Goal: Transaction & Acquisition: Purchase product/service

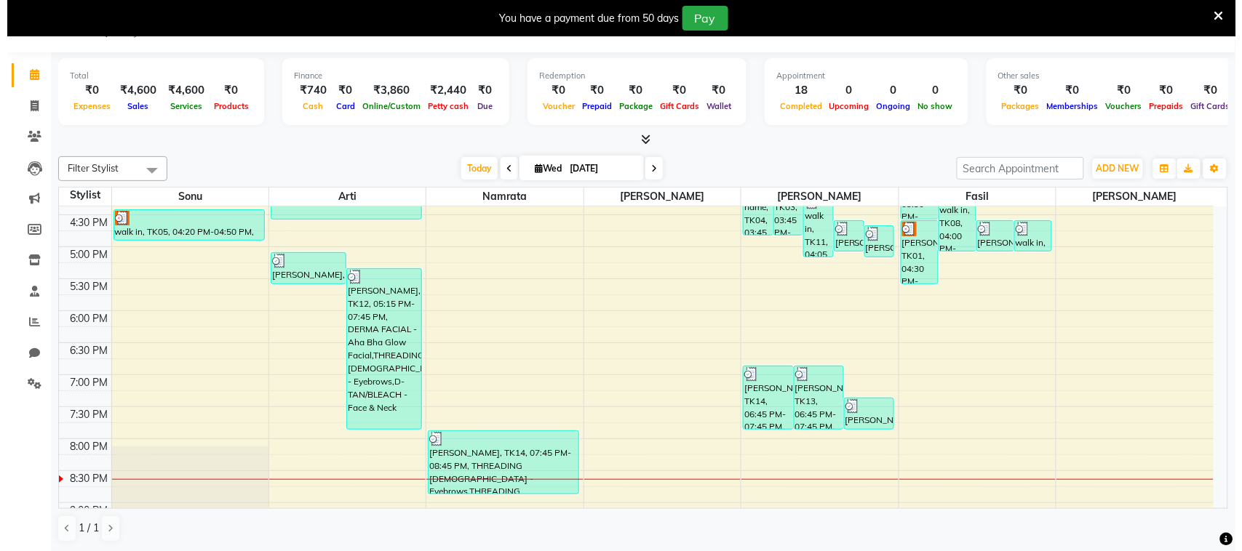
scroll to position [540, 0]
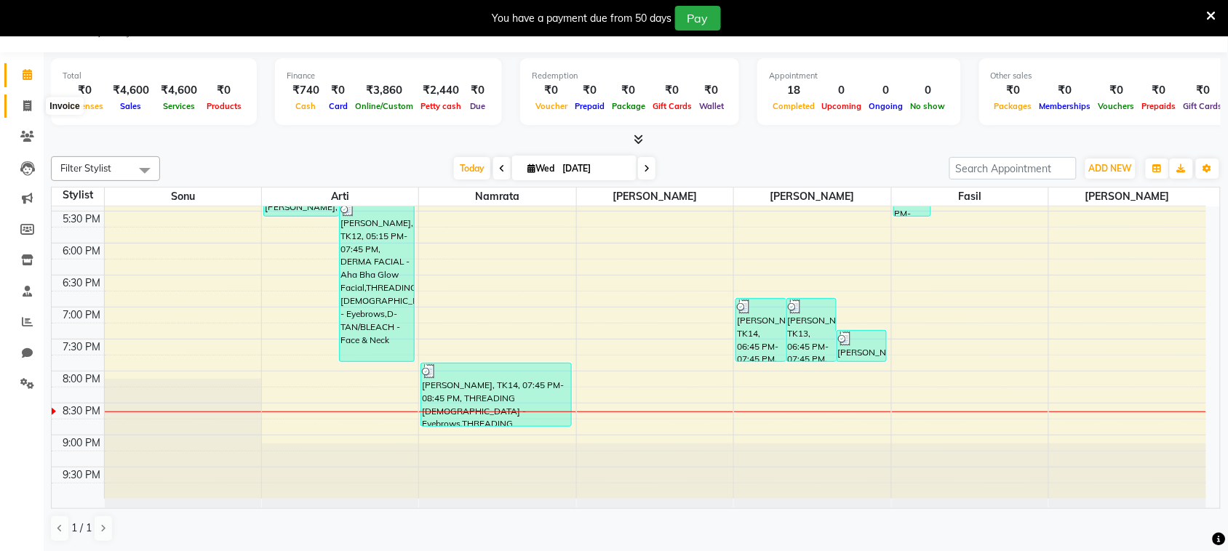
click at [26, 103] on icon at bounding box center [27, 105] width 8 height 11
select select "service"
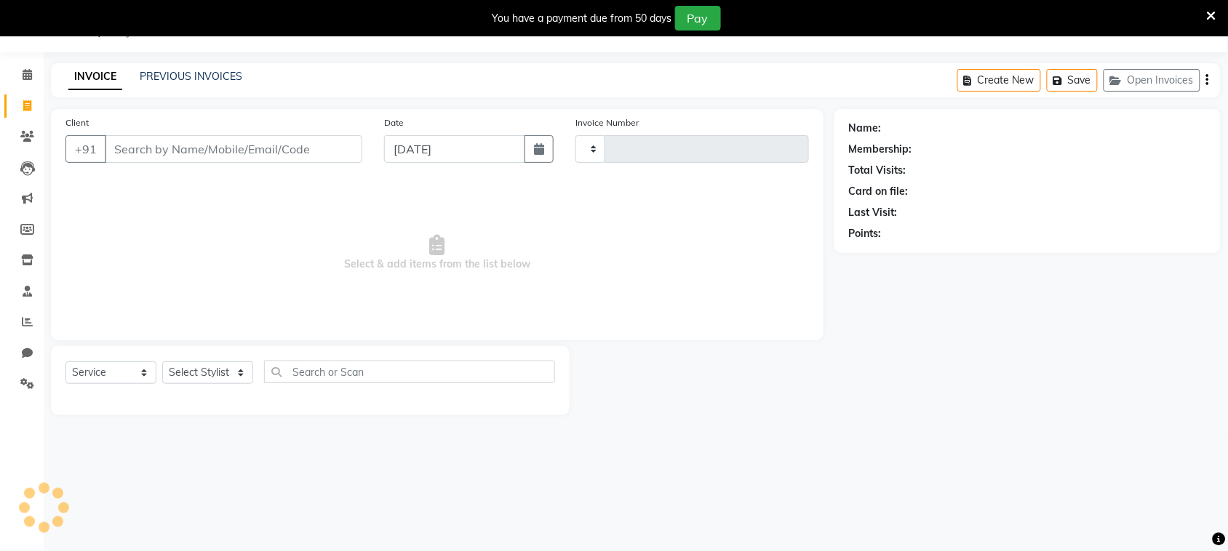
click at [244, 148] on input "Client" at bounding box center [234, 149] width 258 height 28
type input "[PERSON_NAME]"
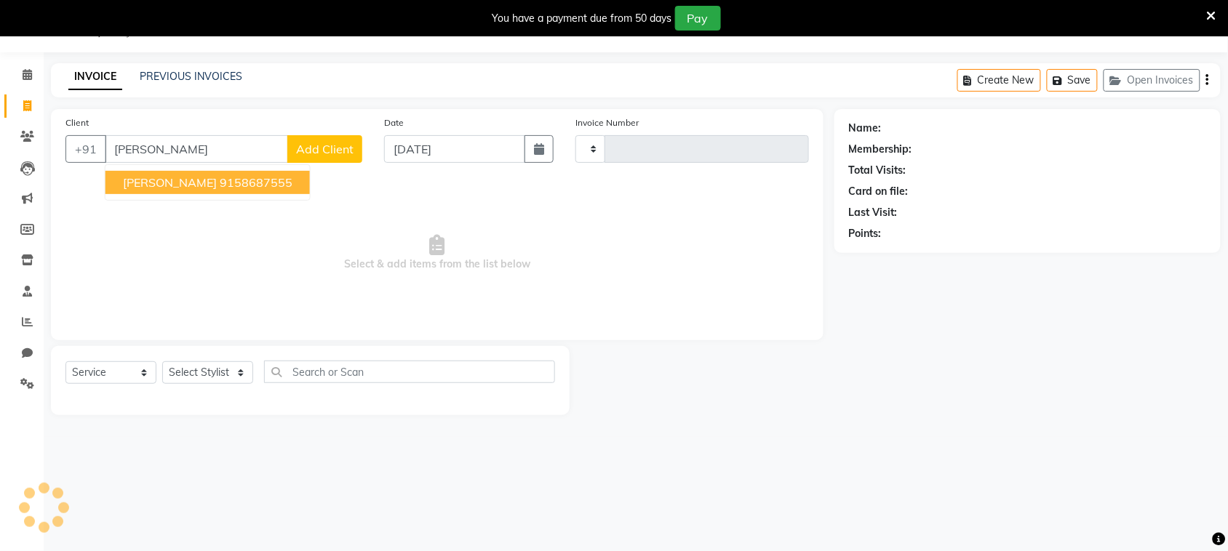
type input "0314"
select select "7947"
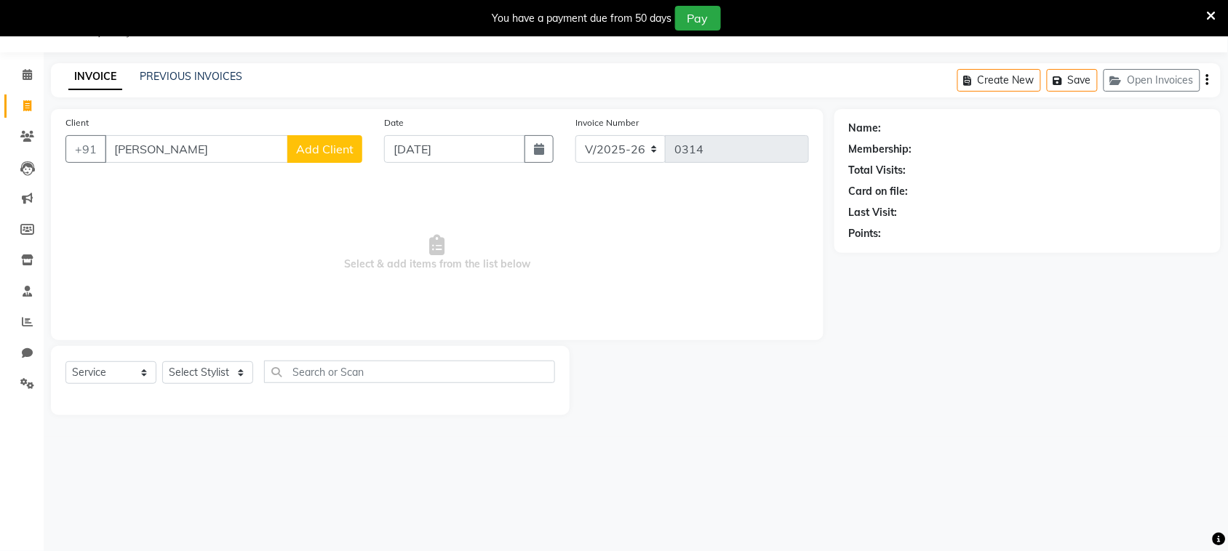
type input "[PERSON_NAME]"
click at [319, 153] on span "Add Client" at bounding box center [324, 149] width 57 height 15
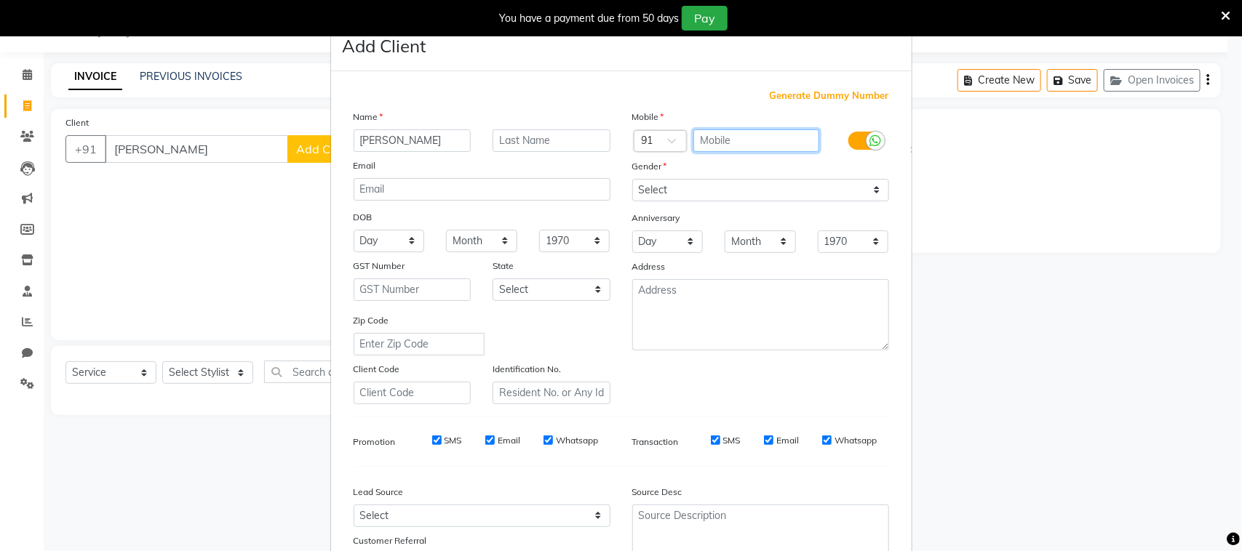
click at [749, 135] on input "text" at bounding box center [756, 140] width 126 height 23
type input "9768871267"
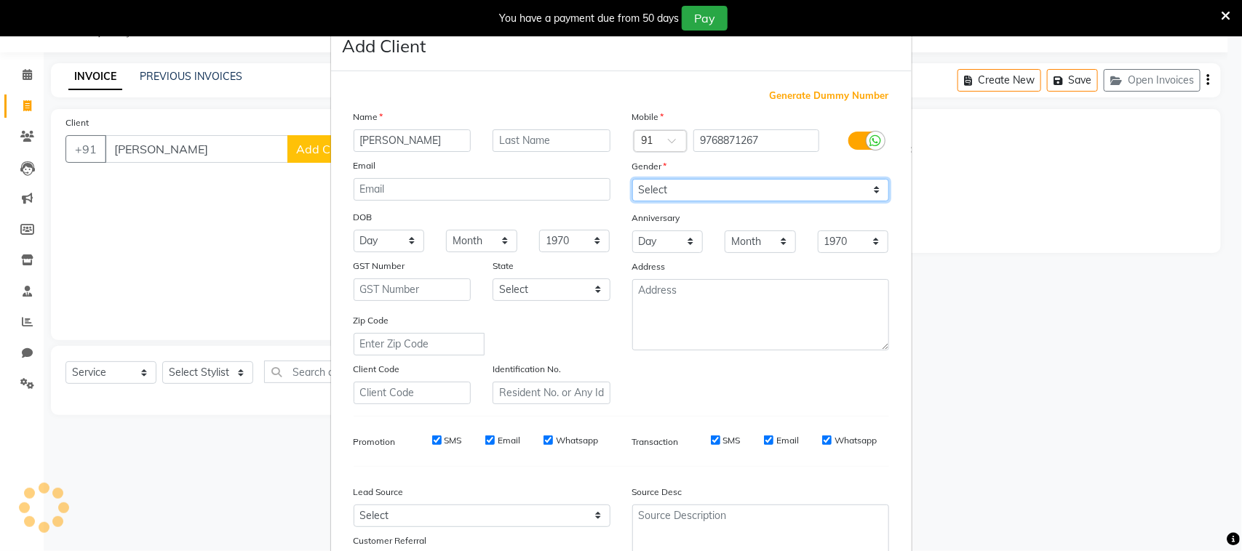
click at [746, 184] on select "Select [DEMOGRAPHIC_DATA] [DEMOGRAPHIC_DATA] Other Prefer Not To Say" at bounding box center [760, 190] width 257 height 23
select select "[DEMOGRAPHIC_DATA]"
click at [632, 179] on select "Select [DEMOGRAPHIC_DATA] [DEMOGRAPHIC_DATA] Other Prefer Not To Say" at bounding box center [760, 190] width 257 height 23
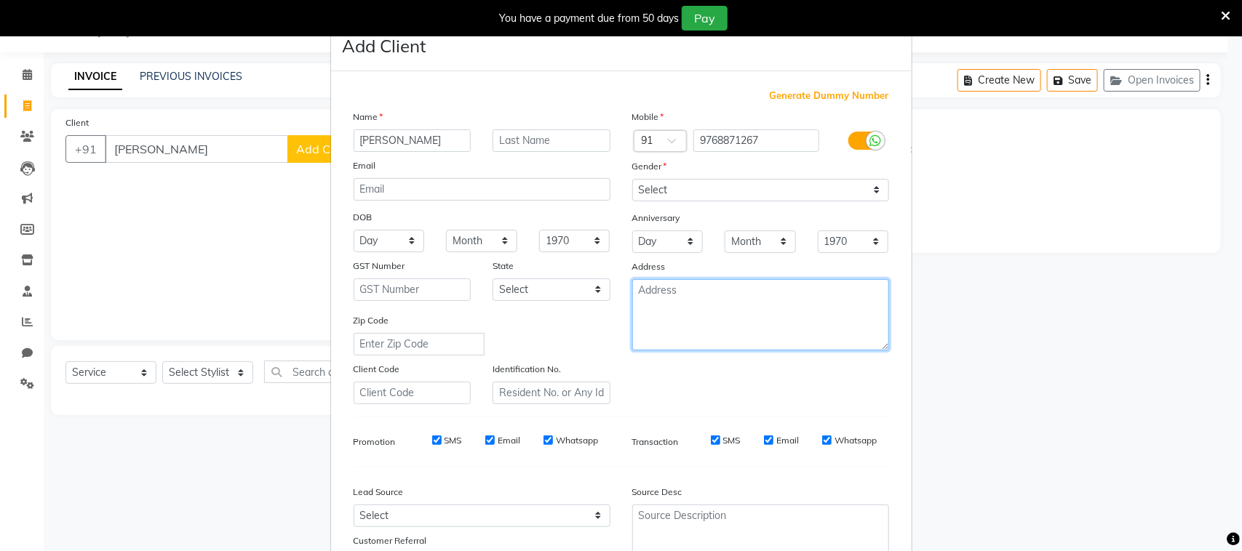
click at [704, 298] on textarea at bounding box center [760, 314] width 257 height 71
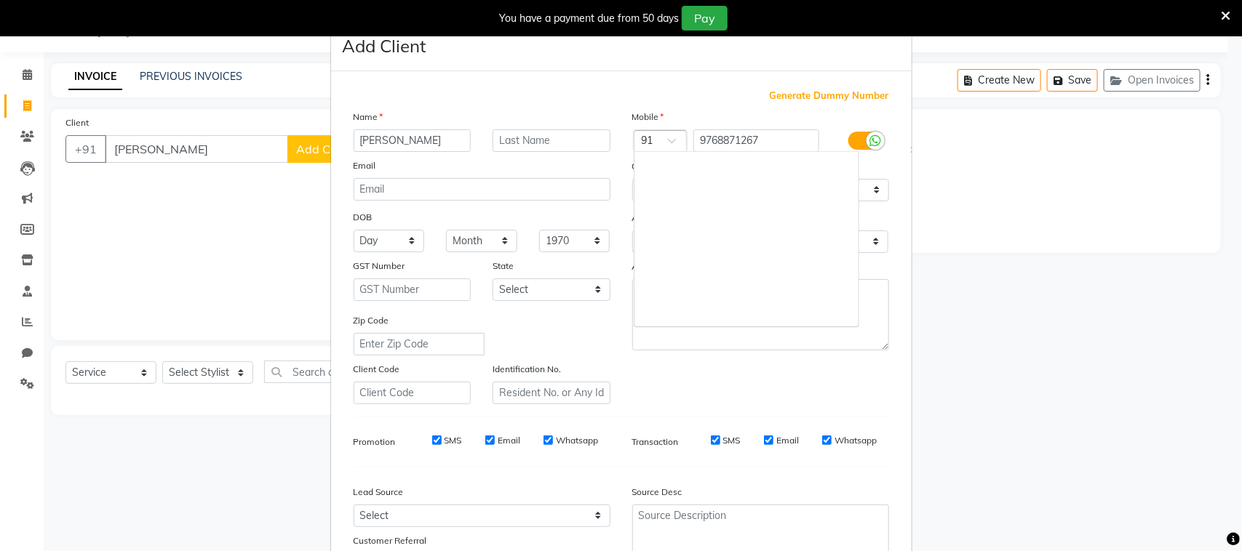
click at [668, 142] on span at bounding box center [677, 144] width 18 height 15
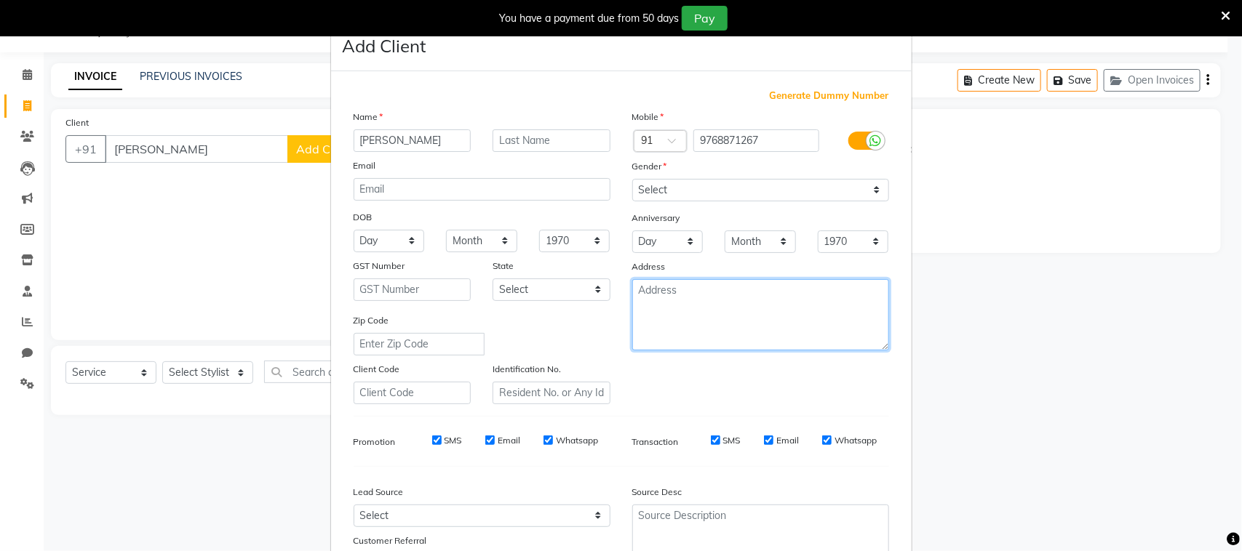
click at [688, 302] on textarea at bounding box center [760, 314] width 257 height 71
click at [655, 333] on textarea "Pasthal" at bounding box center [760, 314] width 257 height 71
click at [685, 289] on textarea "Pasthal" at bounding box center [760, 314] width 257 height 71
type textarea "Pasthal"
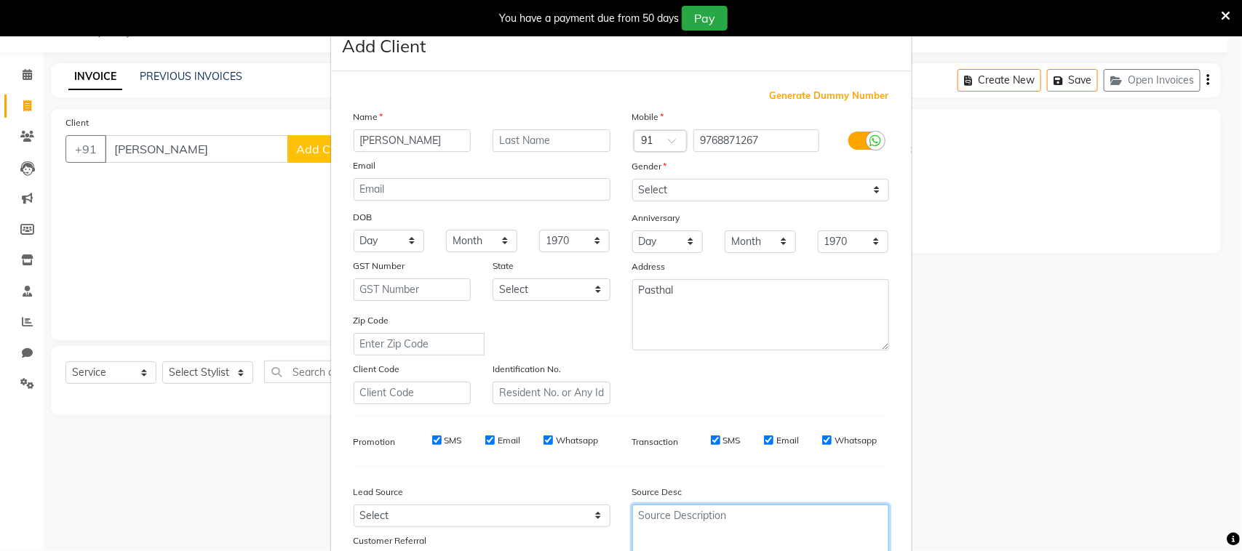
click at [657, 520] on textarea at bounding box center [760, 531] width 257 height 53
type textarea "Calling no [PHONE_NUMBER]"
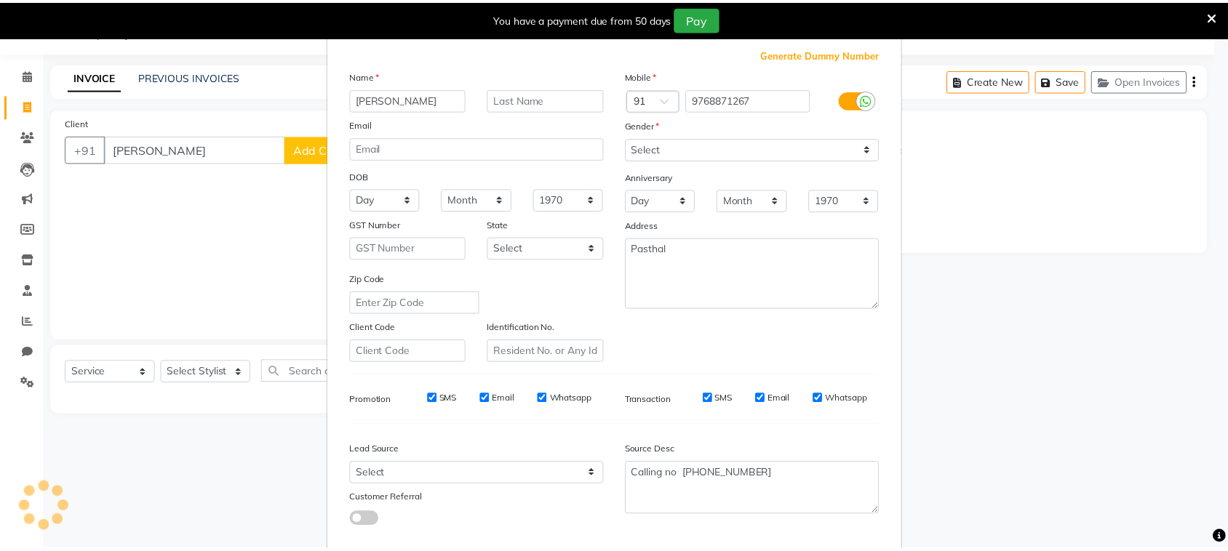
scroll to position [114, 0]
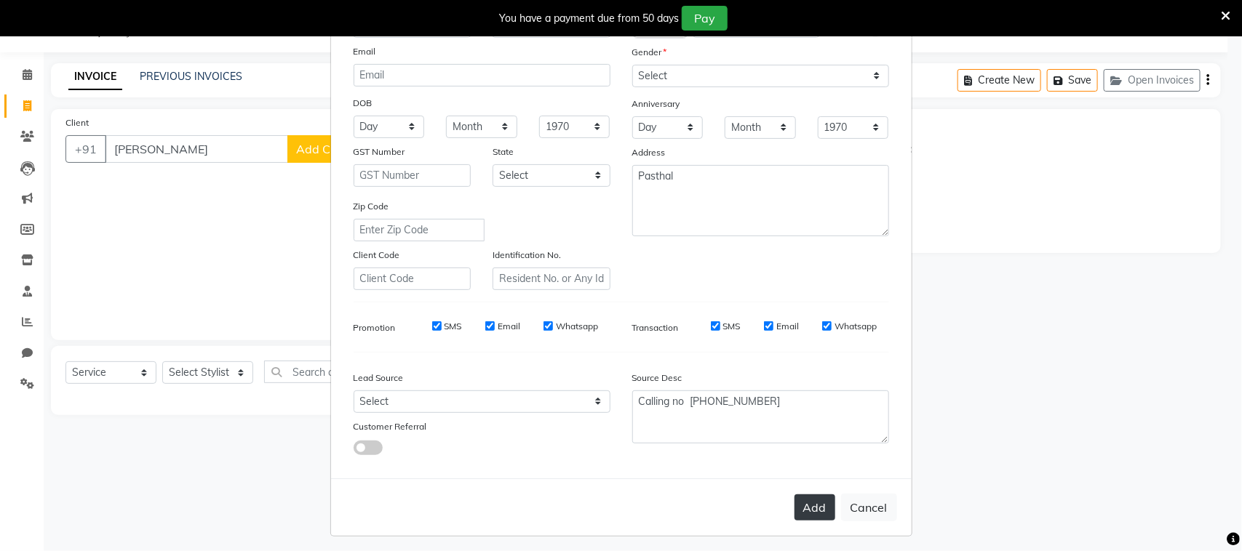
click at [797, 510] on button "Add" at bounding box center [814, 508] width 41 height 26
type input "9768871267"
select select
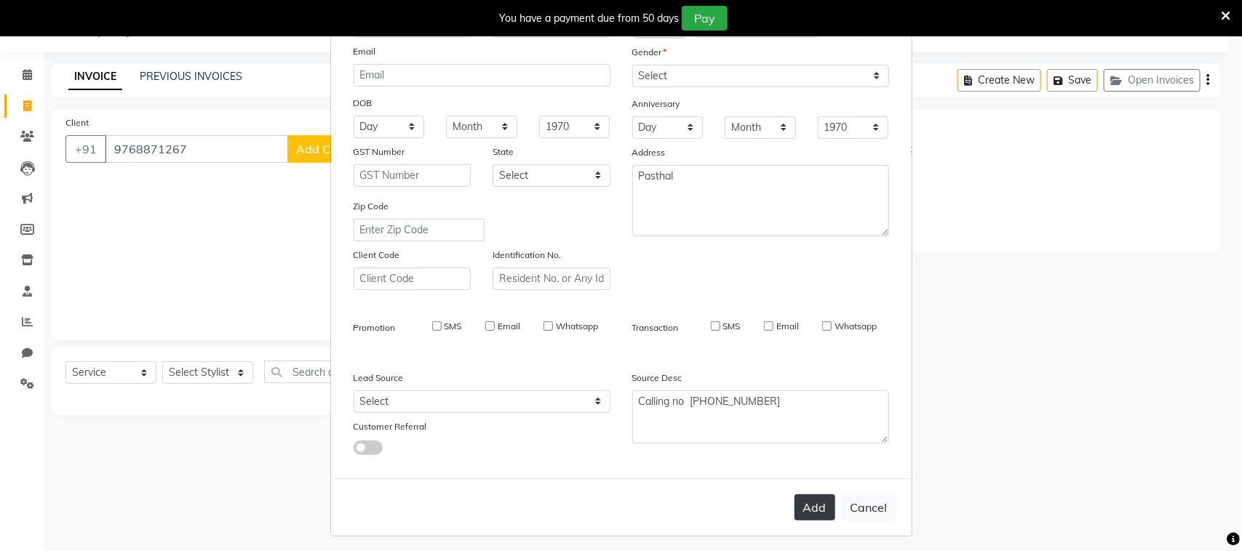
select select
checkbox input "false"
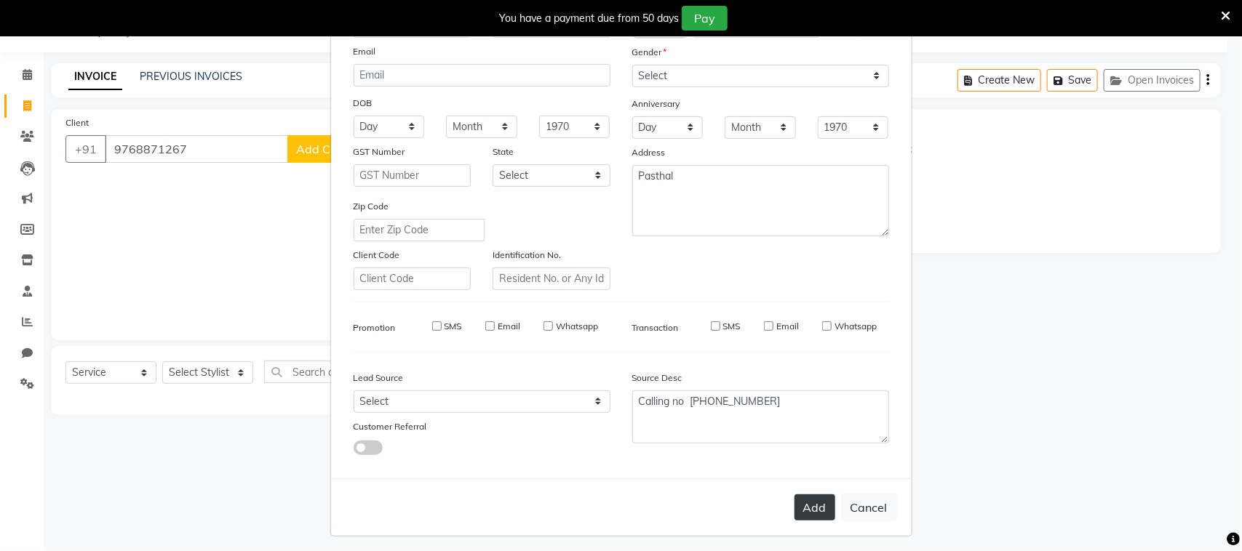
checkbox input "false"
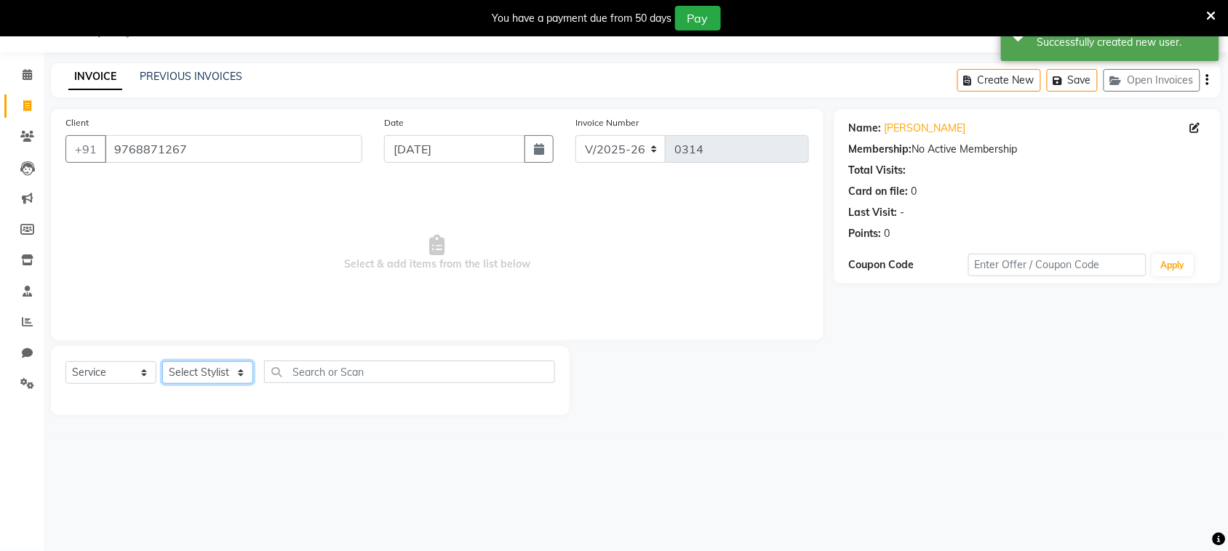
click at [234, 371] on select "Select Stylist [PERSON_NAME] [PERSON_NAME] [PERSON_NAME] [PERSON_NAME] [PERSON_…" at bounding box center [207, 373] width 91 height 23
select select "87145"
click at [162, 362] on select "Select Stylist [PERSON_NAME] [PERSON_NAME] [PERSON_NAME] [PERSON_NAME] [PERSON_…" at bounding box center [207, 373] width 91 height 23
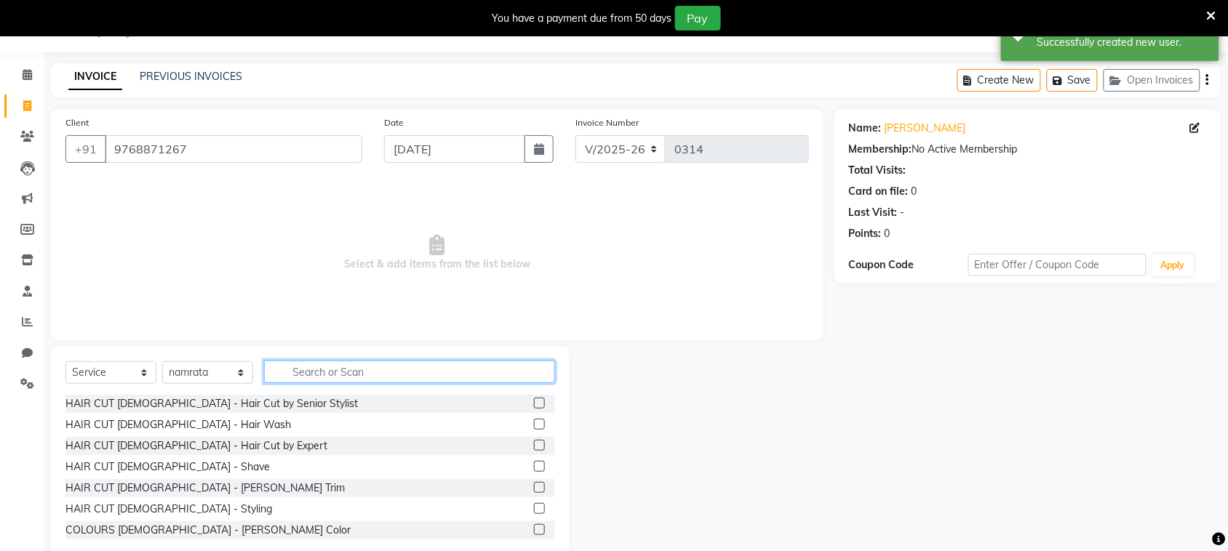
click at [411, 369] on input "text" at bounding box center [409, 372] width 291 height 23
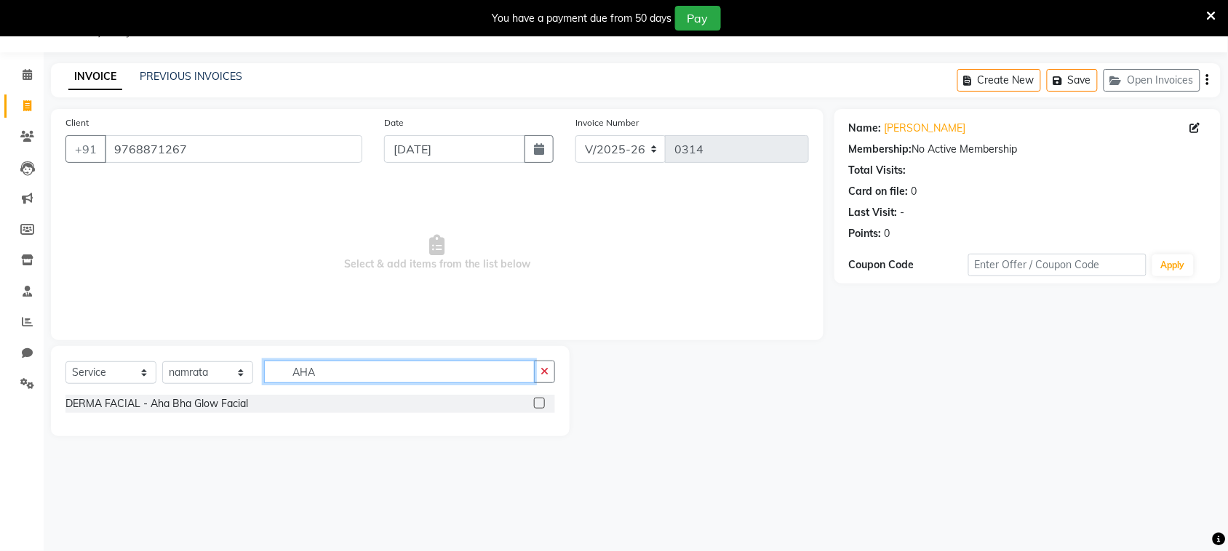
type input "AHA"
click at [539, 404] on label at bounding box center [539, 403] width 11 height 11
click at [539, 404] on input "checkbox" at bounding box center [538, 403] width 9 height 9
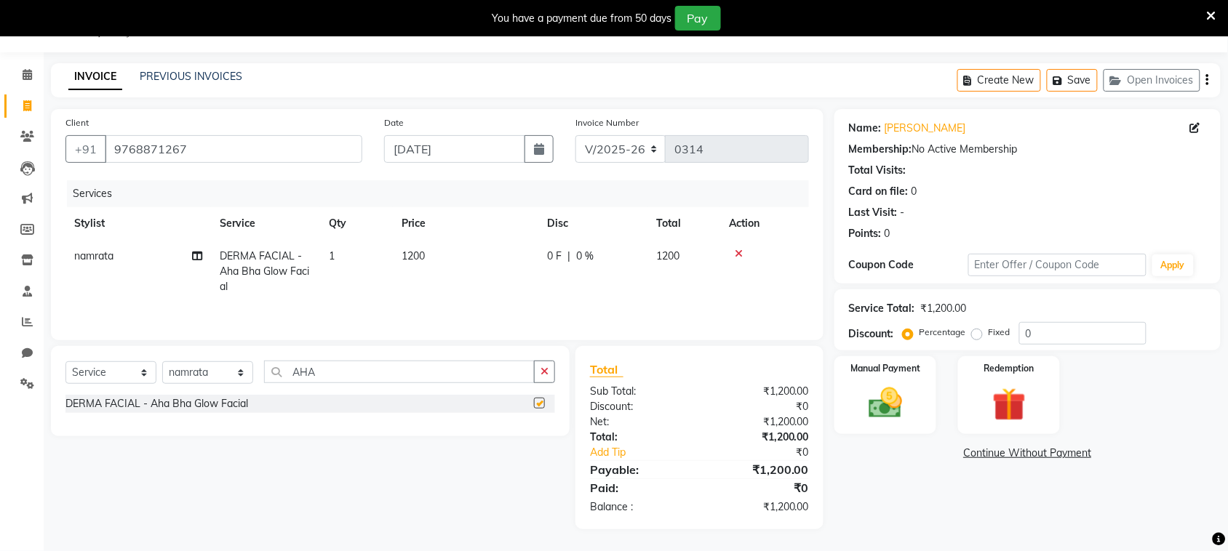
checkbox input "false"
click at [344, 375] on input "AHA" at bounding box center [399, 372] width 271 height 23
type input "A"
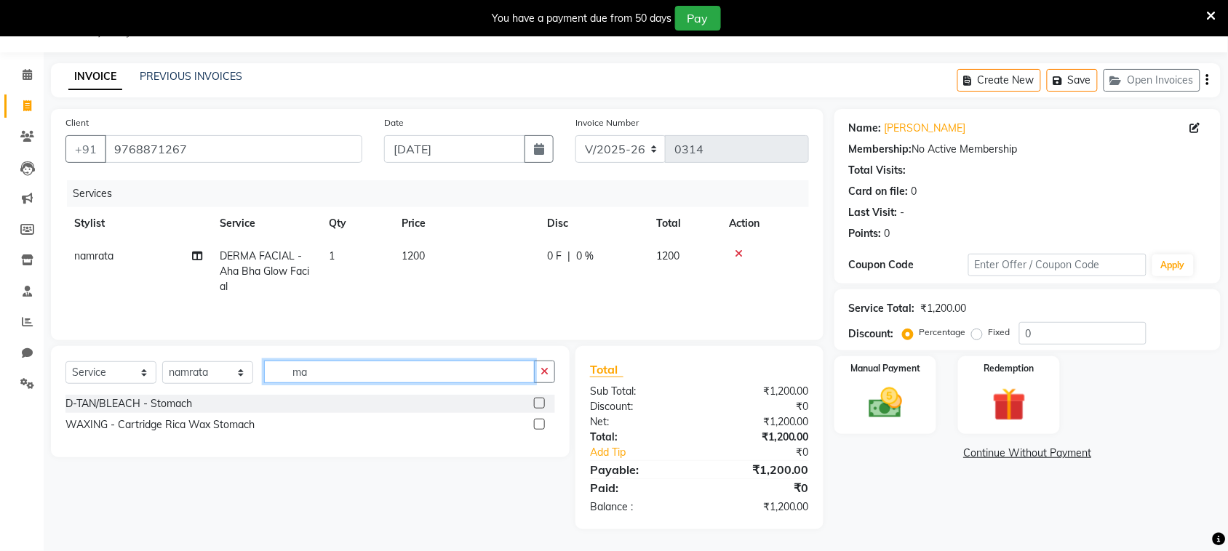
type input "m"
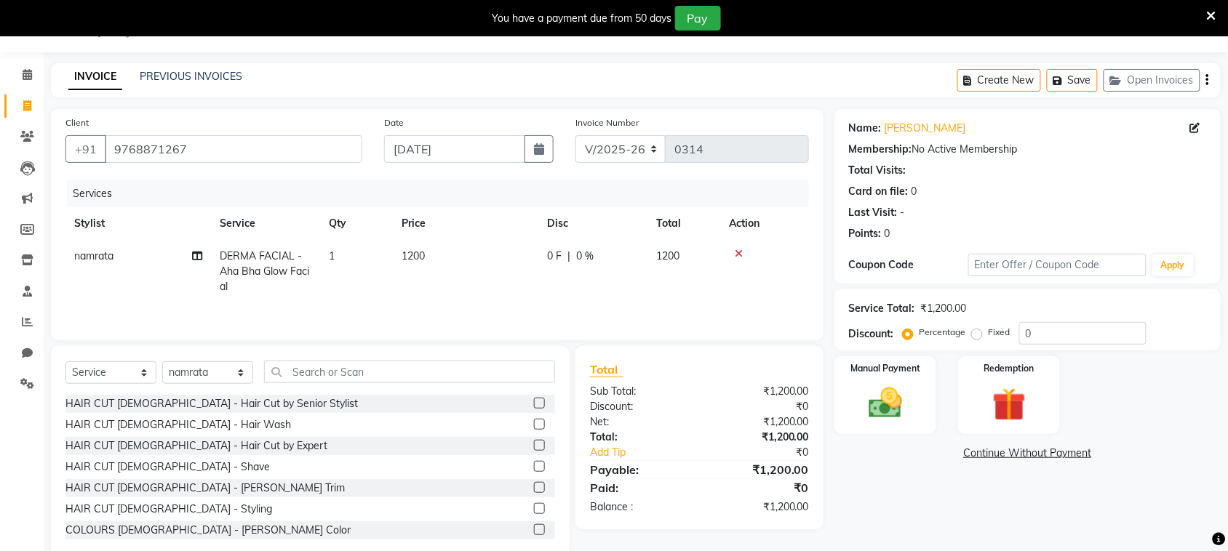
click at [422, 253] on span "1200" at bounding box center [413, 256] width 23 height 13
select select "87145"
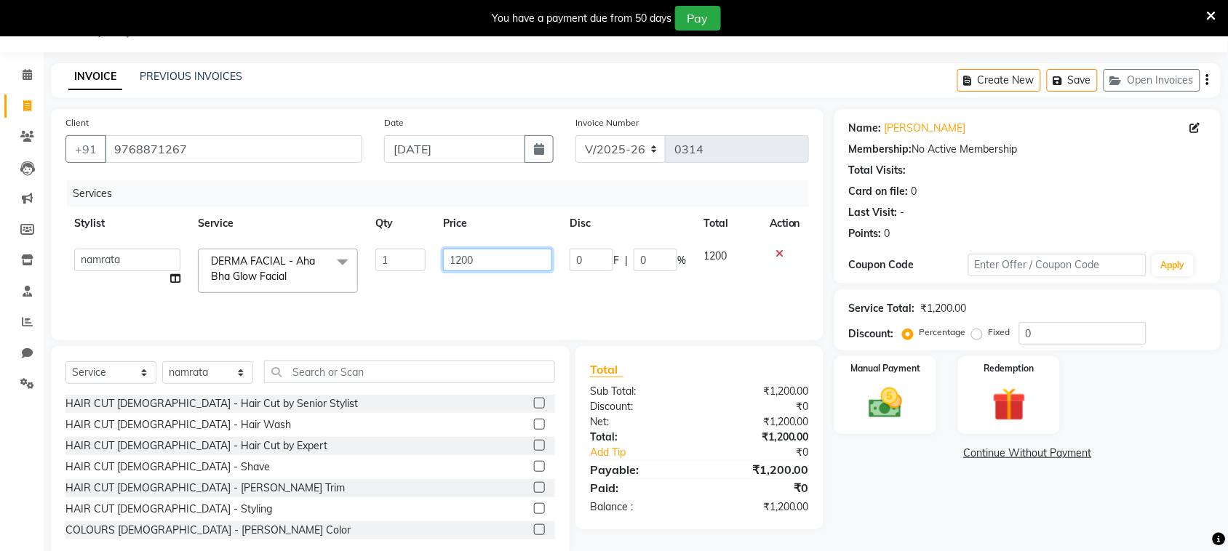
click at [484, 255] on input "1200" at bounding box center [497, 260] width 109 height 23
type input "1"
type input "1650"
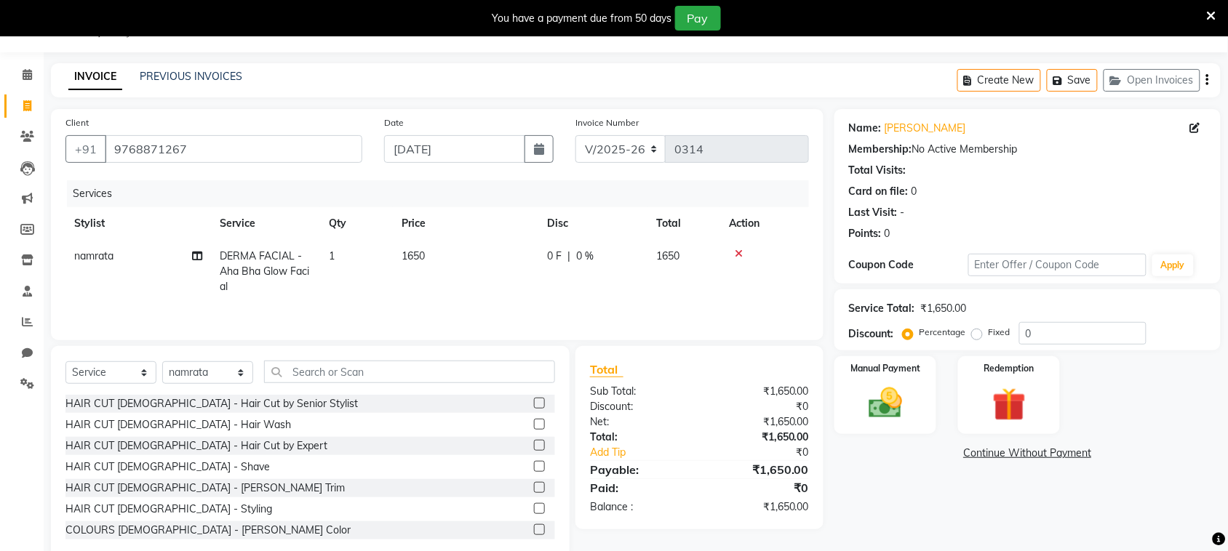
click at [664, 281] on tr "[PERSON_NAME] DERMA FACIAL - Aha Bha Glow Facial 1 1650 0 F | 0 % 1650" at bounding box center [436, 271] width 743 height 63
click at [209, 364] on select "Select Stylist [PERSON_NAME] [PERSON_NAME] [PERSON_NAME] [PERSON_NAME] [PERSON_…" at bounding box center [207, 373] width 91 height 23
select select "87146"
click at [162, 362] on select "Select Stylist [PERSON_NAME] [PERSON_NAME] [PERSON_NAME] [PERSON_NAME] [PERSON_…" at bounding box center [207, 373] width 91 height 23
click at [146, 372] on select "Select Service Product Membership Package Voucher Prepaid Gift Card" at bounding box center [110, 373] width 91 height 23
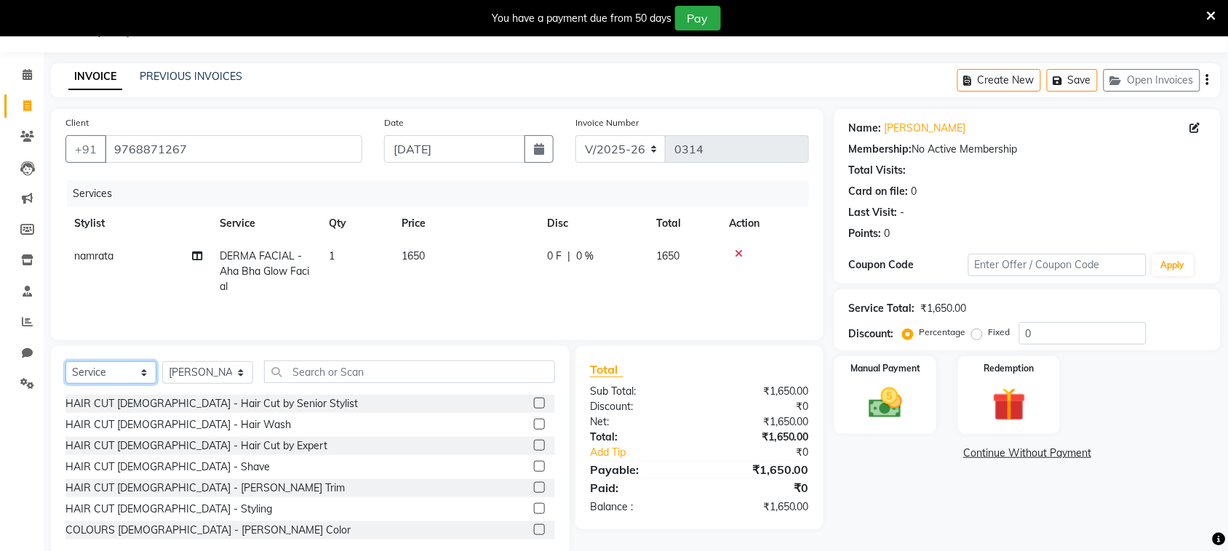
select select "product"
click at [65, 362] on select "Select Service Product Membership Package Voucher Prepaid Gift Card" at bounding box center [110, 373] width 91 height 23
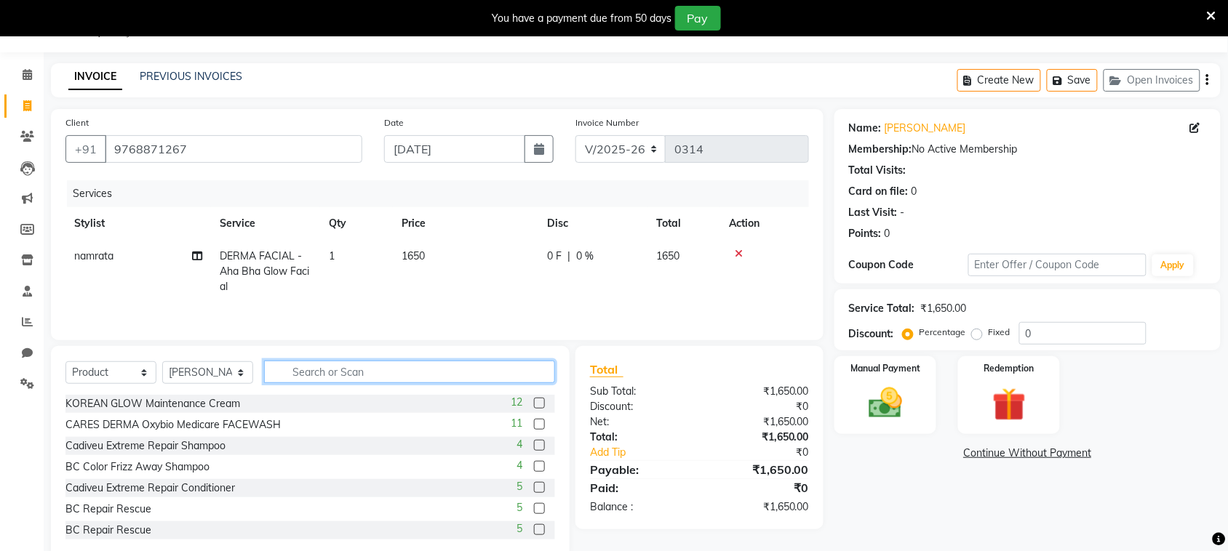
click at [413, 365] on input "text" at bounding box center [409, 372] width 291 height 23
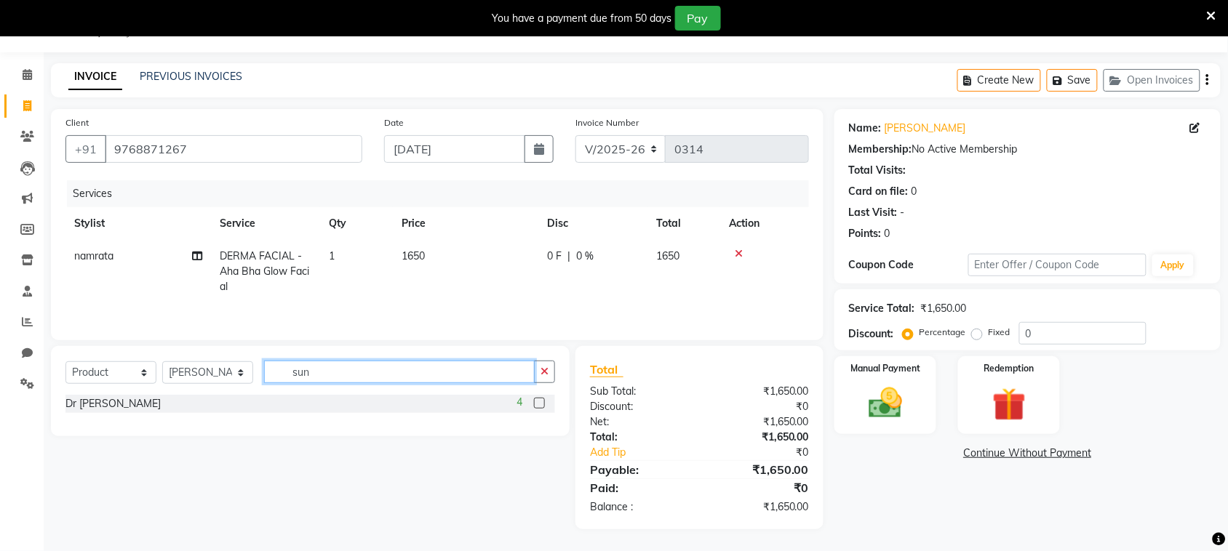
type input "sun"
click at [537, 402] on label at bounding box center [539, 403] width 11 height 11
click at [537, 402] on input "checkbox" at bounding box center [538, 403] width 9 height 9
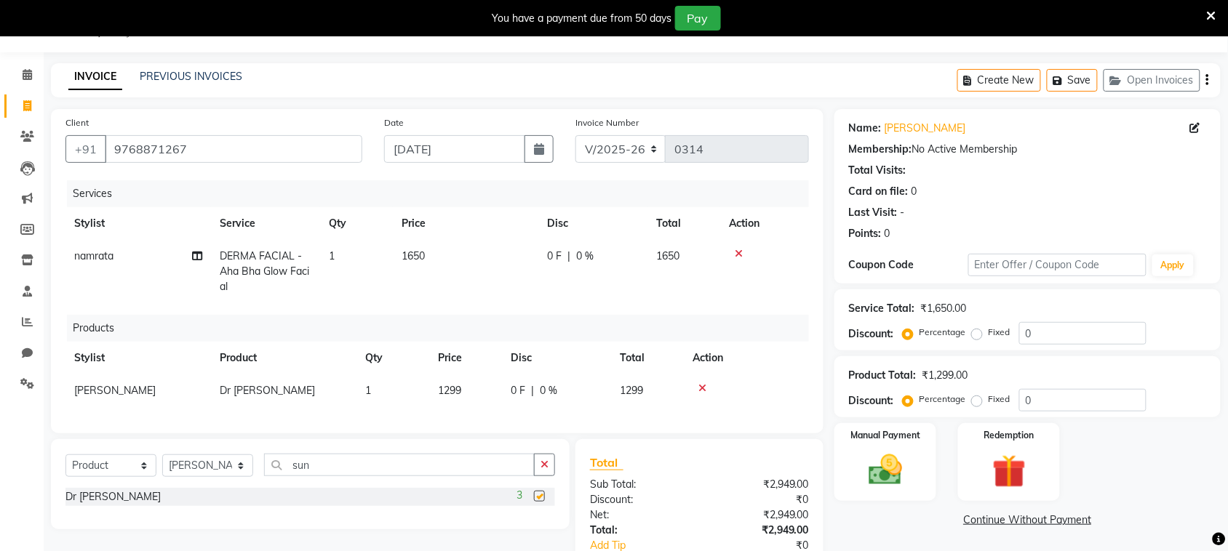
checkbox input "false"
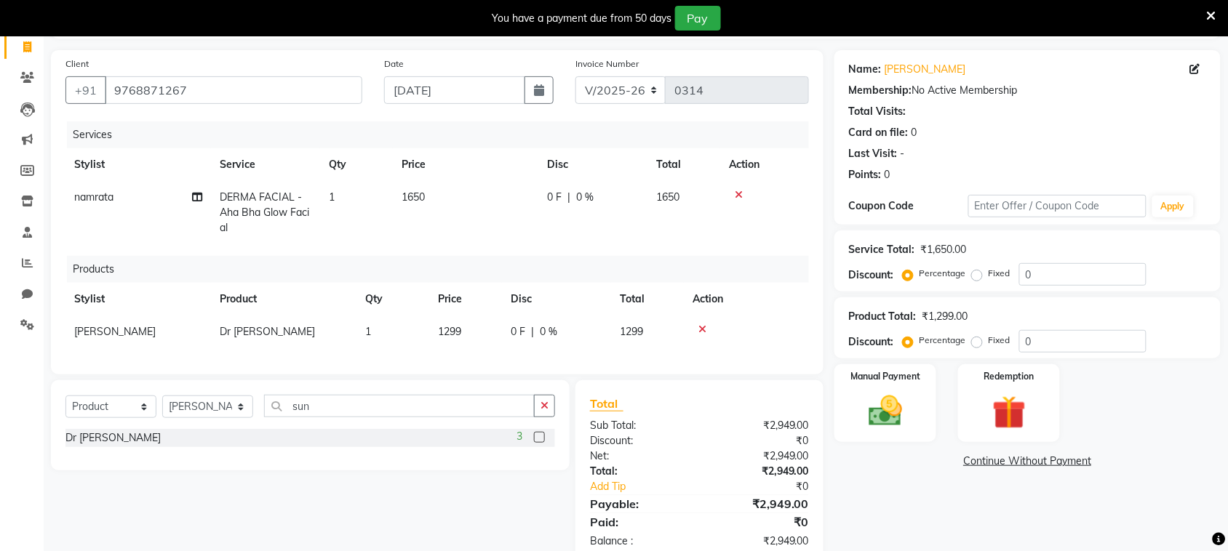
scroll to position [127, 0]
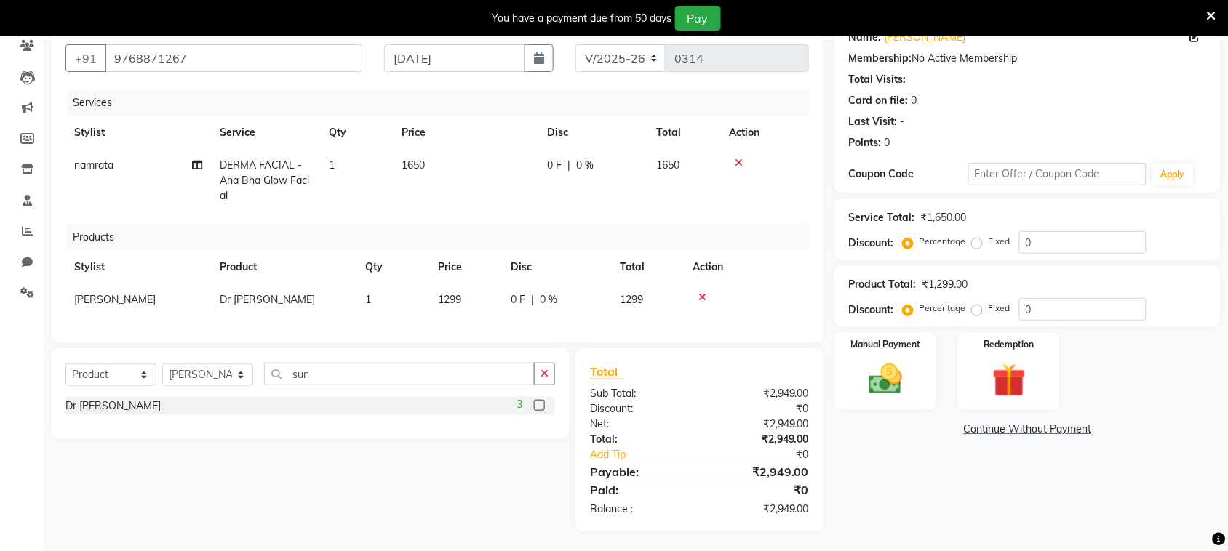
click at [516, 292] on span "0 F" at bounding box center [518, 299] width 15 height 15
select select "87146"
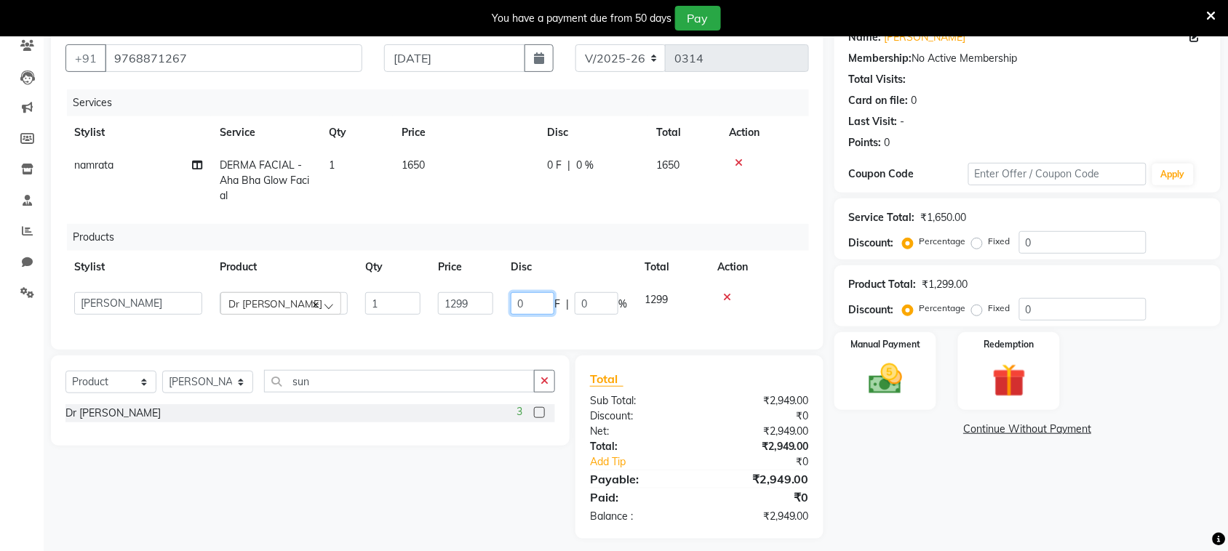
click at [535, 292] on input "0" at bounding box center [533, 303] width 44 height 23
type input "50"
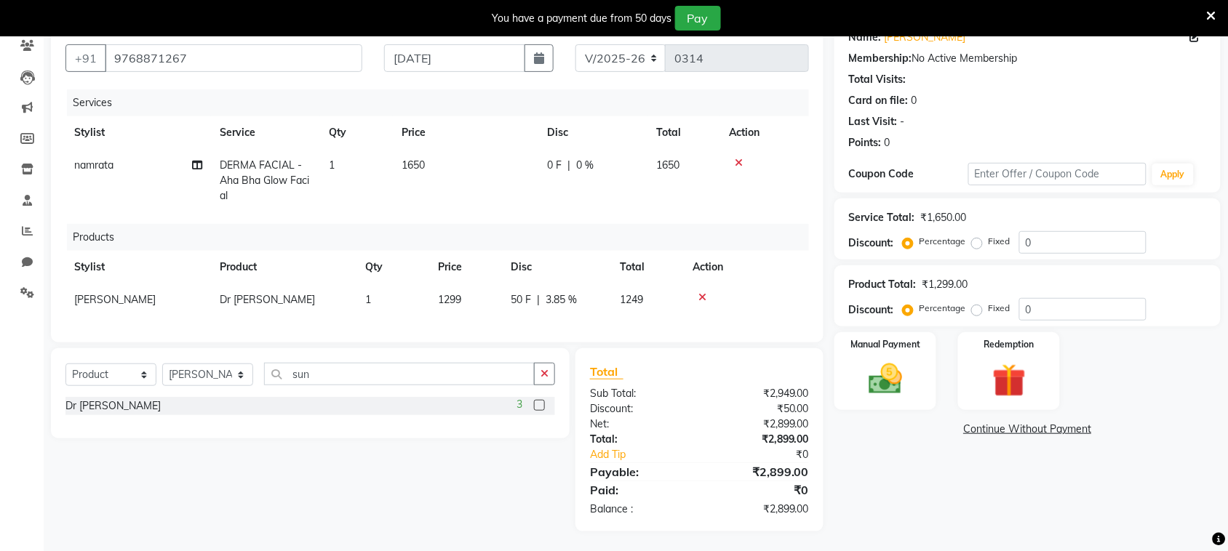
click at [564, 251] on th "Disc" at bounding box center [556, 267] width 109 height 33
click at [524, 292] on span "50 F" at bounding box center [521, 299] width 20 height 15
select select "87146"
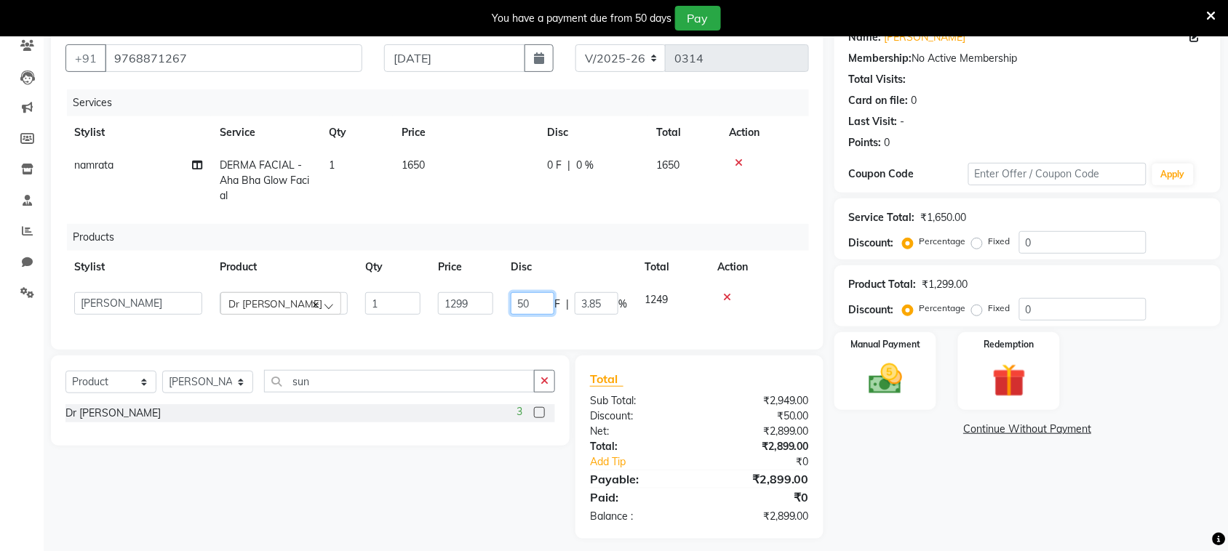
click at [531, 292] on input "50" at bounding box center [533, 303] width 44 height 23
type input "5"
type input "49"
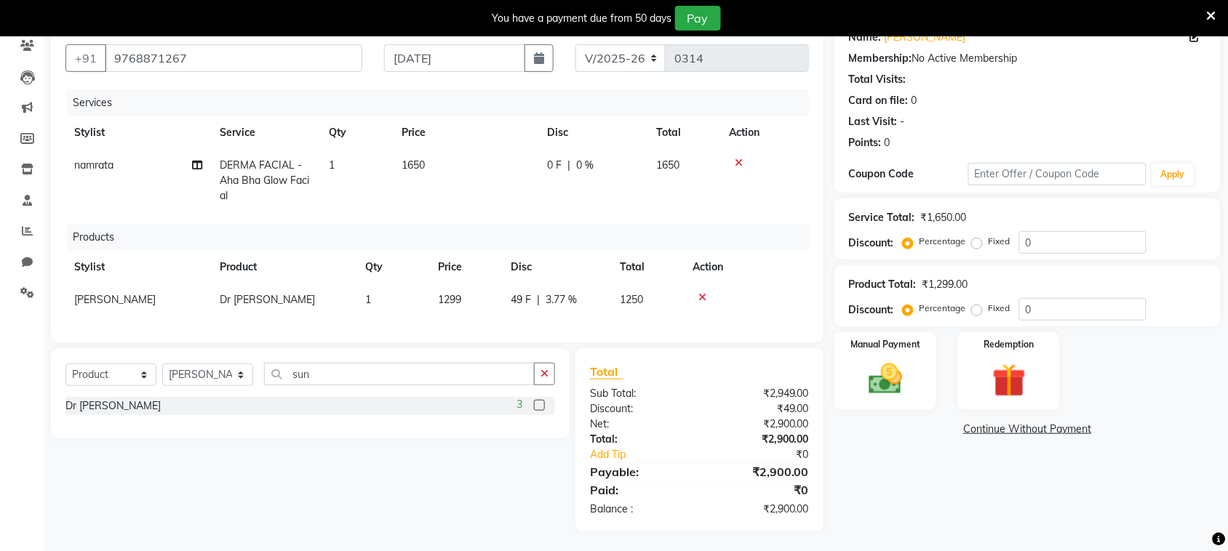
click at [547, 255] on th "Disc" at bounding box center [556, 267] width 109 height 33
click at [871, 372] on img at bounding box center [885, 379] width 57 height 40
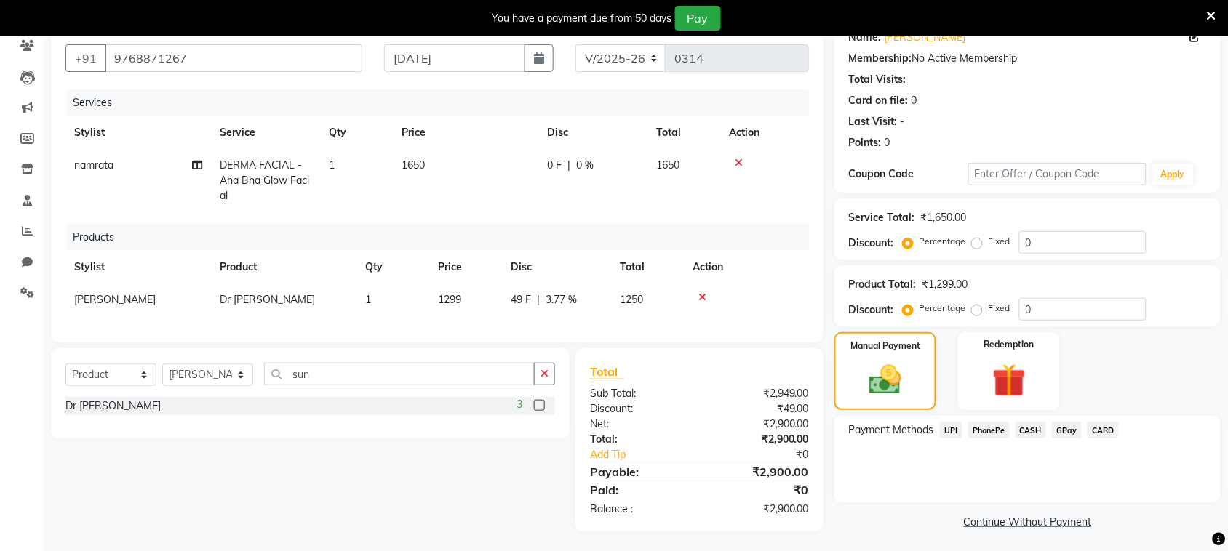
click at [1107, 429] on span "CARD" at bounding box center [1103, 430] width 31 height 17
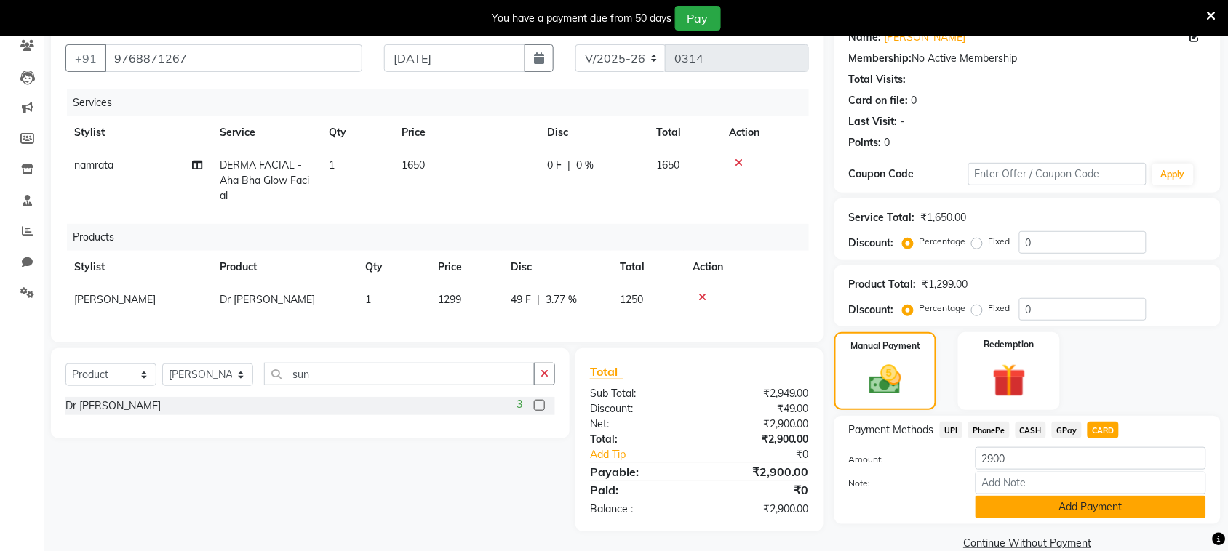
click at [1042, 504] on button "Add Payment" at bounding box center [1090, 507] width 231 height 23
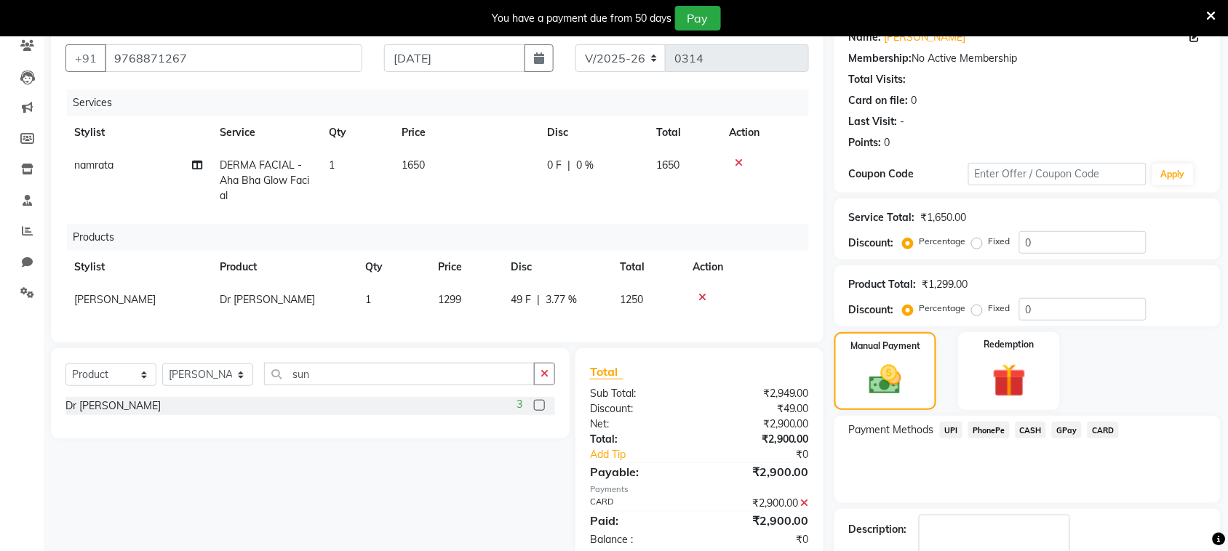
scroll to position [213, 0]
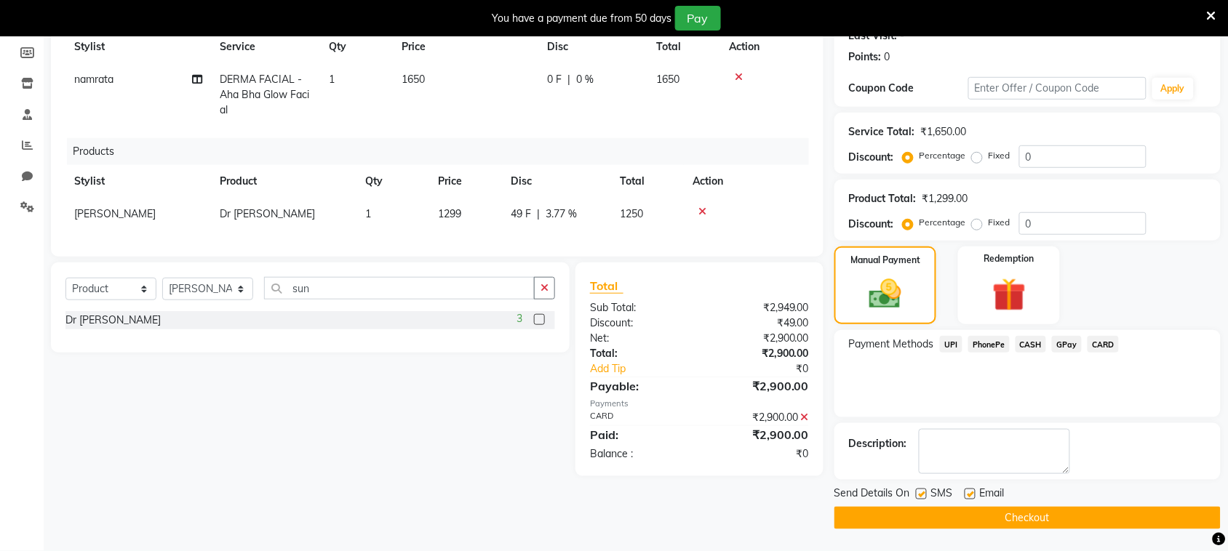
click at [954, 516] on button "Checkout" at bounding box center [1027, 518] width 386 height 23
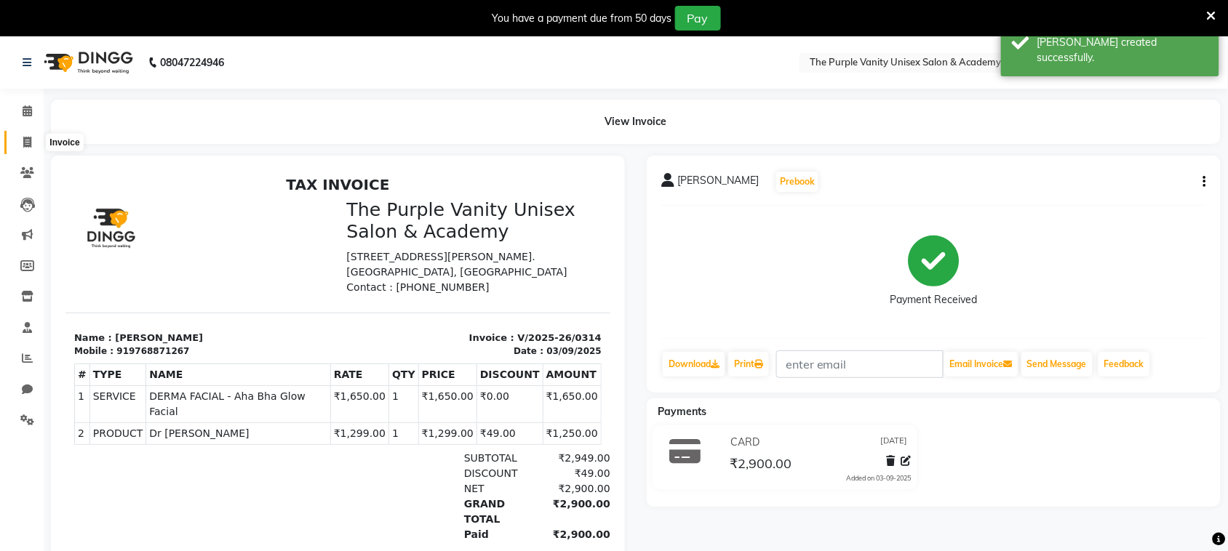
click at [28, 142] on icon at bounding box center [27, 142] width 8 height 11
select select "7947"
select select "service"
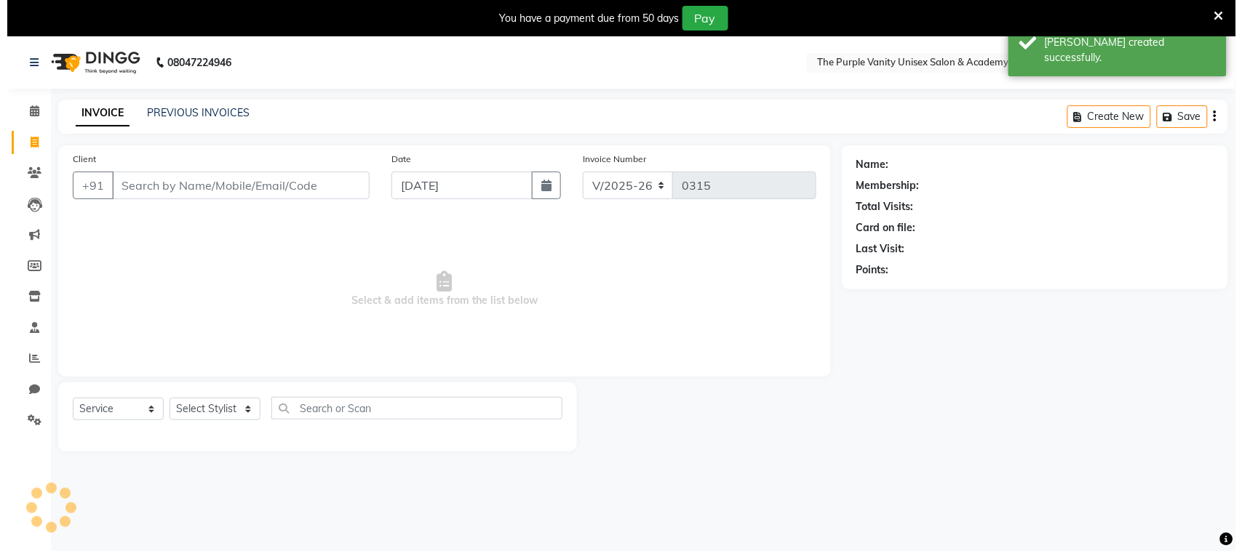
scroll to position [36, 0]
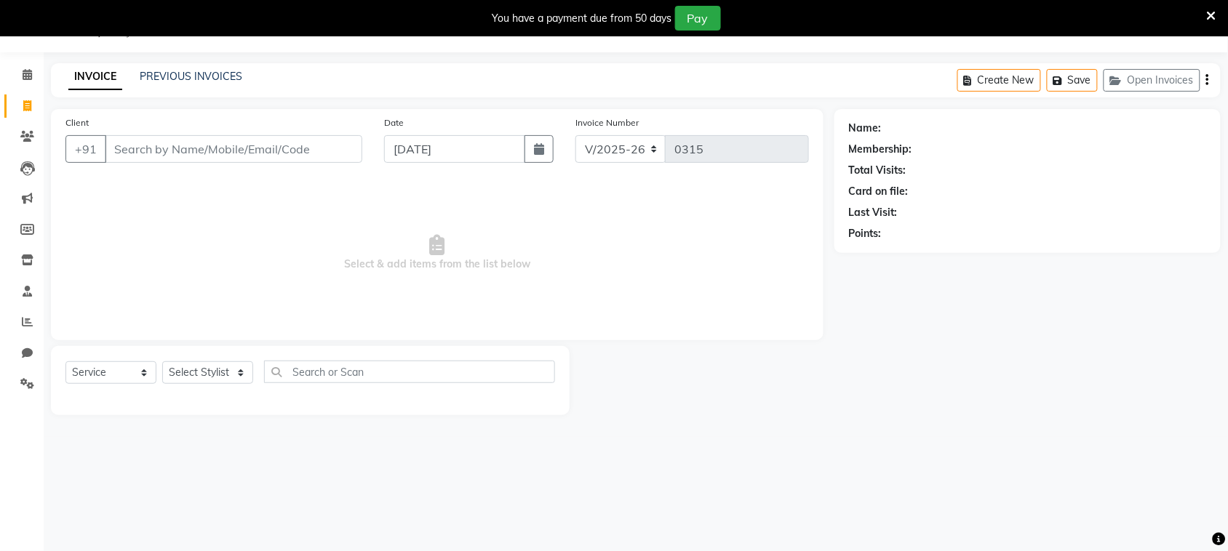
click at [226, 148] on input "Client" at bounding box center [234, 149] width 258 height 28
type input "[PERSON_NAME]"
click at [317, 151] on span "Add Client" at bounding box center [324, 149] width 57 height 15
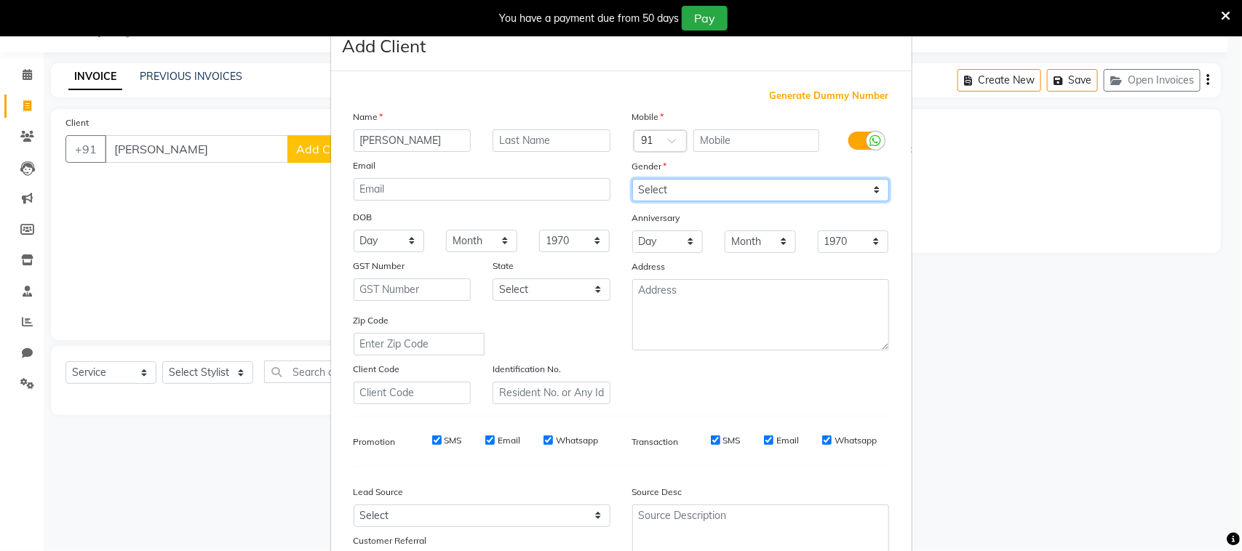
click at [691, 185] on select "Select [DEMOGRAPHIC_DATA] [DEMOGRAPHIC_DATA] Other Prefer Not To Say" at bounding box center [760, 190] width 257 height 23
select select "[DEMOGRAPHIC_DATA]"
click at [632, 179] on select "Select [DEMOGRAPHIC_DATA] [DEMOGRAPHIC_DATA] Other Prefer Not To Say" at bounding box center [760, 190] width 257 height 23
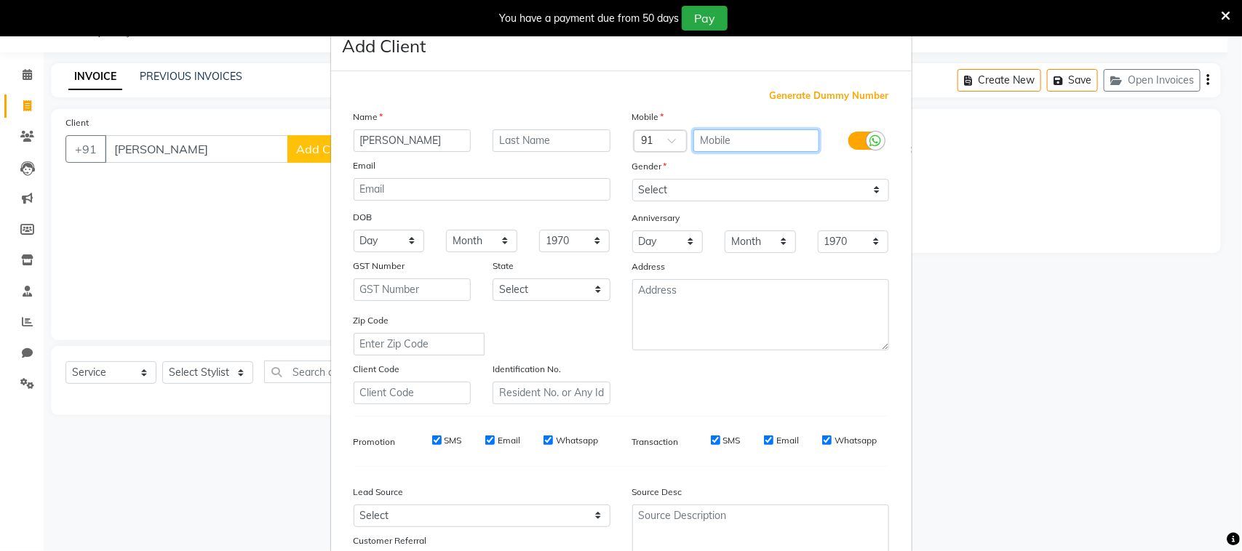
click at [730, 136] on input "text" at bounding box center [756, 140] width 126 height 23
type input "9637926042"
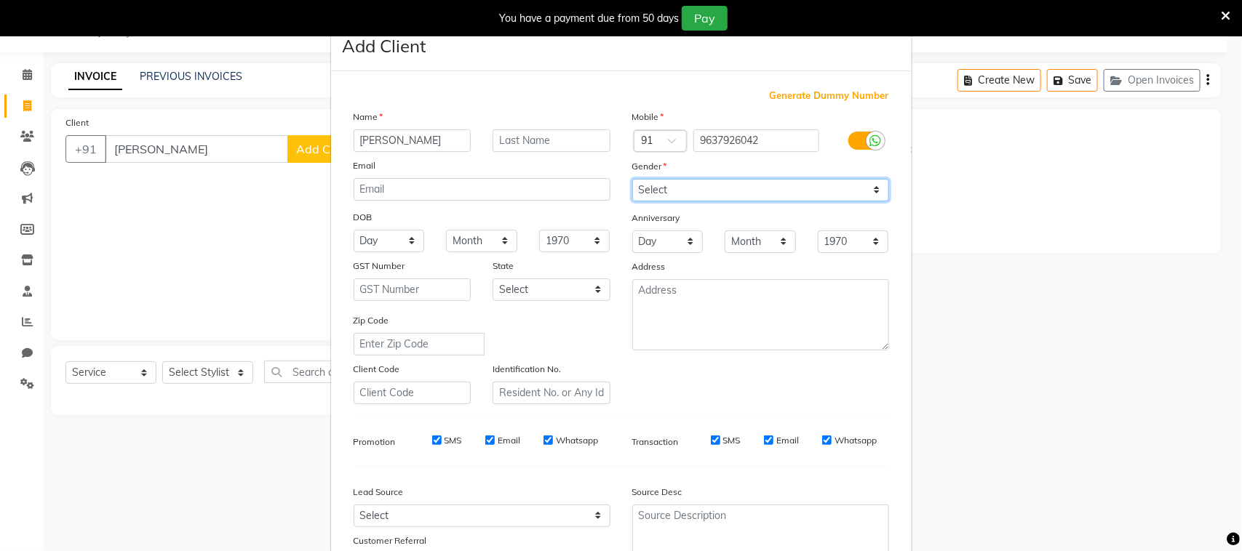
click at [757, 187] on select "Select [DEMOGRAPHIC_DATA] [DEMOGRAPHIC_DATA] Other Prefer Not To Say" at bounding box center [760, 190] width 257 height 23
click at [632, 179] on select "Select [DEMOGRAPHIC_DATA] [DEMOGRAPHIC_DATA] Other Prefer Not To Say" at bounding box center [760, 190] width 257 height 23
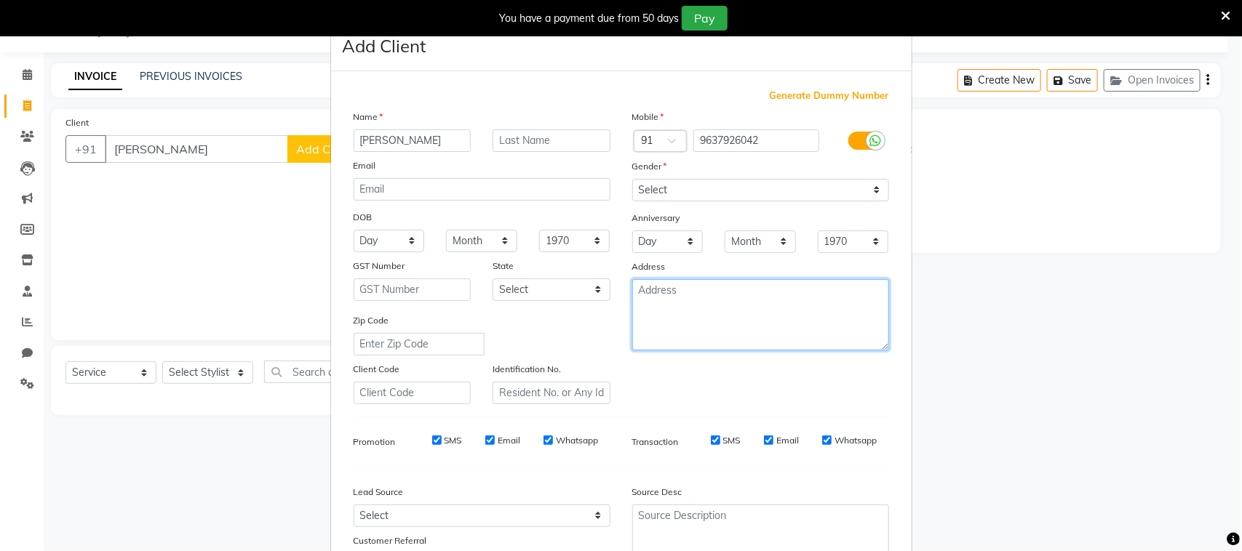
click at [706, 300] on textarea at bounding box center [760, 314] width 257 height 71
type textarea "Khodaram Bagh"
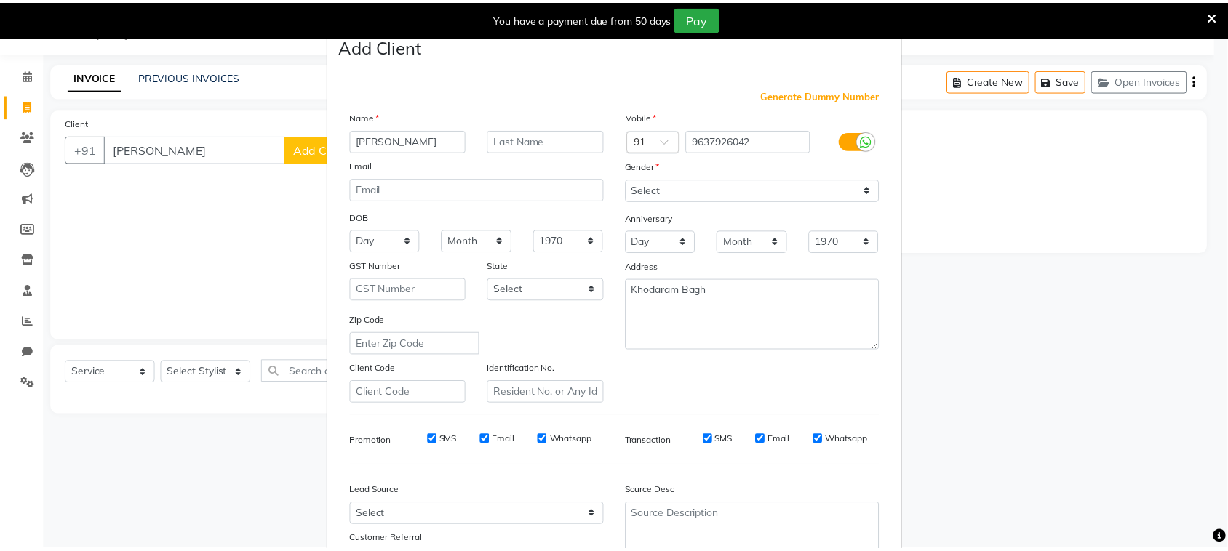
scroll to position [114, 0]
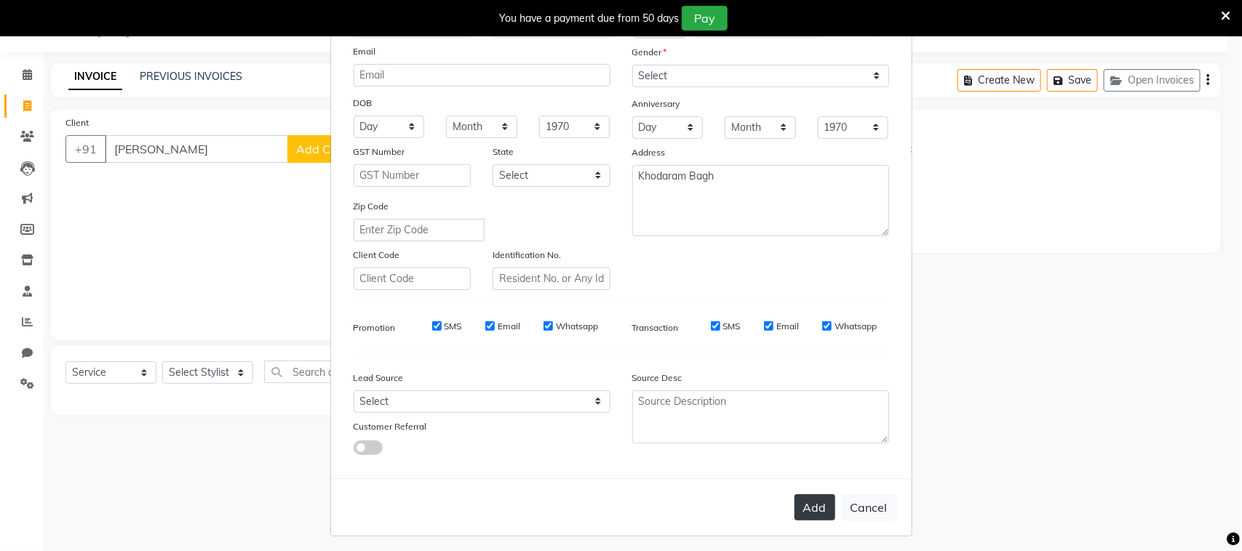
click at [810, 503] on button "Add" at bounding box center [814, 508] width 41 height 26
type input "9637926042"
select select
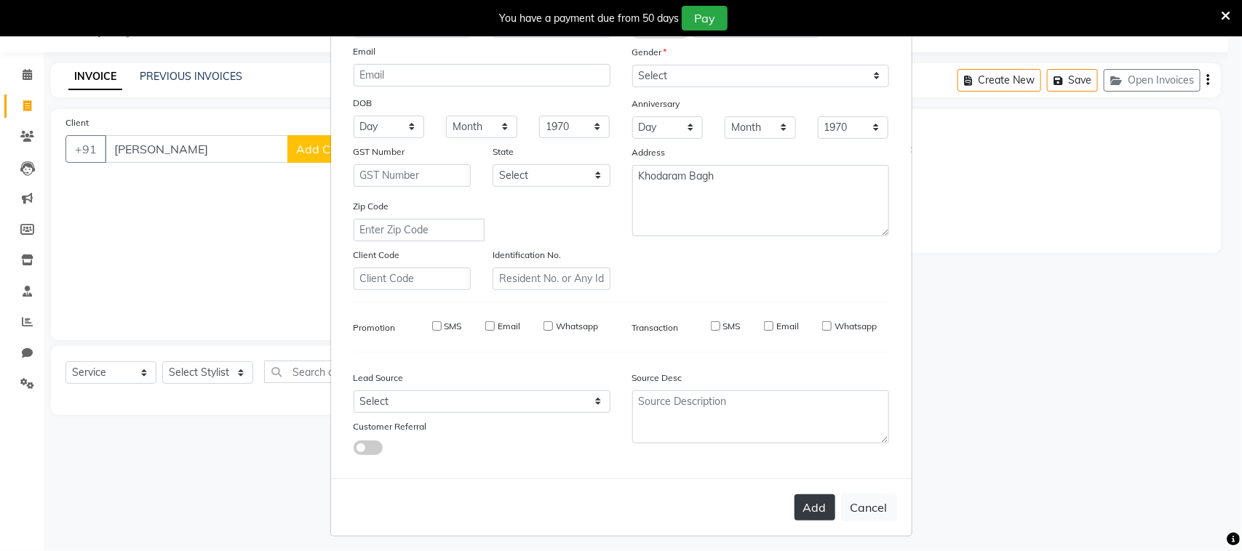
select select
checkbox input "false"
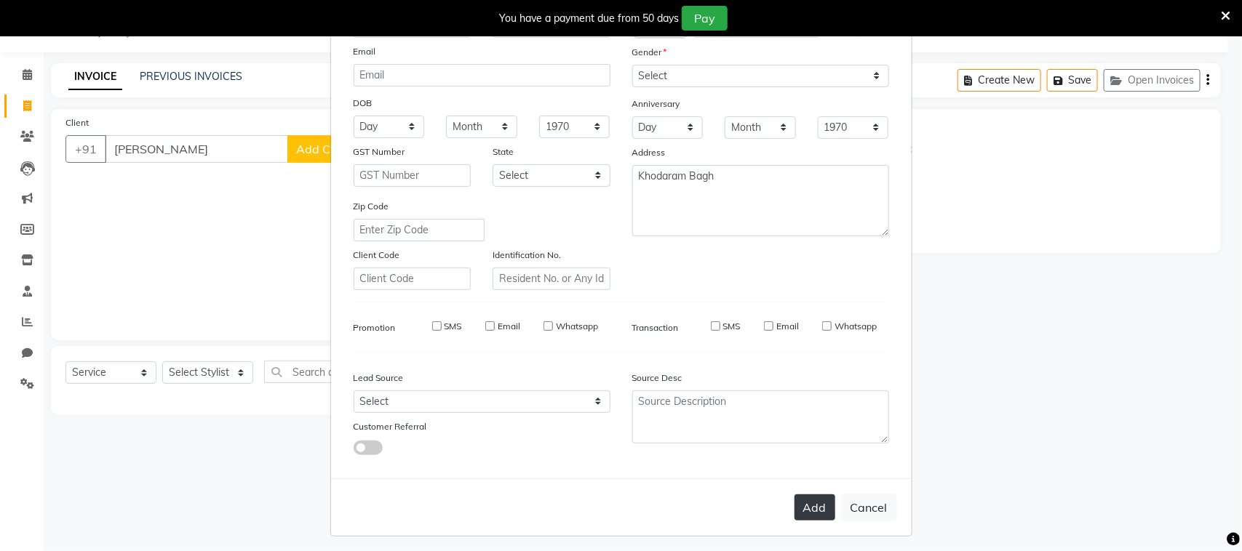
checkbox input "false"
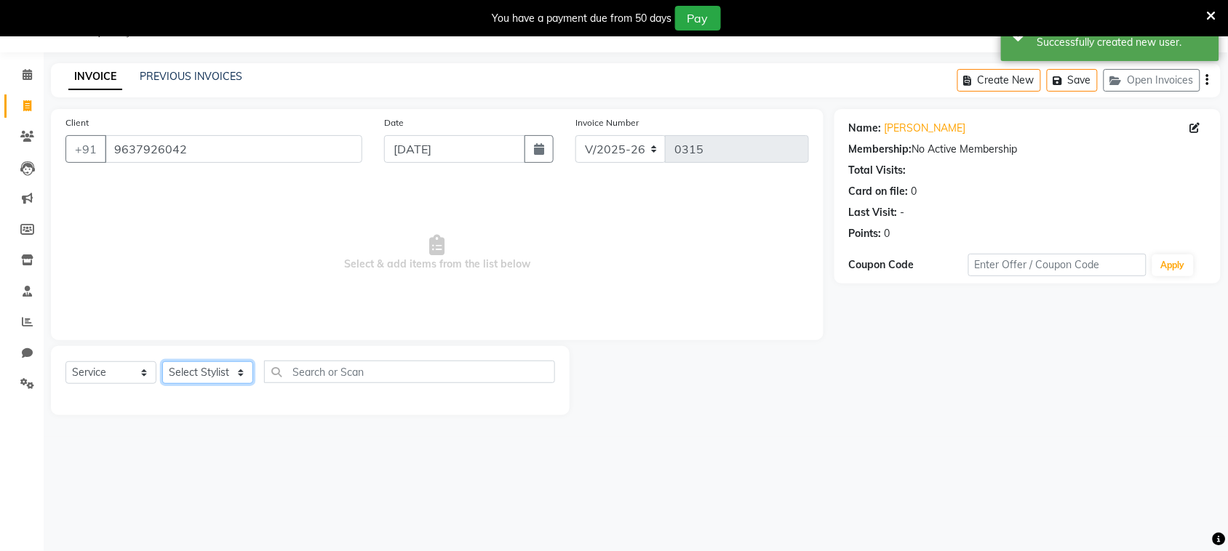
click at [207, 375] on select "Select Stylist [PERSON_NAME] [PERSON_NAME] [PERSON_NAME] [PERSON_NAME] [PERSON_…" at bounding box center [207, 373] width 91 height 23
select select "87293"
click at [162, 362] on select "Select Stylist [PERSON_NAME] [PERSON_NAME] [PERSON_NAME] [PERSON_NAME] [PERSON_…" at bounding box center [207, 373] width 91 height 23
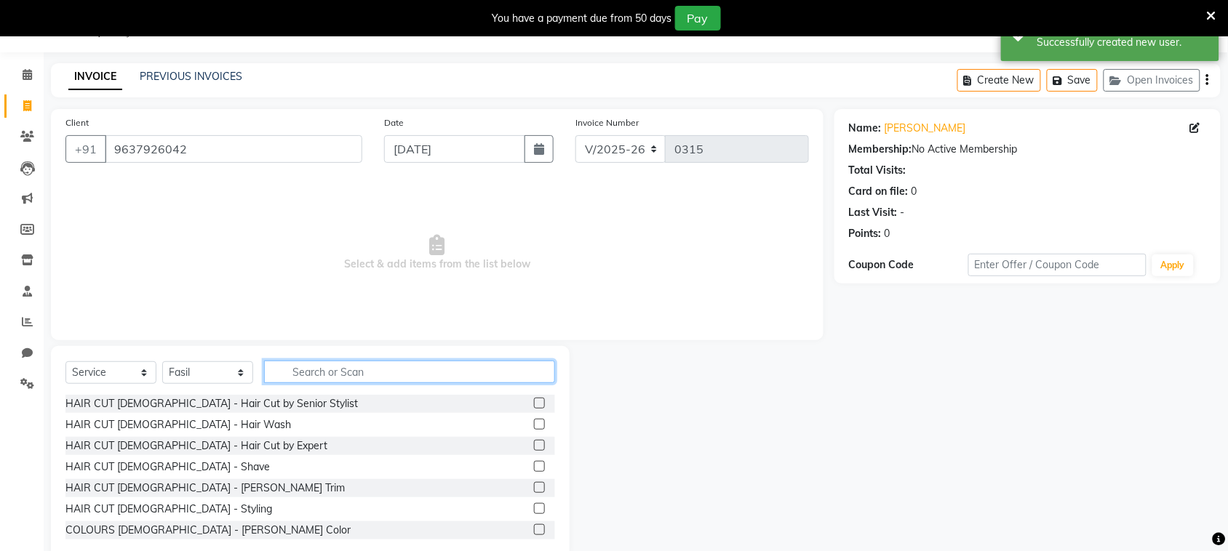
click at [360, 368] on input "text" at bounding box center [409, 372] width 291 height 23
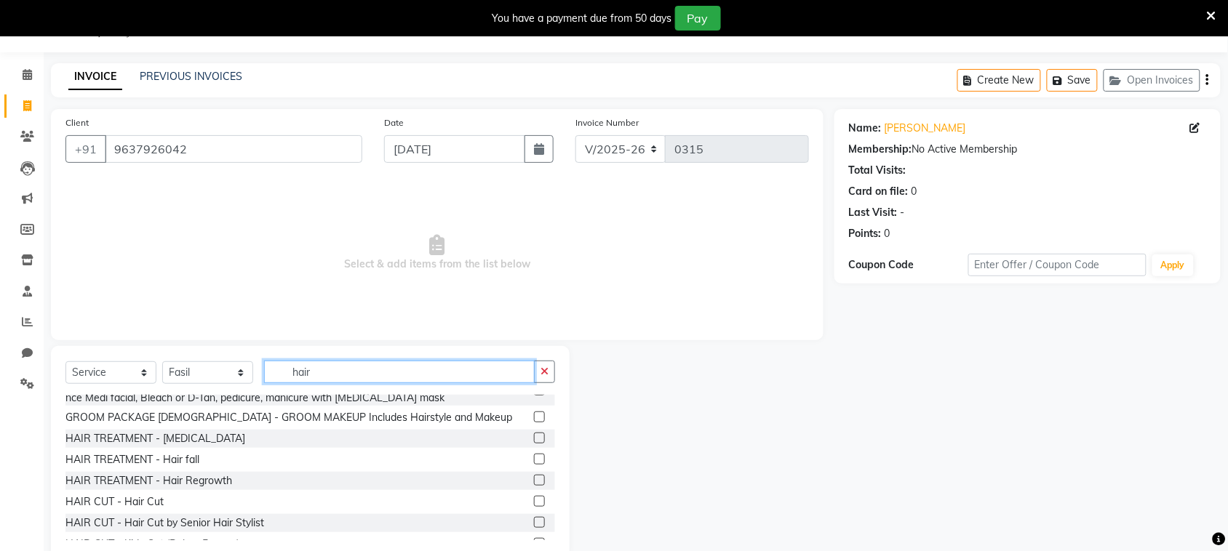
scroll to position [366, 0]
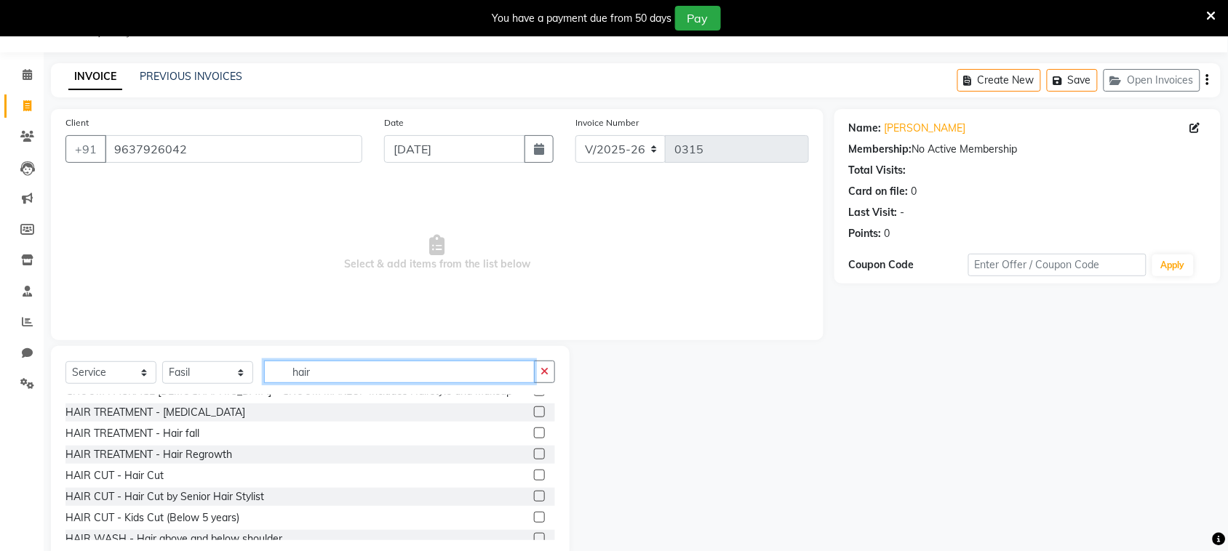
type input "hair"
click at [534, 470] on label at bounding box center [539, 475] width 11 height 11
click at [534, 471] on input "checkbox" at bounding box center [538, 475] width 9 height 9
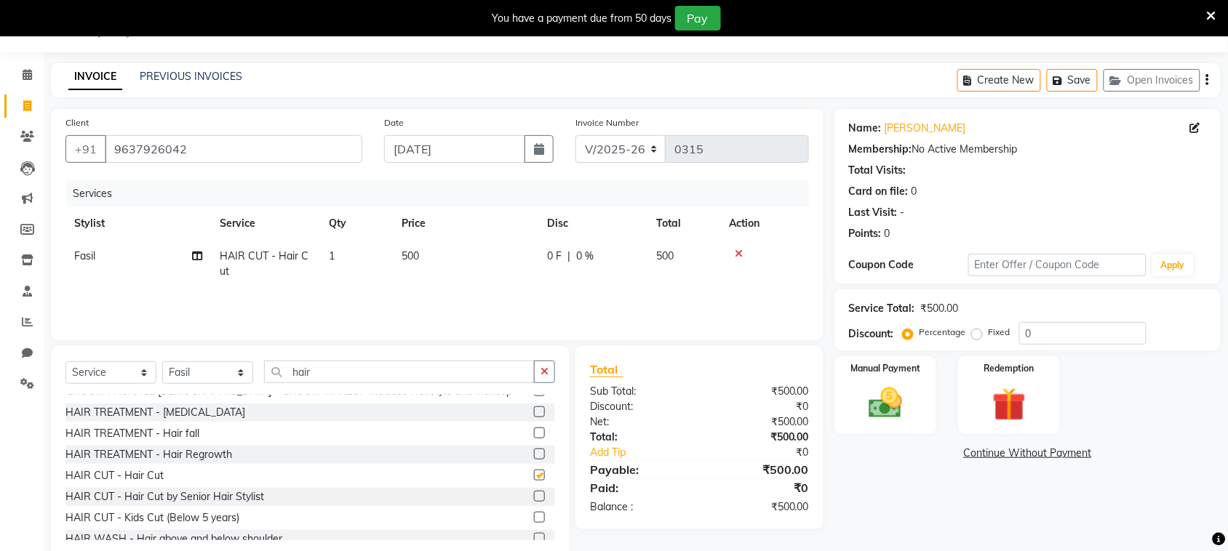
checkbox input "false"
click at [893, 402] on img at bounding box center [885, 403] width 57 height 40
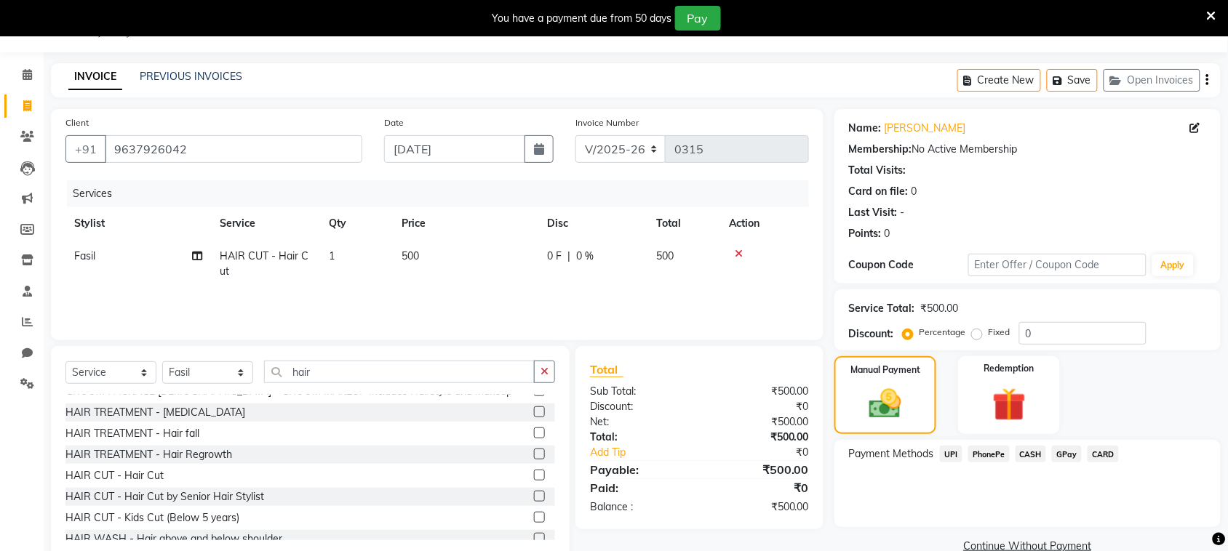
click at [997, 453] on span "PhonePe" at bounding box center [988, 454] width 41 height 17
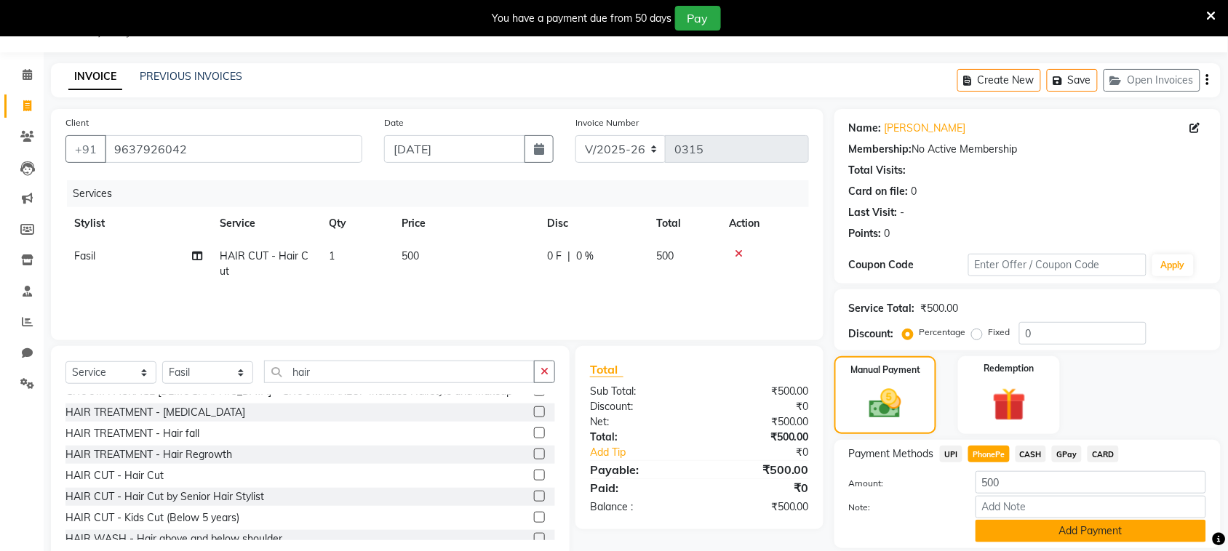
click at [1051, 533] on button "Add Payment" at bounding box center [1090, 531] width 231 height 23
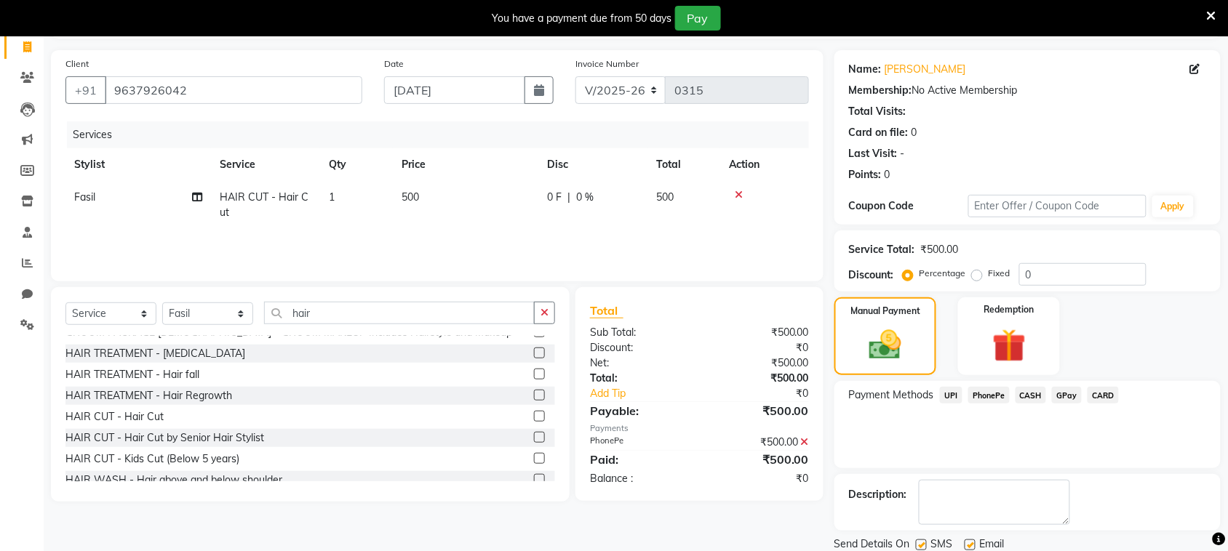
scroll to position [146, 0]
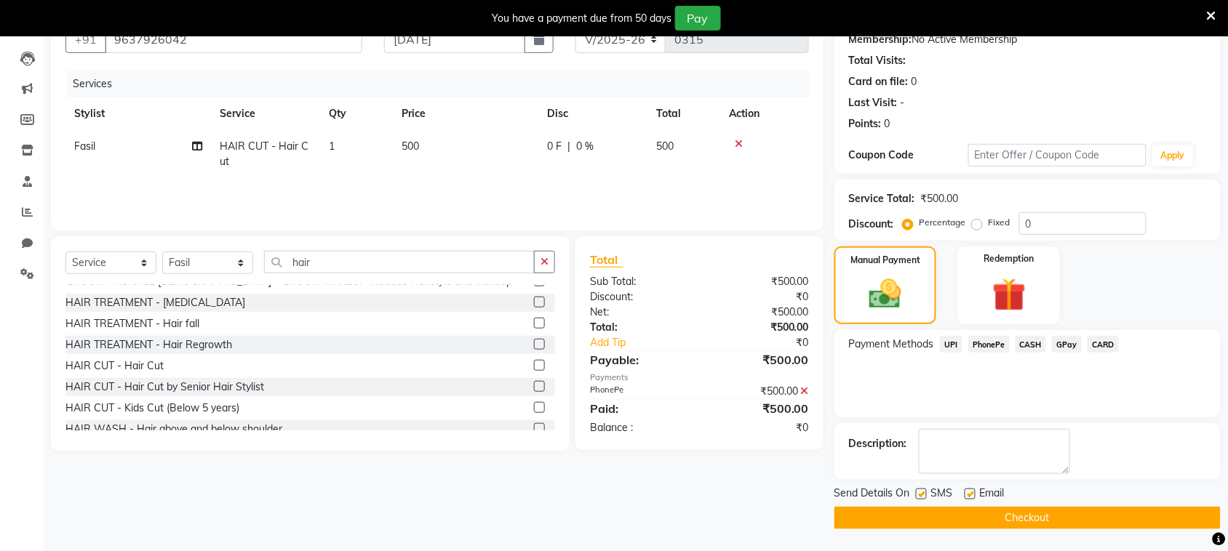
click at [917, 495] on label at bounding box center [921, 494] width 11 height 11
click at [917, 495] on input "checkbox" at bounding box center [920, 494] width 9 height 9
checkbox input "false"
click at [926, 514] on button "Checkout" at bounding box center [1027, 518] width 386 height 23
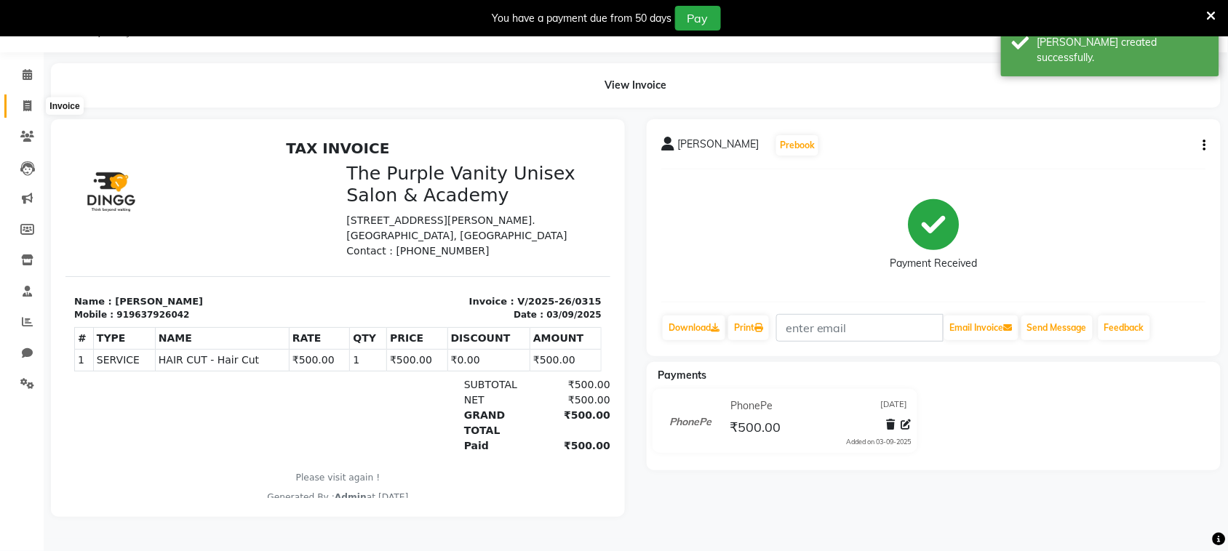
click at [26, 102] on icon at bounding box center [27, 105] width 8 height 11
select select "7947"
select select "service"
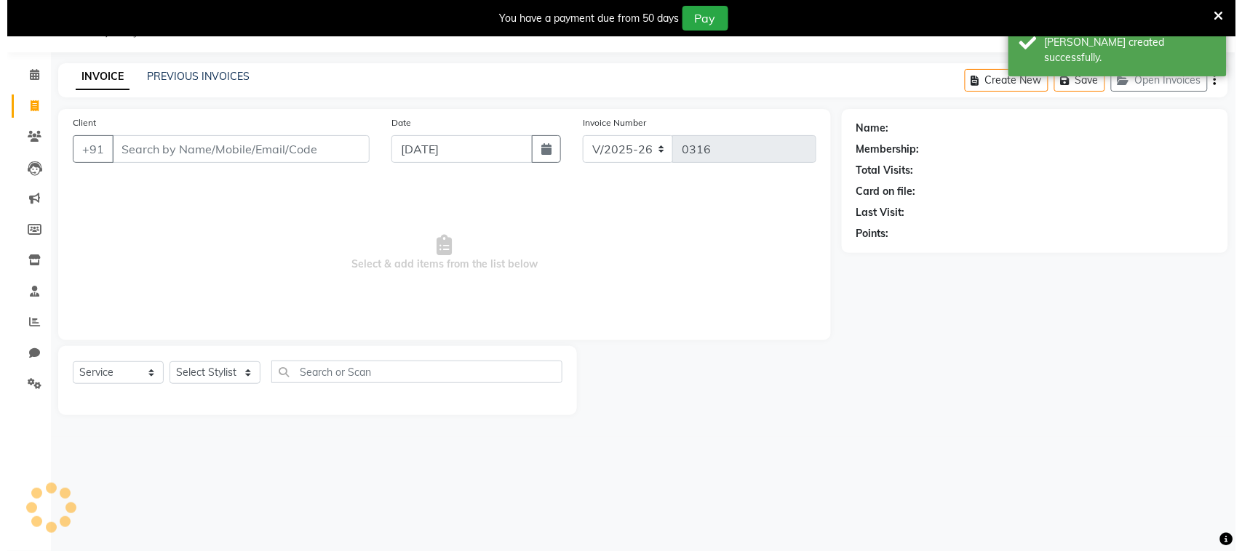
scroll to position [36, 0]
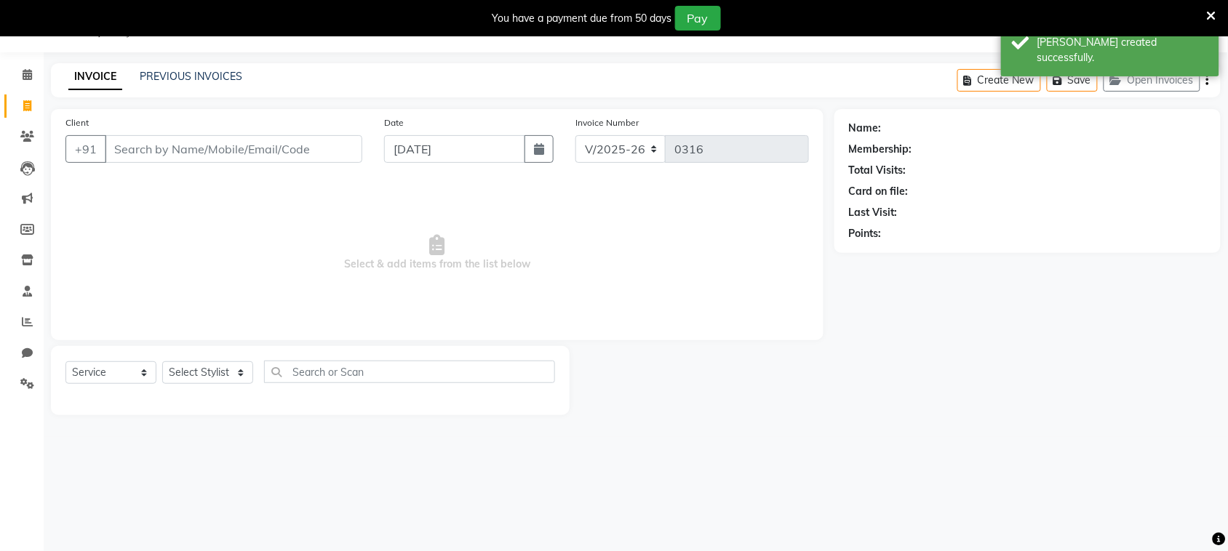
click at [138, 147] on input "Client" at bounding box center [234, 149] width 258 height 28
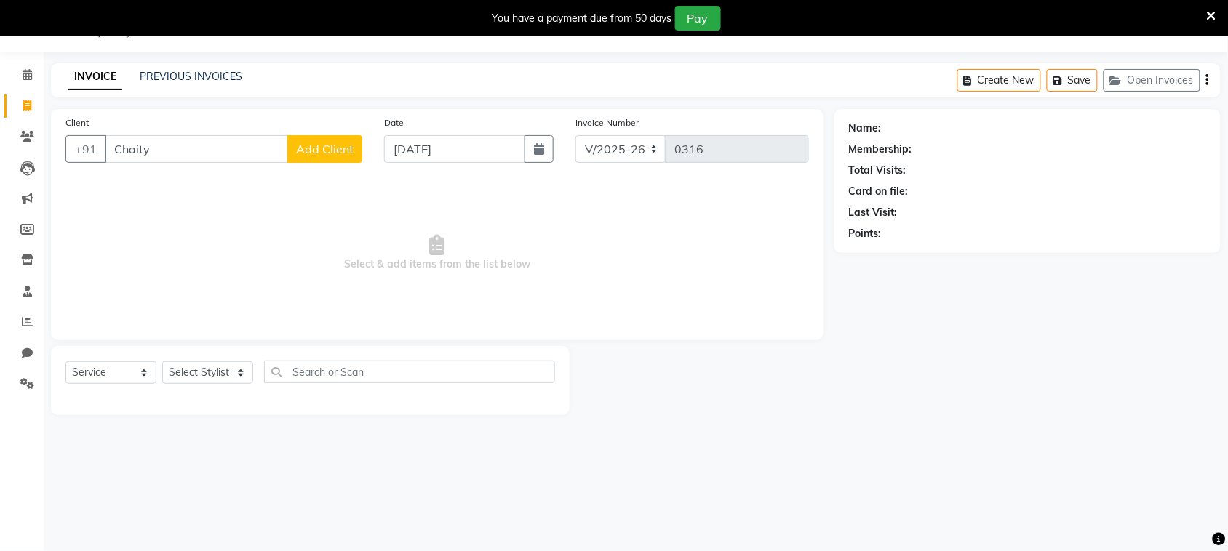
type input "Chaity"
click at [423, 126] on div "Date [DATE]" at bounding box center [468, 145] width 191 height 60
click at [339, 142] on span "Add Client" at bounding box center [324, 149] width 57 height 15
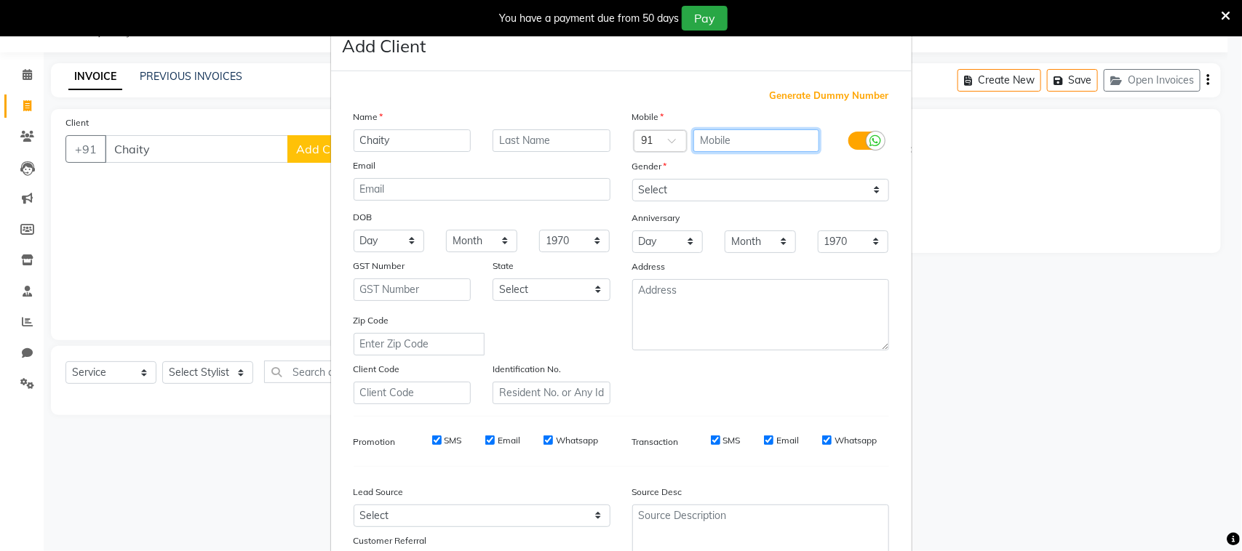
click at [718, 135] on input "text" at bounding box center [756, 140] width 126 height 23
type input "9432089579"
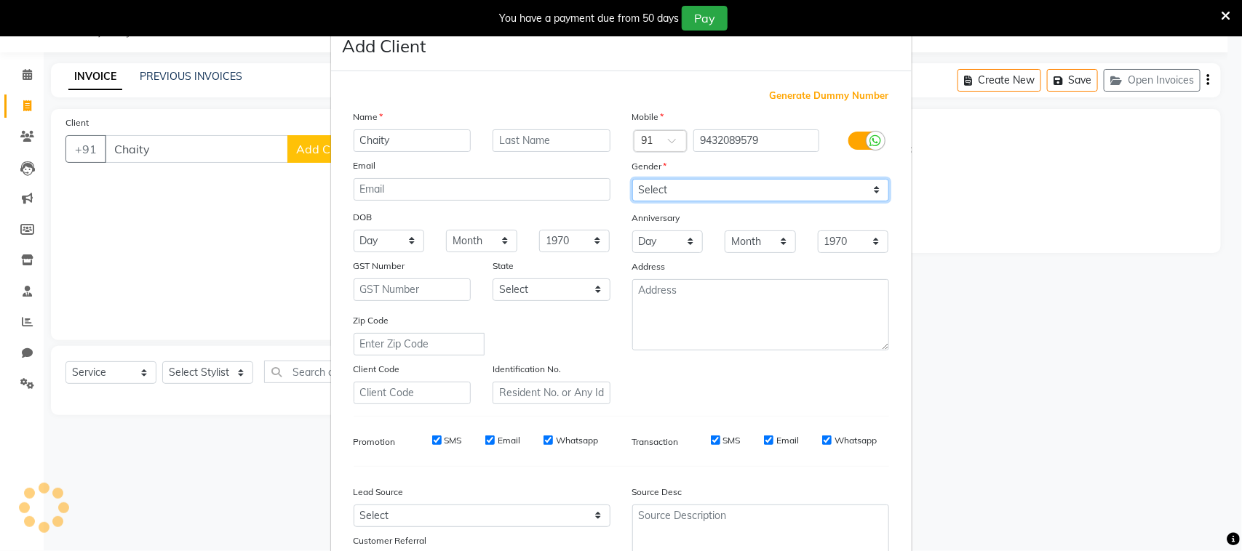
click at [730, 194] on select "Select [DEMOGRAPHIC_DATA] [DEMOGRAPHIC_DATA] Other Prefer Not To Say" at bounding box center [760, 190] width 257 height 23
select select "[DEMOGRAPHIC_DATA]"
click at [632, 179] on select "Select [DEMOGRAPHIC_DATA] [DEMOGRAPHIC_DATA] Other Prefer Not To Say" at bounding box center [760, 190] width 257 height 23
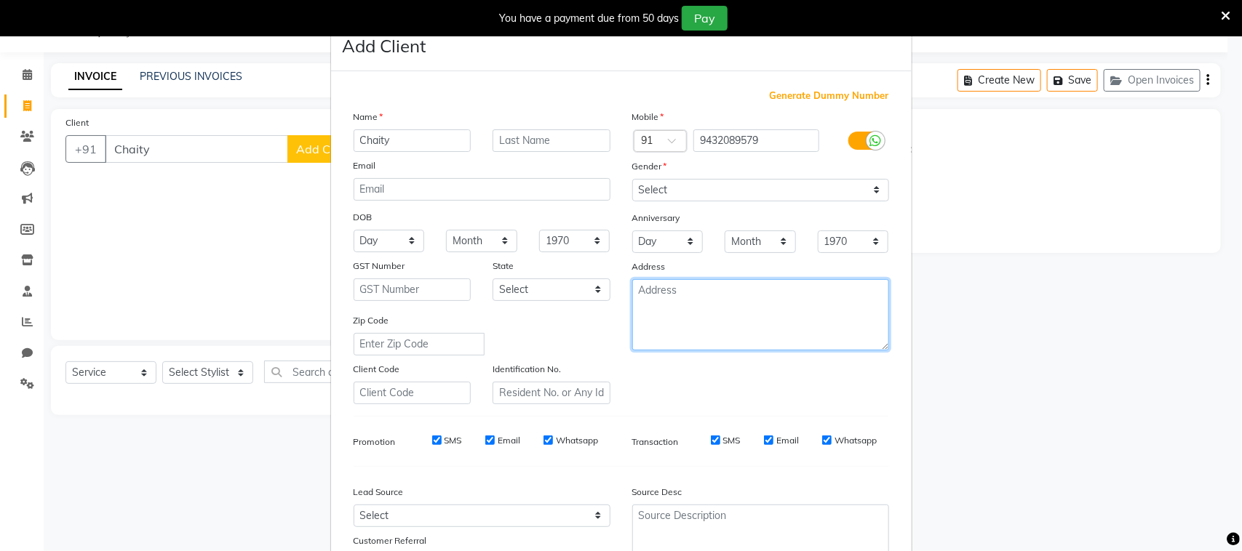
click at [838, 295] on textarea at bounding box center [760, 314] width 257 height 71
type textarea "[PERSON_NAME]"
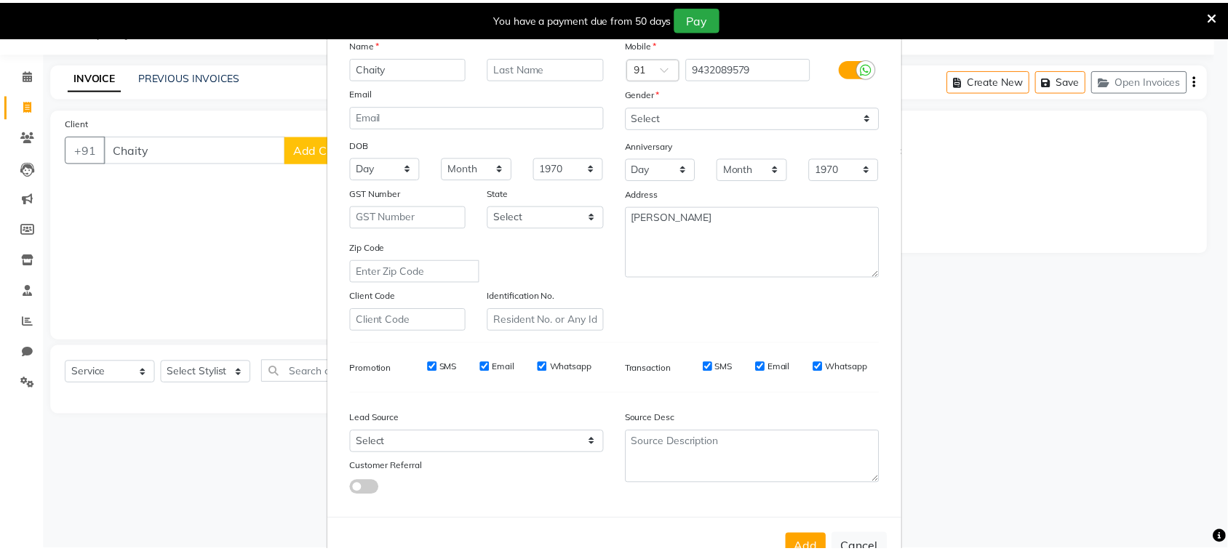
scroll to position [114, 0]
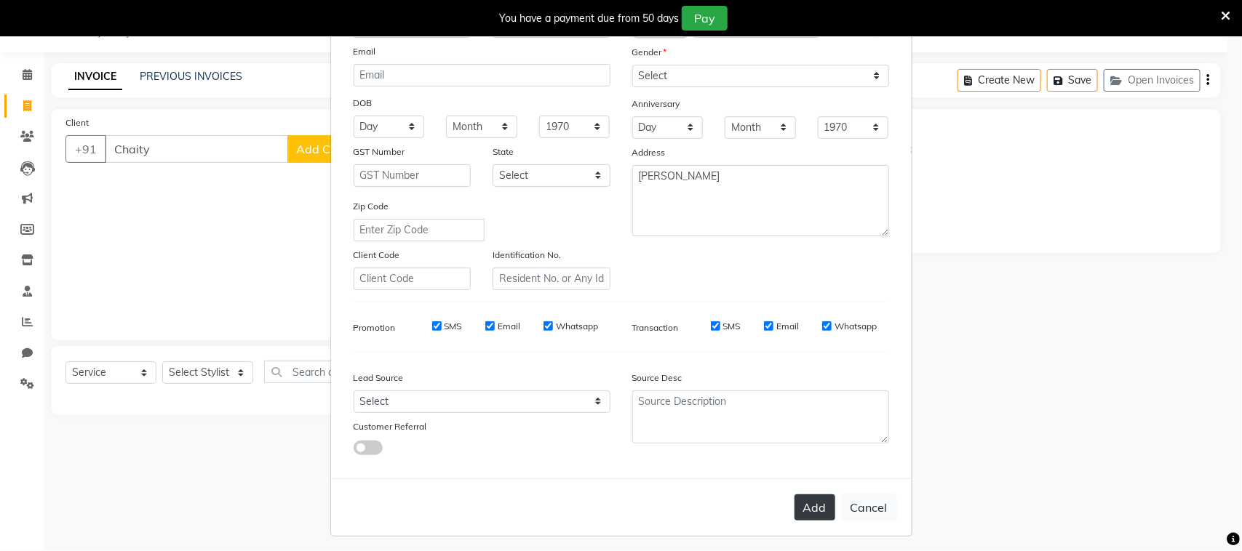
click at [798, 496] on button "Add" at bounding box center [814, 508] width 41 height 26
type input "9432089579"
select select
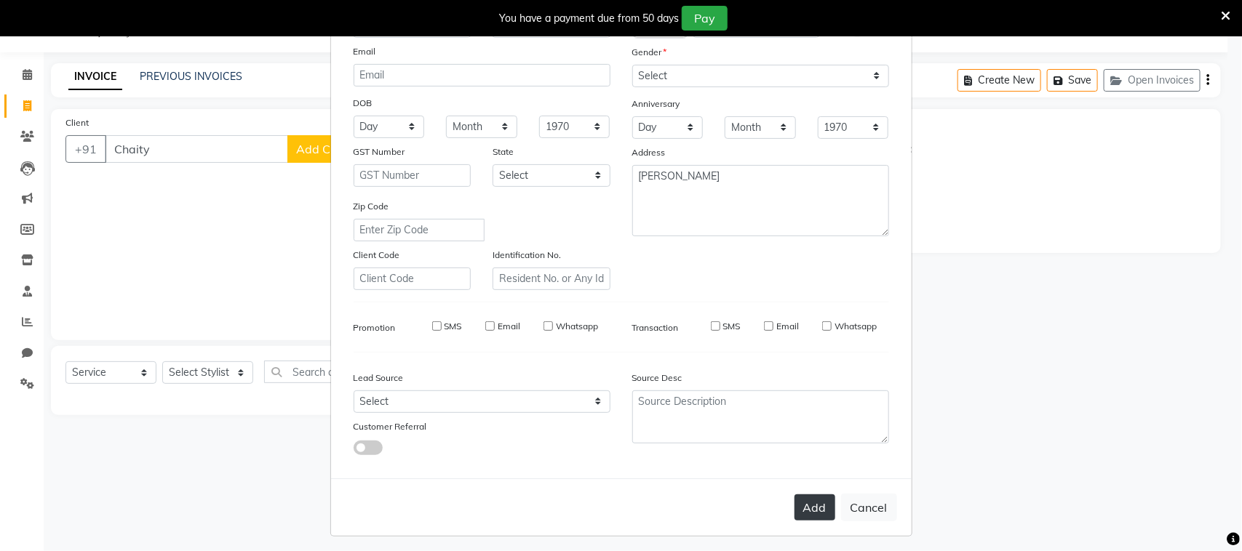
select select
checkbox input "false"
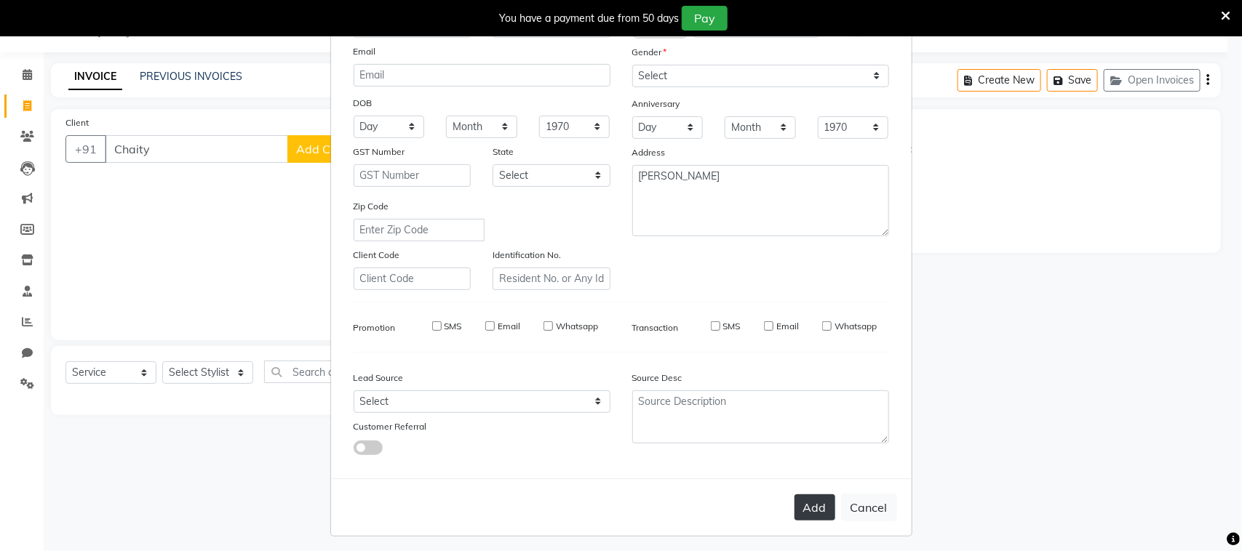
checkbox input "false"
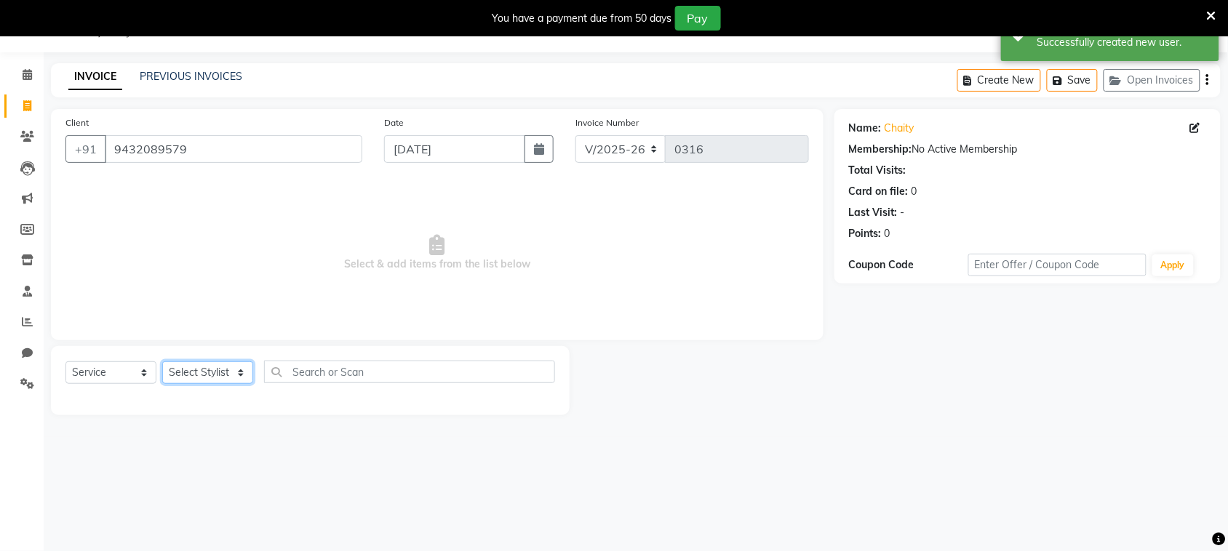
click at [229, 370] on select "Select Stylist [PERSON_NAME] [PERSON_NAME] [PERSON_NAME] [PERSON_NAME] [PERSON_…" at bounding box center [207, 373] width 91 height 23
select select "87147"
click at [162, 362] on select "Select Stylist [PERSON_NAME] [PERSON_NAME] [PERSON_NAME] [PERSON_NAME] [PERSON_…" at bounding box center [207, 373] width 91 height 23
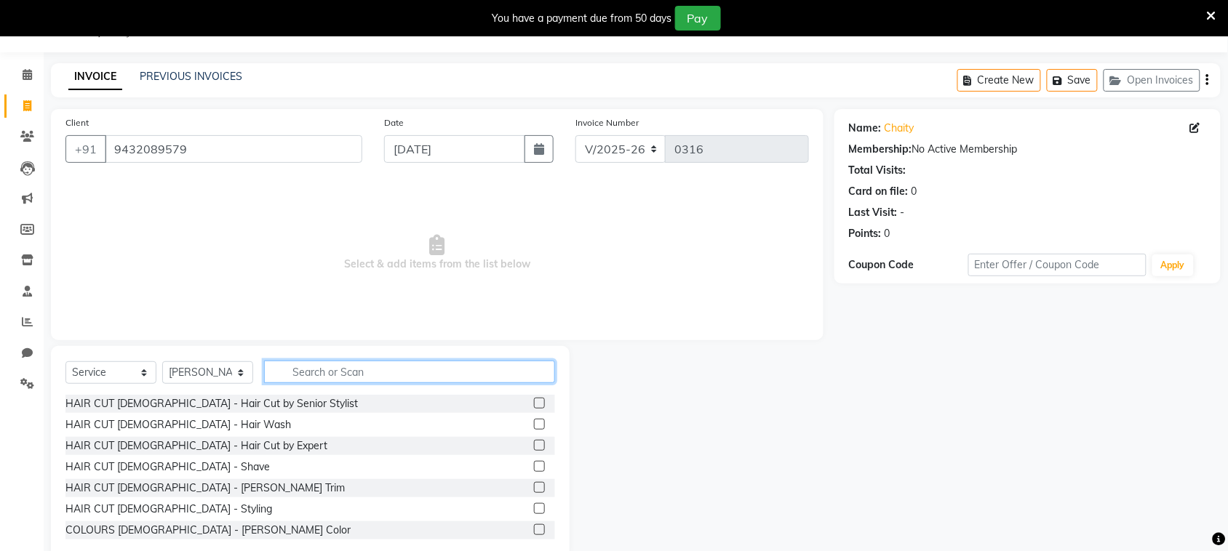
click at [406, 369] on input "text" at bounding box center [409, 372] width 291 height 23
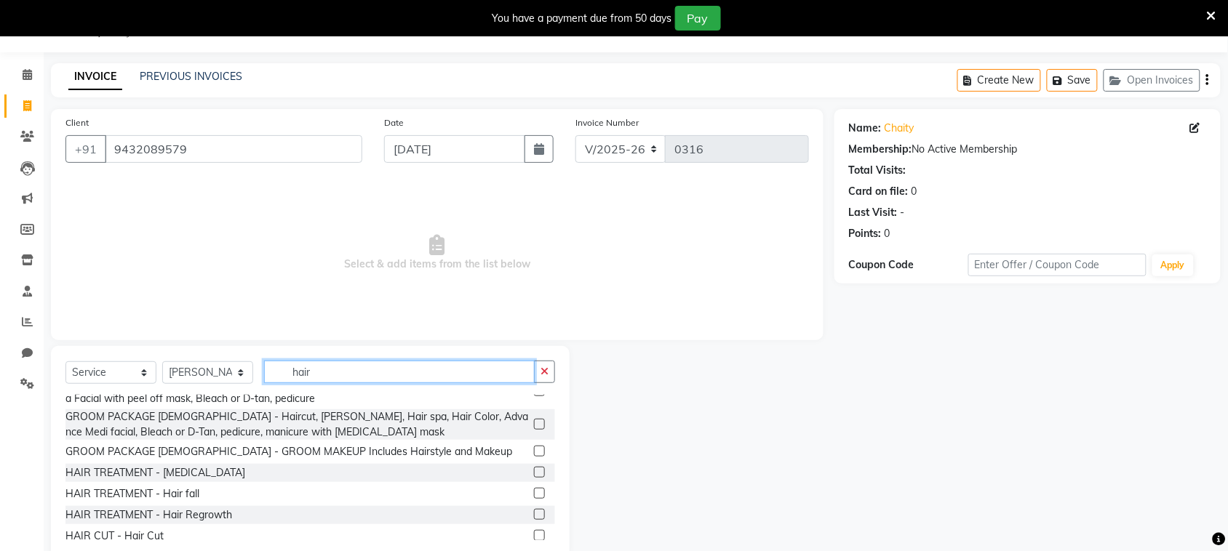
scroll to position [322, 0]
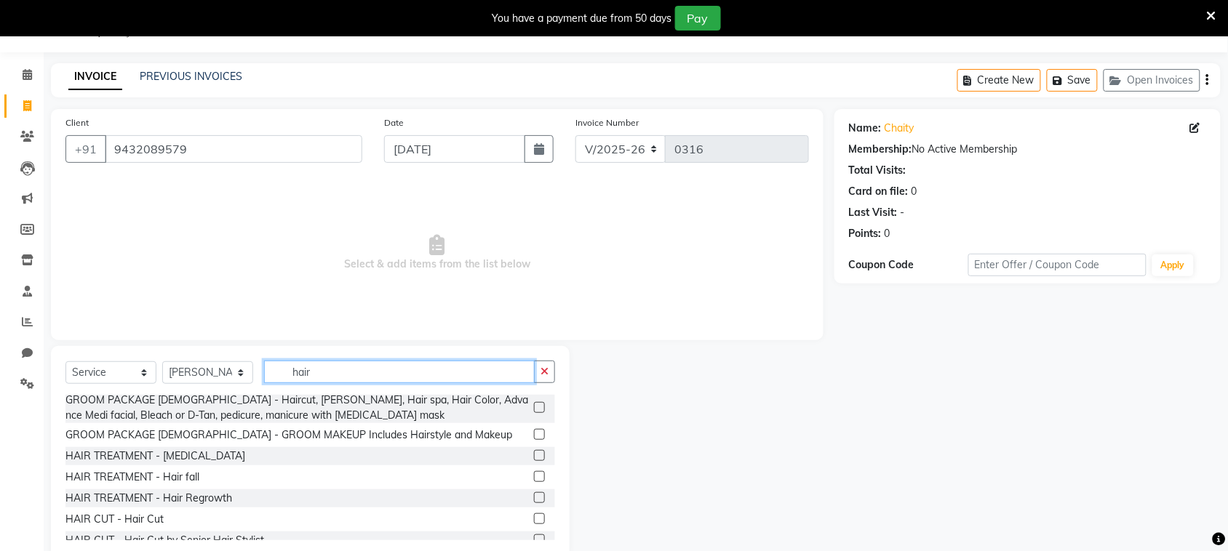
type input "hair"
click at [534, 514] on label at bounding box center [539, 519] width 11 height 11
click at [534, 515] on input "checkbox" at bounding box center [538, 519] width 9 height 9
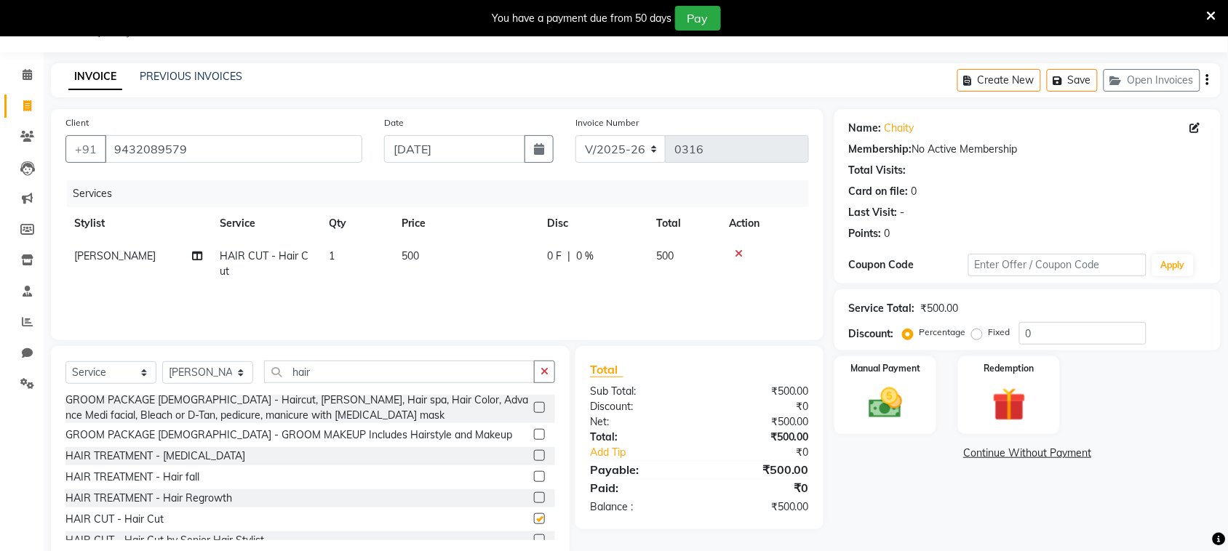
checkbox input "false"
click at [471, 362] on input "hair" at bounding box center [399, 372] width 271 height 23
type input "h"
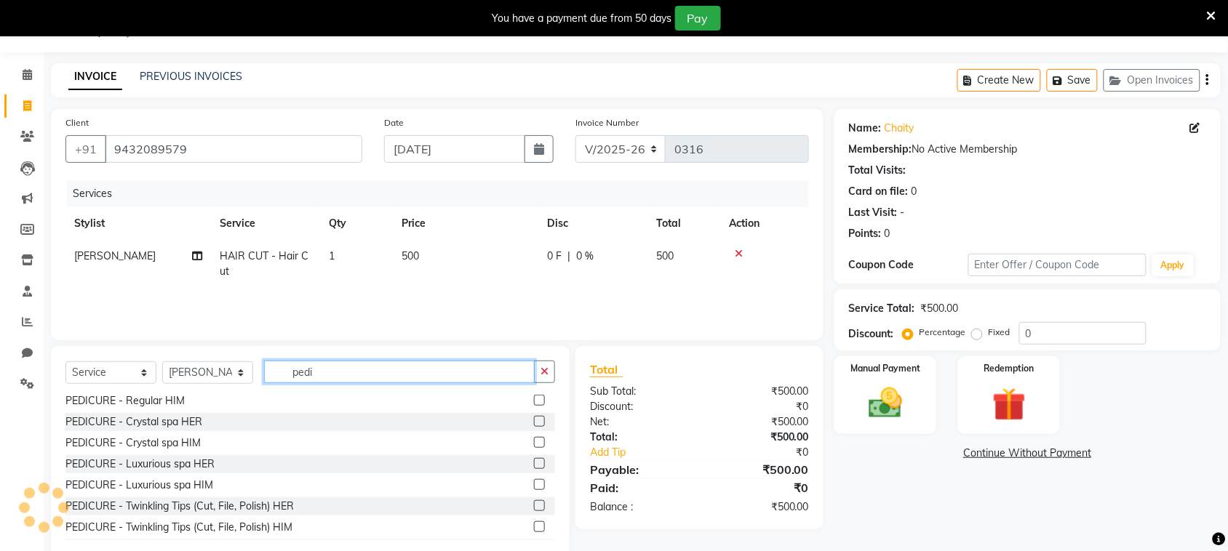
scroll to position [49, 0]
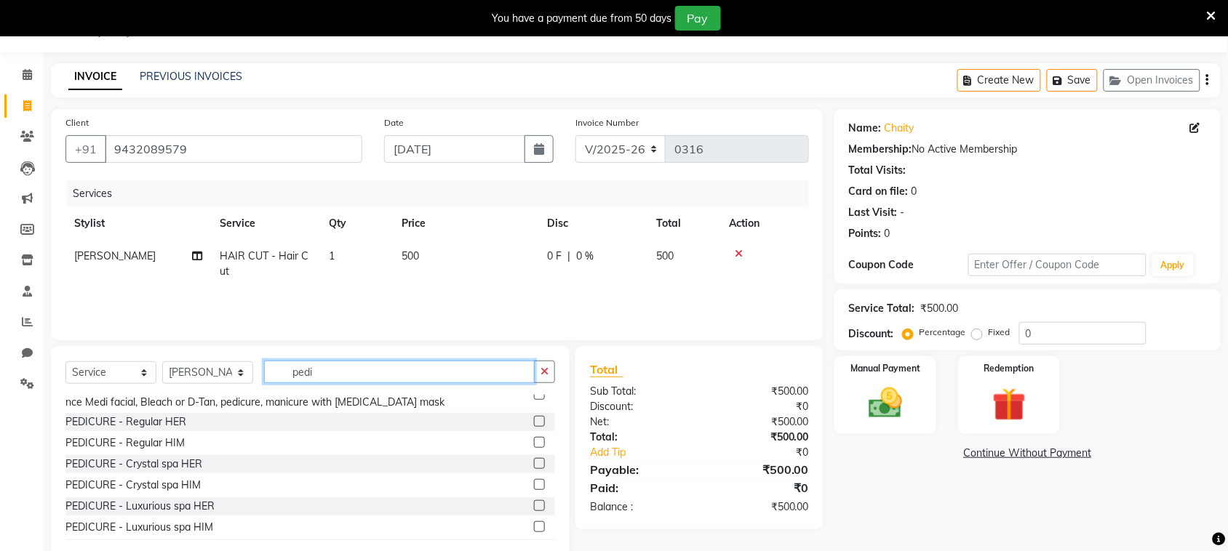
type input "pedi"
click at [239, 375] on select "Select Stylist [PERSON_NAME] [PERSON_NAME] [PERSON_NAME] [PERSON_NAME] [PERSON_…" at bounding box center [207, 373] width 91 height 23
select select "87143"
click at [162, 362] on select "Select Stylist [PERSON_NAME] [PERSON_NAME] [PERSON_NAME] [PERSON_NAME] [PERSON_…" at bounding box center [207, 373] width 91 height 23
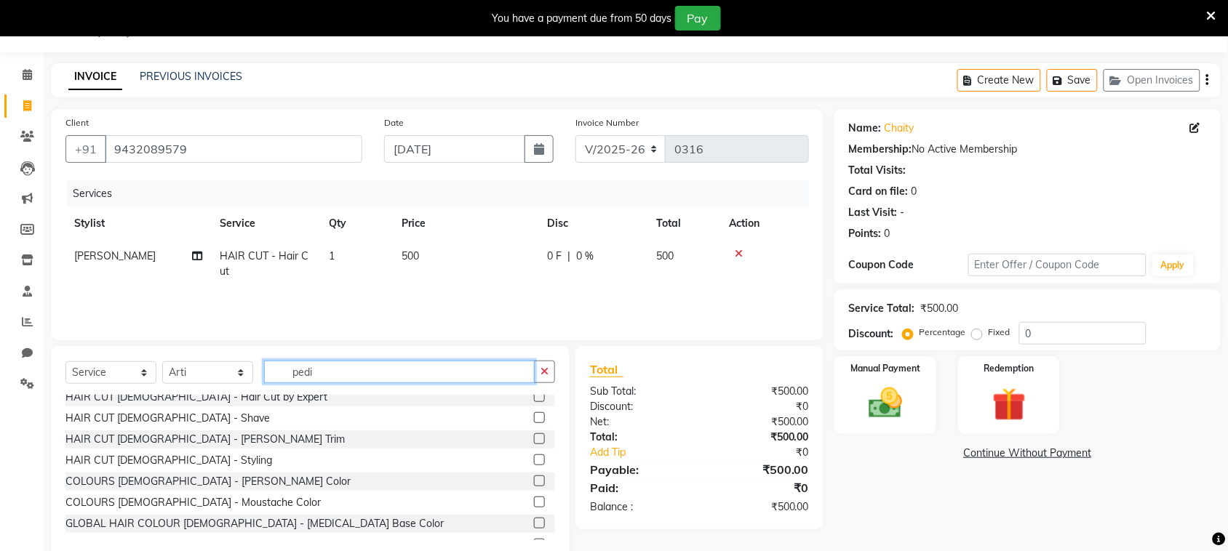
click at [420, 372] on input "pedi" at bounding box center [399, 372] width 271 height 23
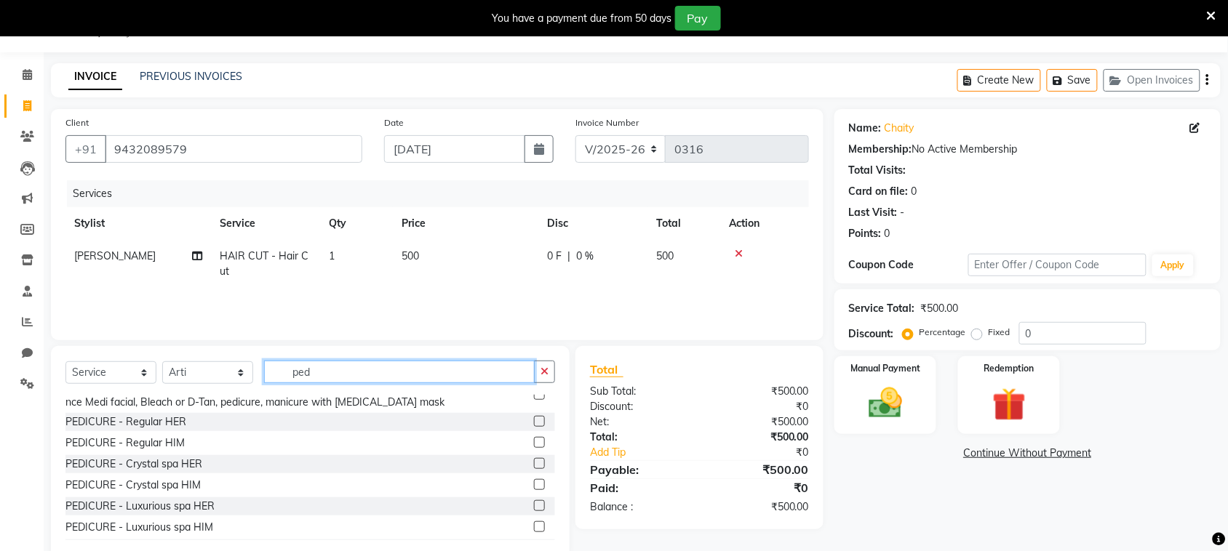
type input "ped"
click at [534, 418] on label at bounding box center [539, 421] width 11 height 11
click at [534, 418] on input "checkbox" at bounding box center [538, 422] width 9 height 9
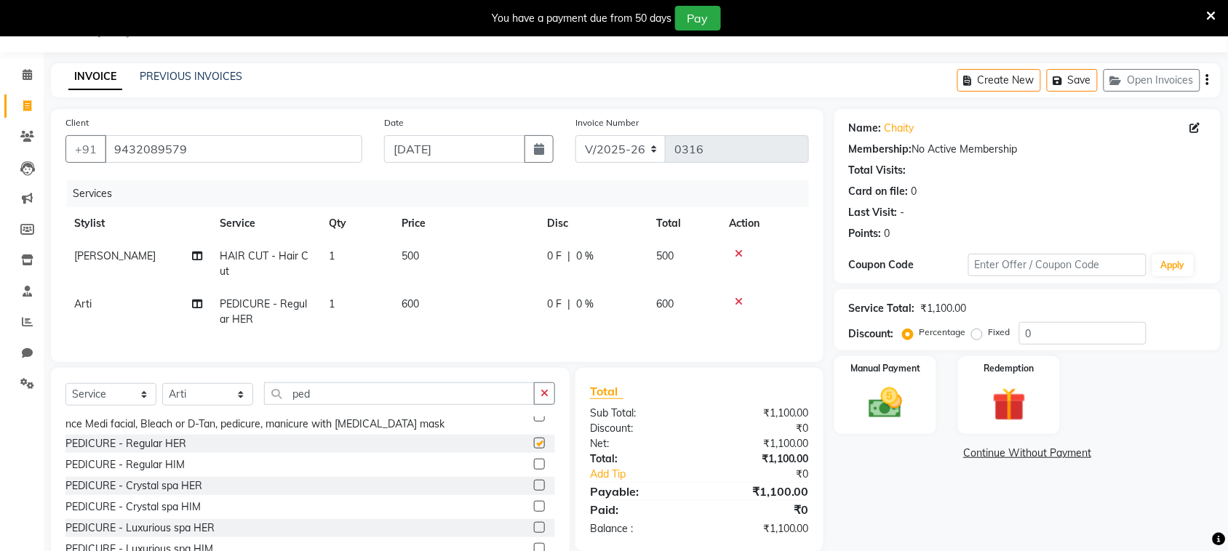
checkbox input "false"
click at [889, 389] on img at bounding box center [885, 403] width 57 height 40
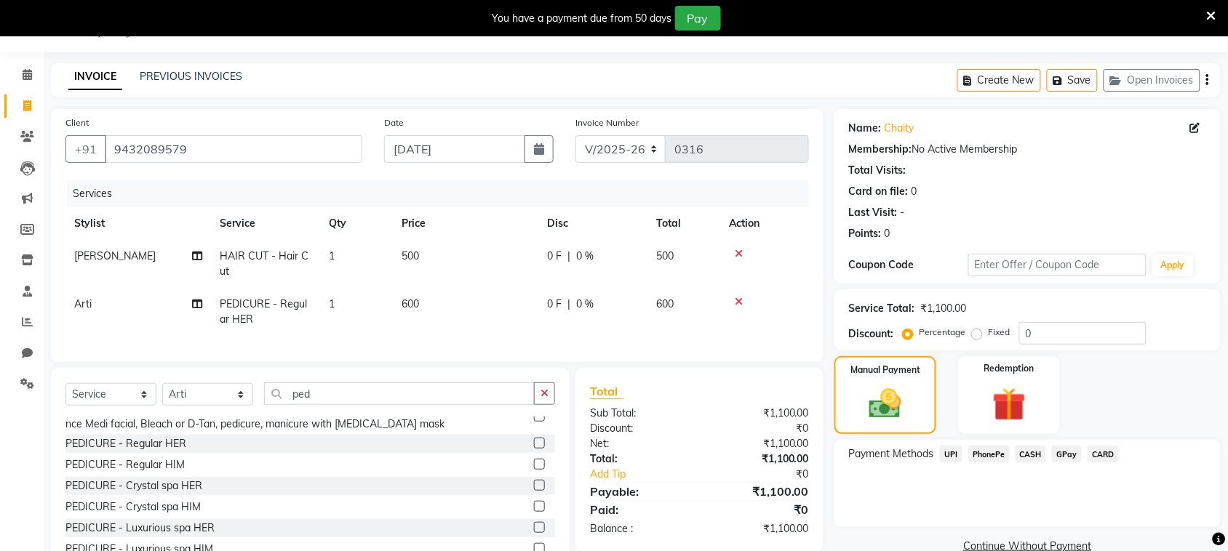
click at [994, 449] on span "PhonePe" at bounding box center [988, 454] width 41 height 17
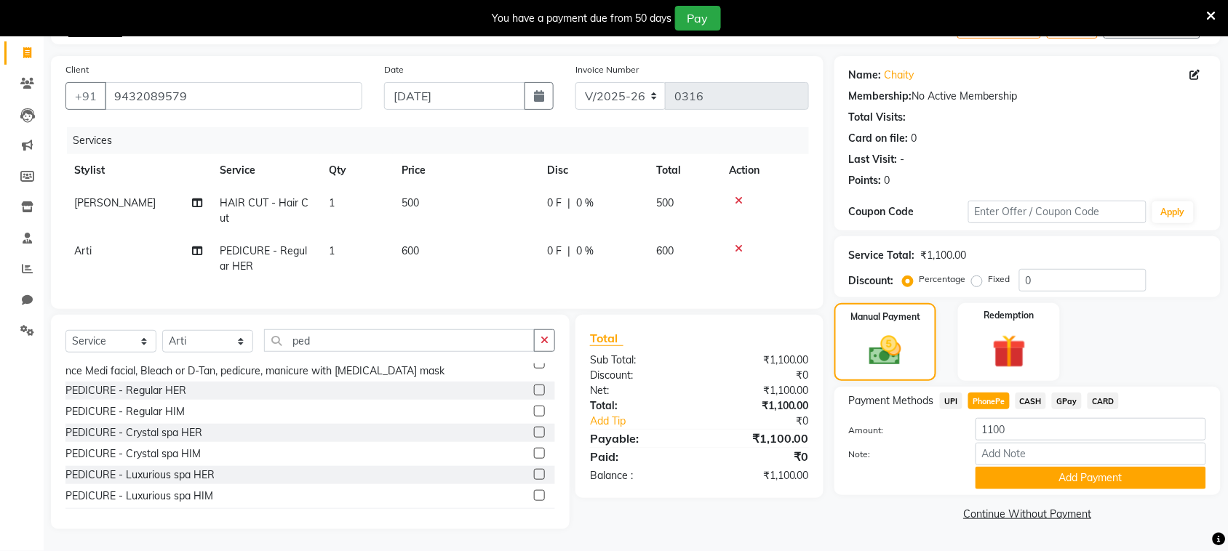
scroll to position [103, 0]
click at [1119, 467] on button "Add Payment" at bounding box center [1090, 478] width 231 height 23
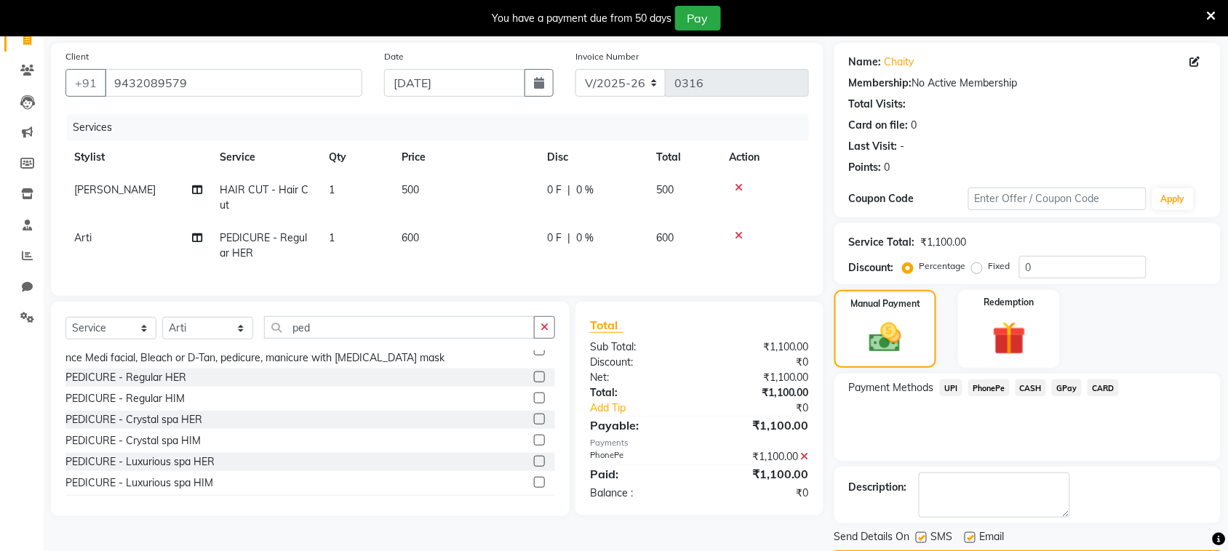
scroll to position [146, 0]
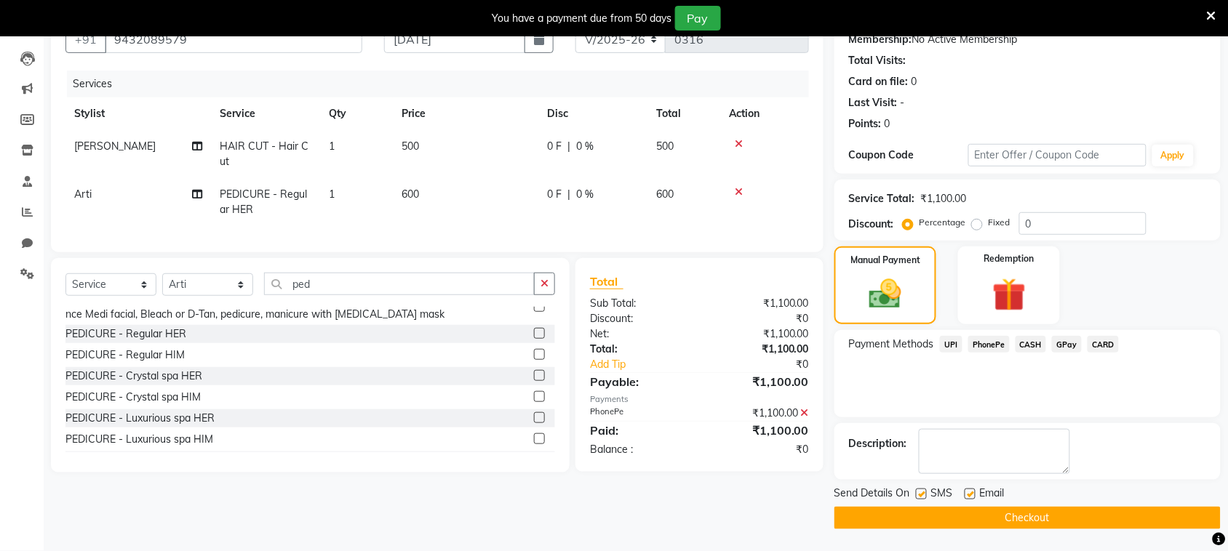
click at [922, 493] on label at bounding box center [921, 494] width 11 height 11
click at [922, 493] on input "checkbox" at bounding box center [920, 494] width 9 height 9
checkbox input "false"
click at [955, 513] on button "Checkout" at bounding box center [1027, 518] width 386 height 23
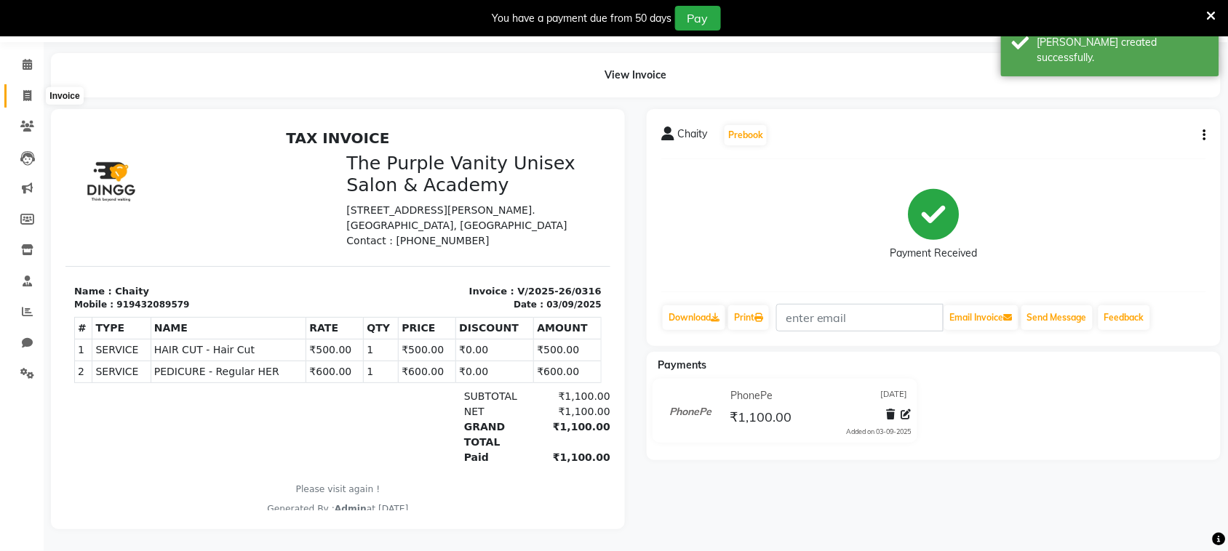
click at [28, 90] on icon at bounding box center [27, 95] width 8 height 11
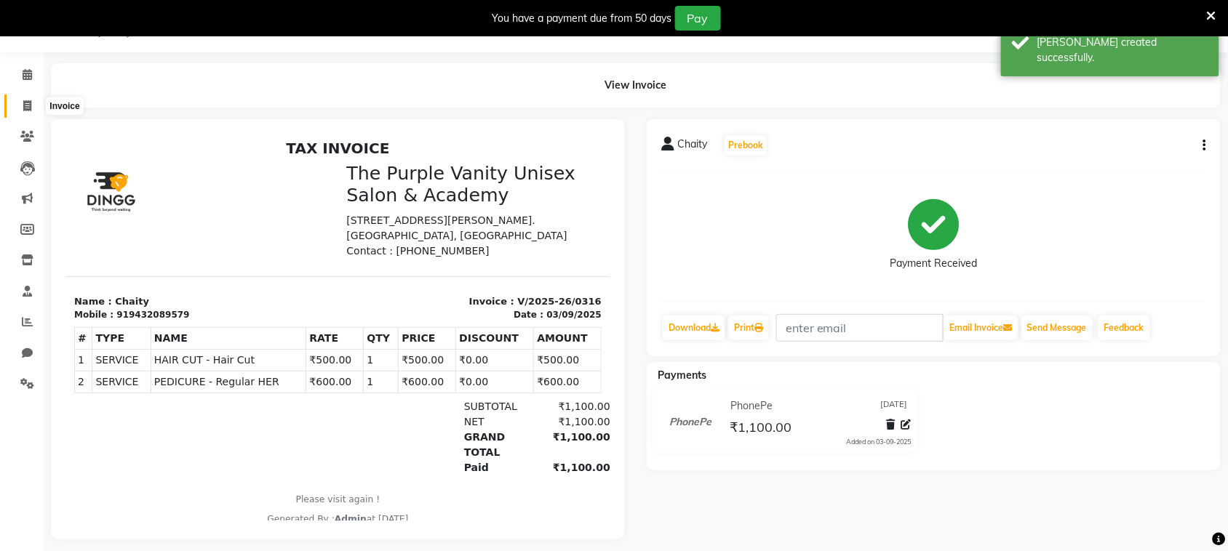
select select "7947"
select select "service"
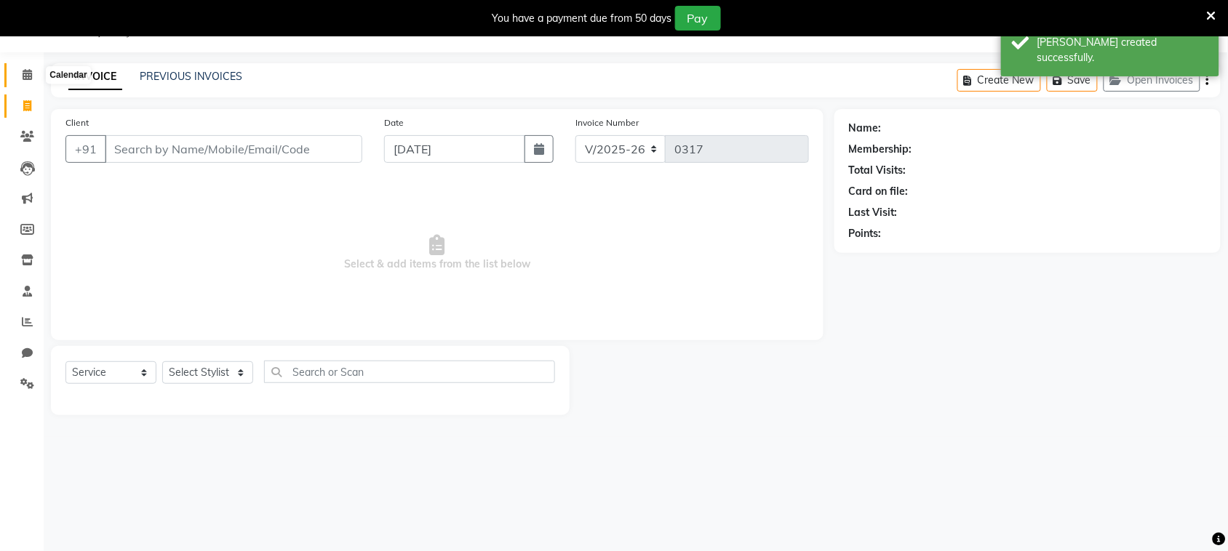
click at [23, 74] on icon at bounding box center [27, 74] width 9 height 11
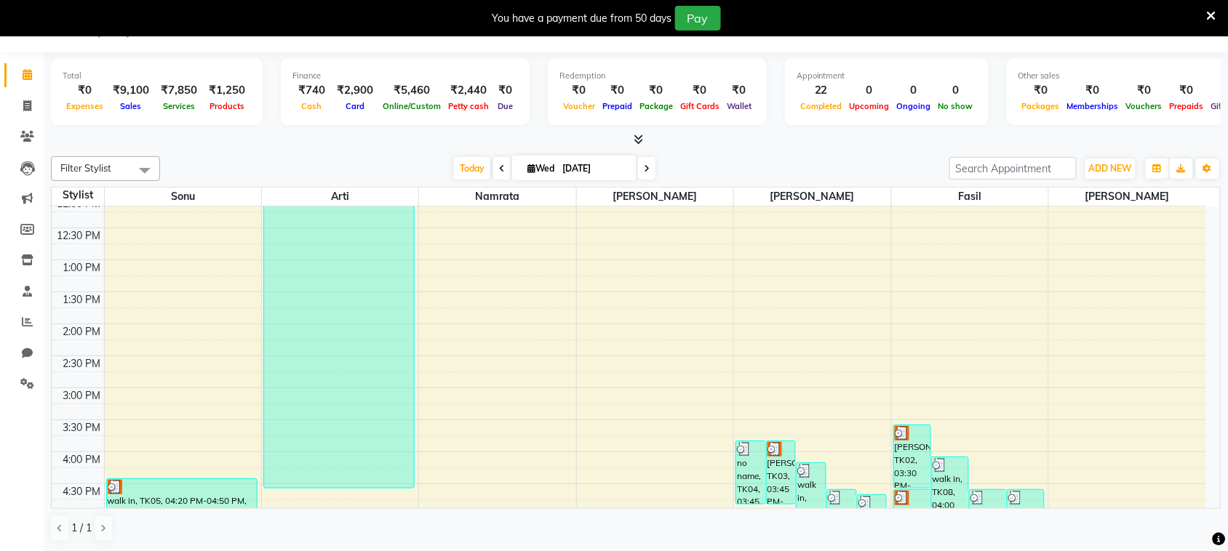
scroll to position [271, 0]
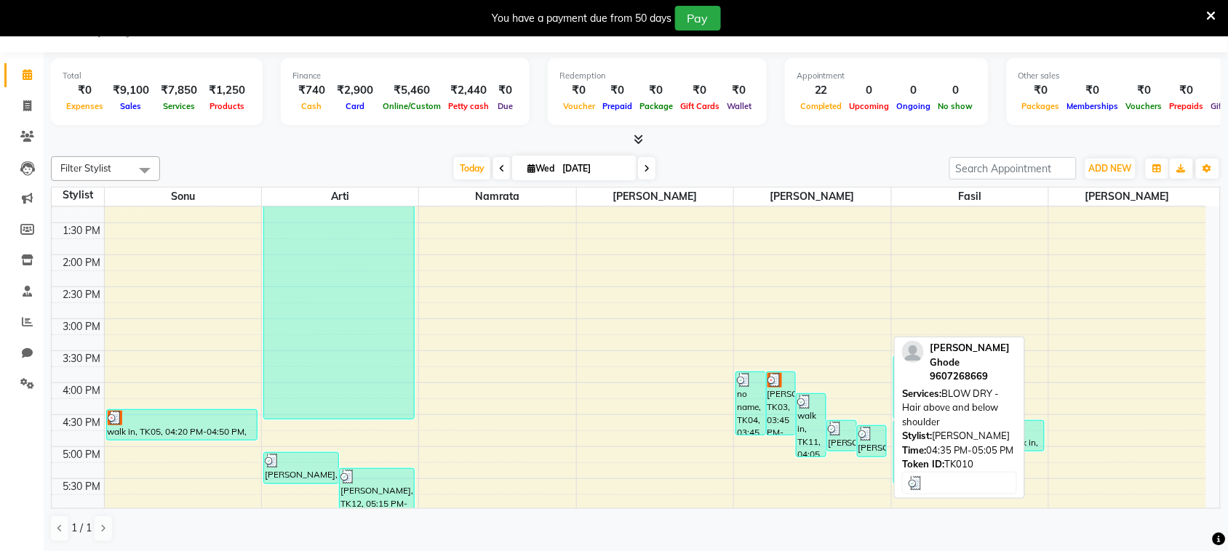
click at [873, 434] on img at bounding box center [865, 434] width 15 height 15
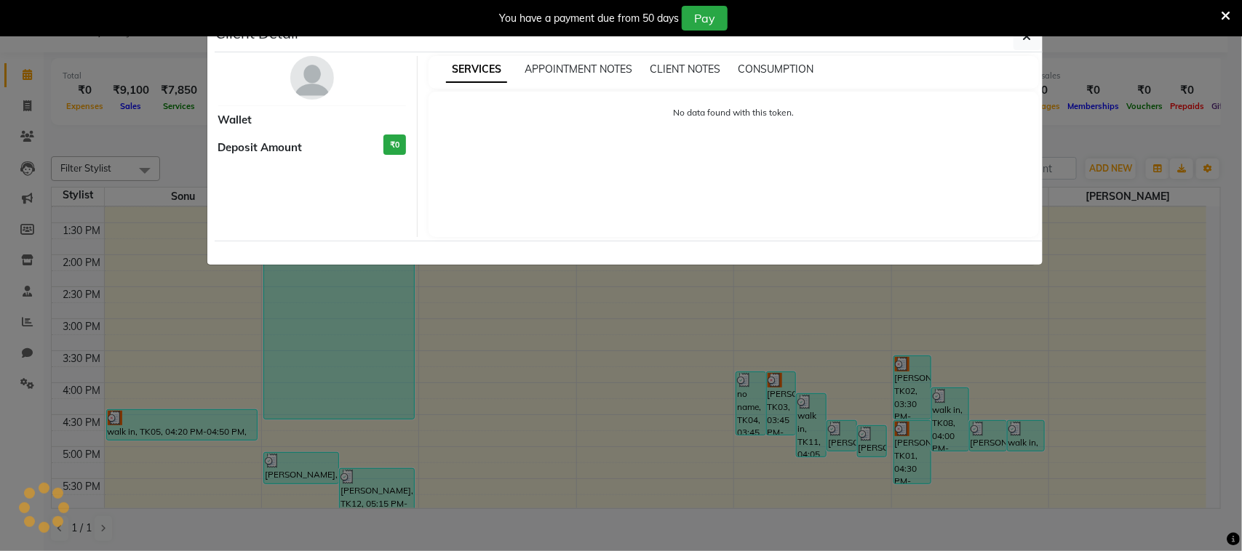
select select "3"
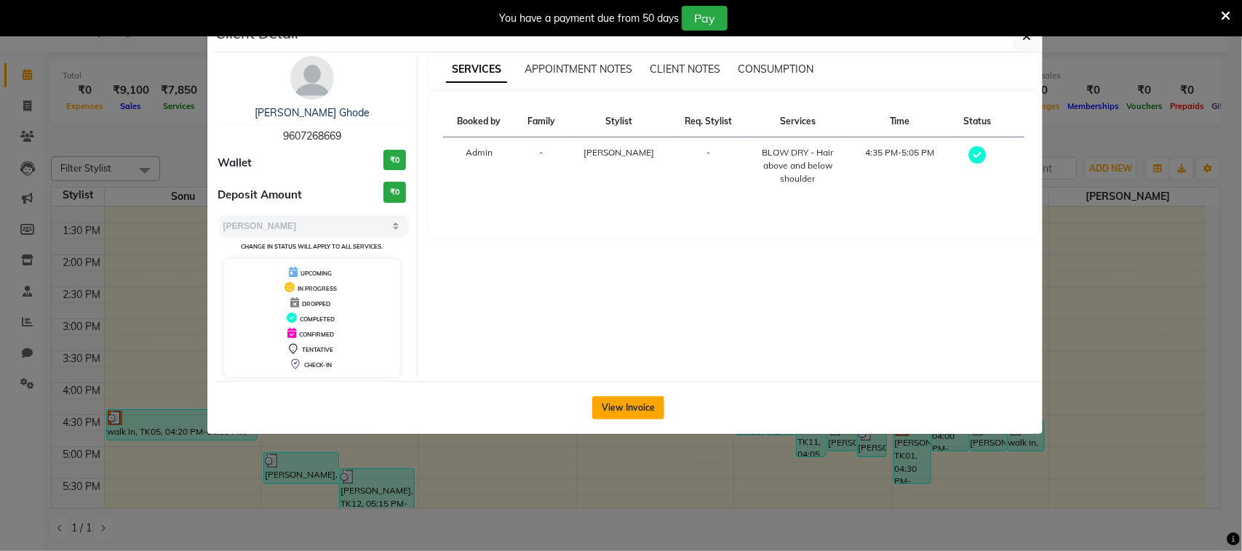
click at [620, 412] on button "View Invoice" at bounding box center [628, 407] width 72 height 23
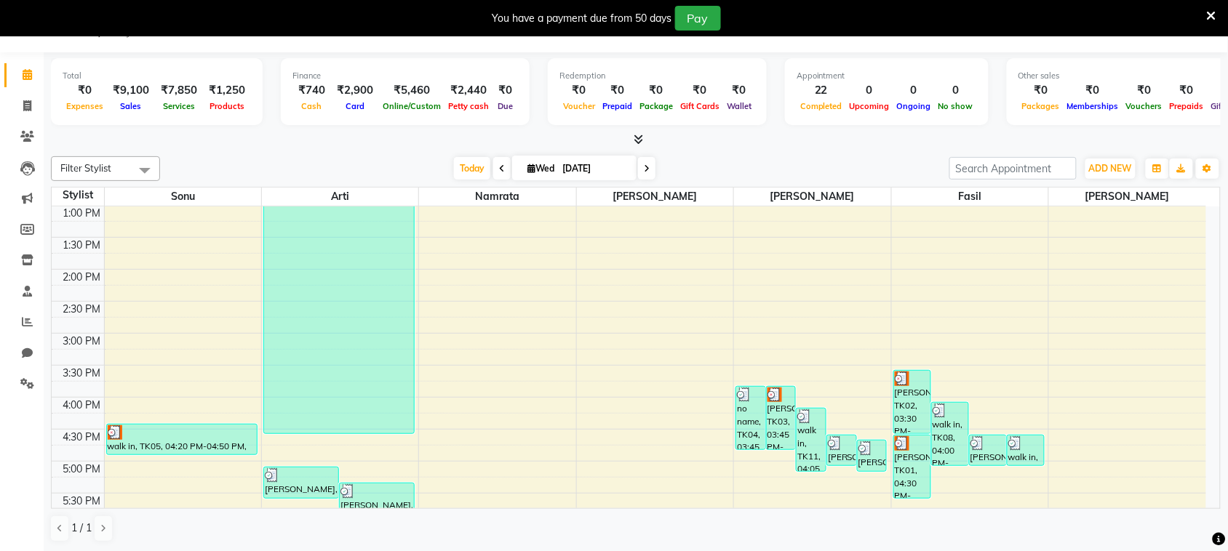
scroll to position [260, 0]
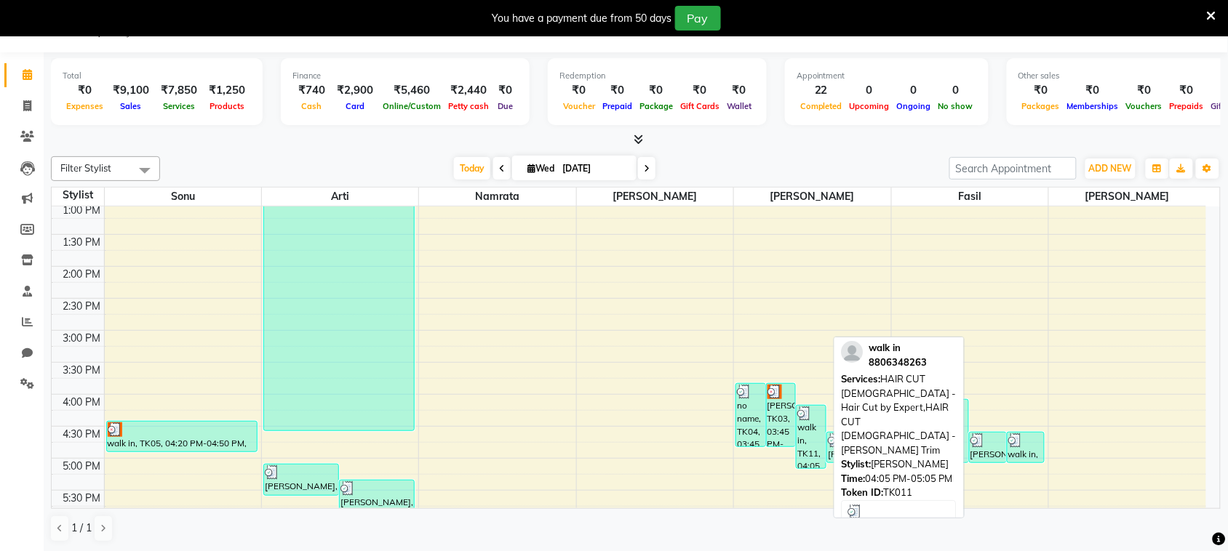
click at [810, 435] on div "walk in, TK11, 04:05 PM-05:05 PM, HAIR CUT [DEMOGRAPHIC_DATA] - Hair Cut by Exp…" at bounding box center [811, 437] width 29 height 63
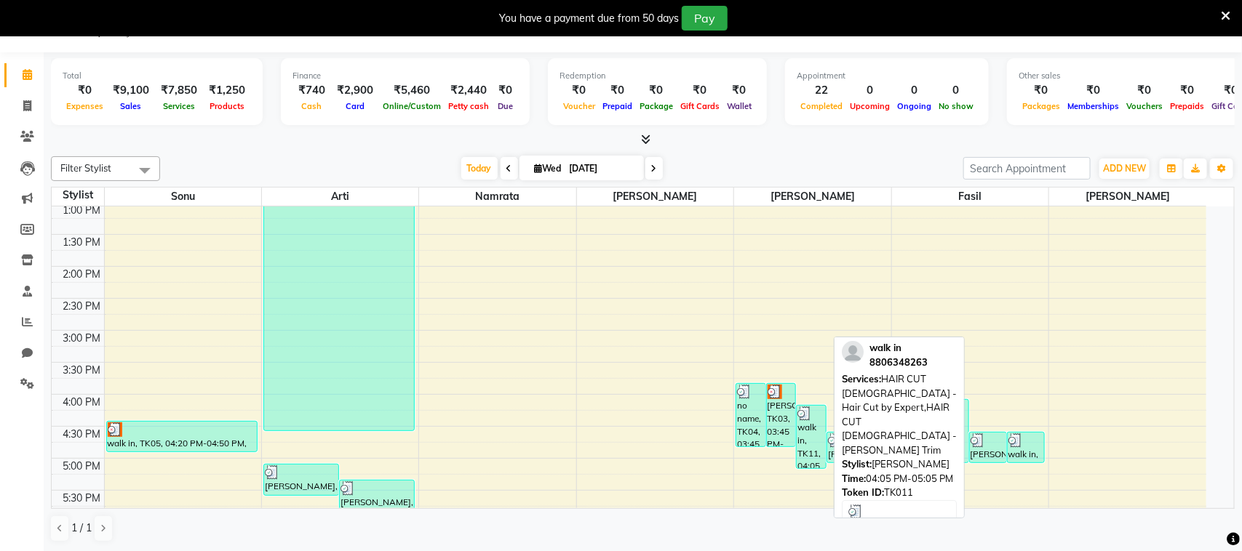
select select "3"
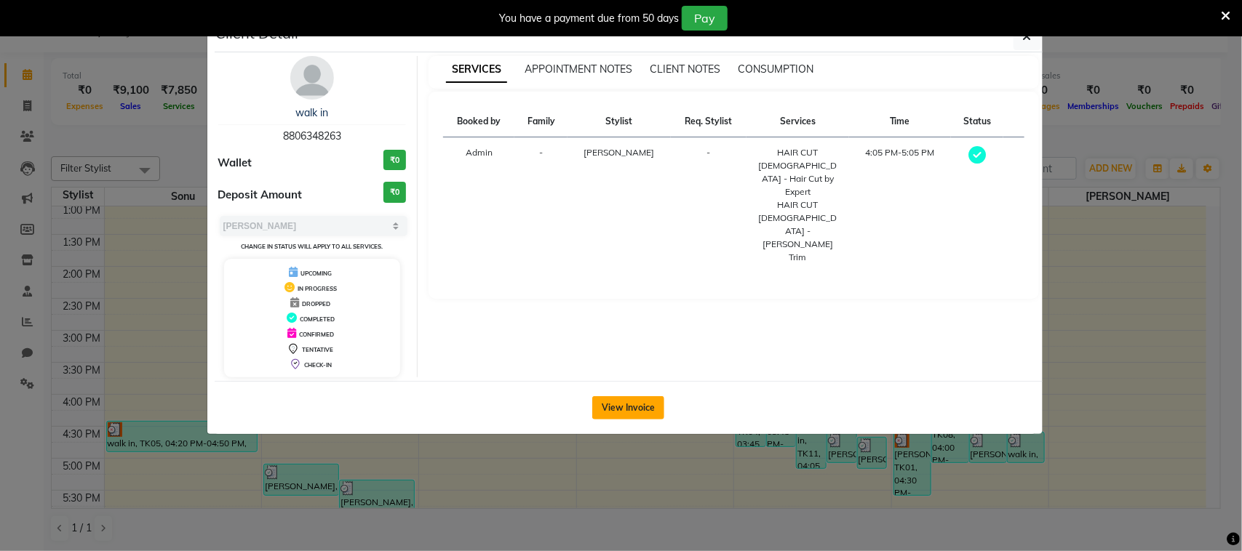
click at [622, 415] on button "View Invoice" at bounding box center [628, 407] width 72 height 23
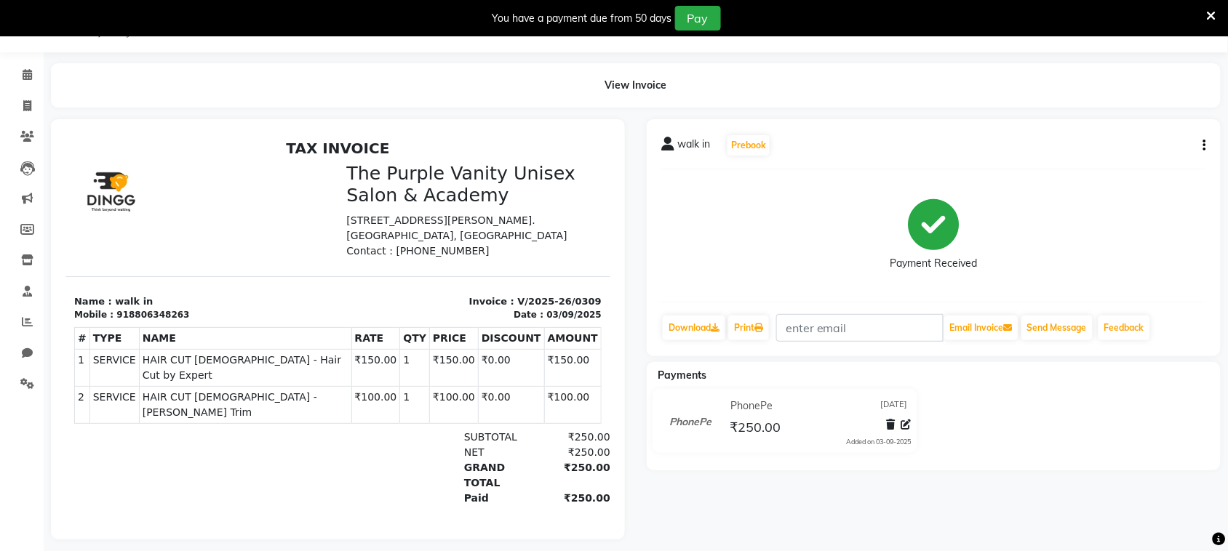
click at [1204, 145] on icon "button" at bounding box center [1204, 145] width 3 height 1
click at [1140, 108] on div "Cancel Invoice" at bounding box center [1132, 109] width 100 height 18
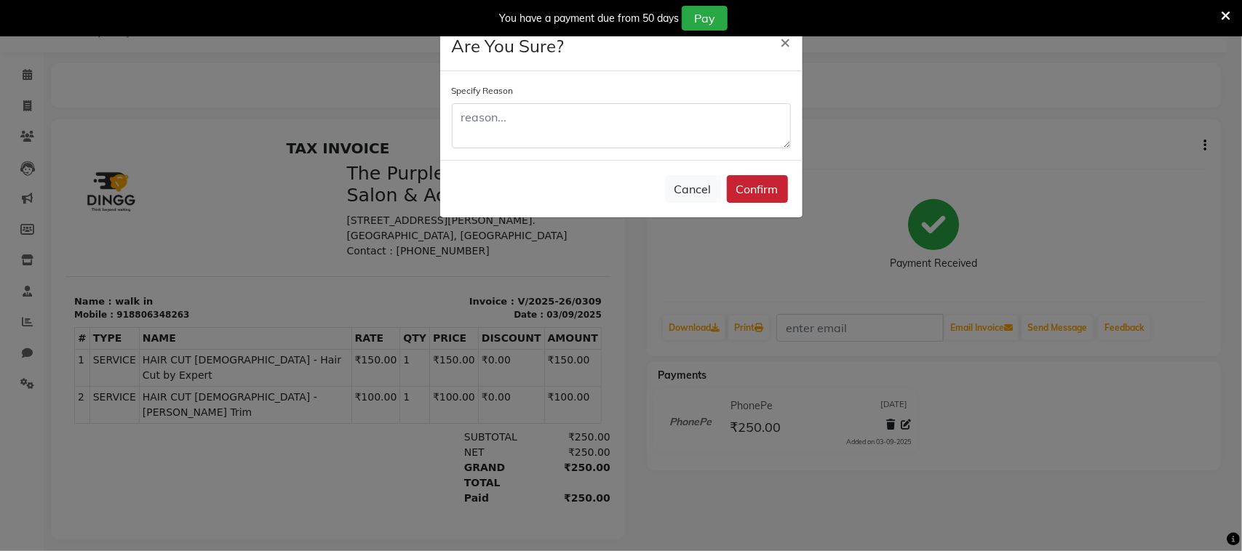
click at [779, 182] on button "Confirm" at bounding box center [757, 189] width 61 height 28
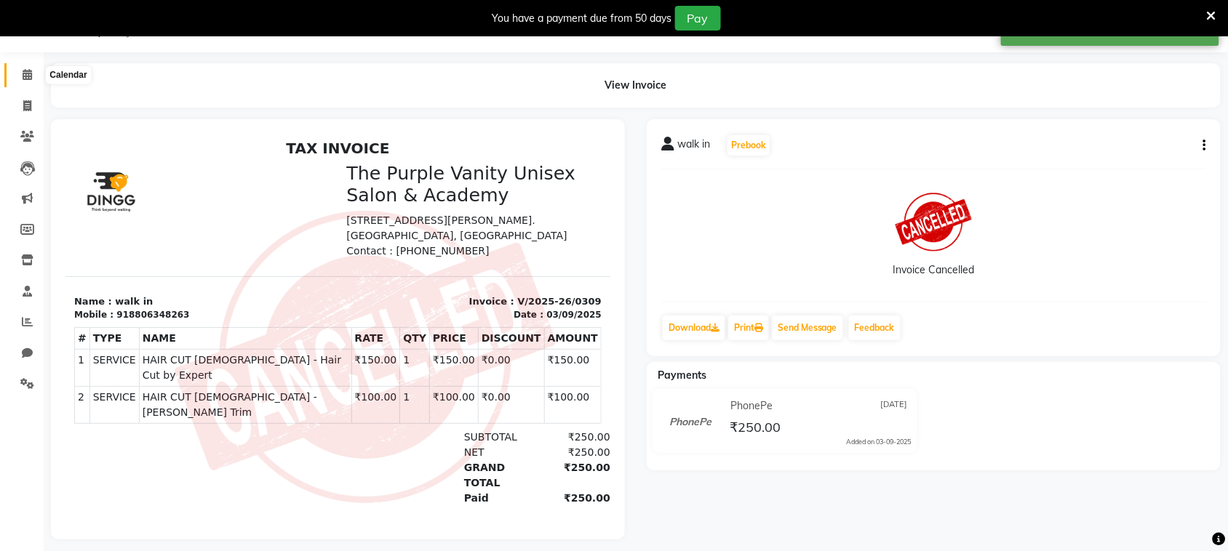
click at [27, 77] on icon at bounding box center [27, 74] width 9 height 11
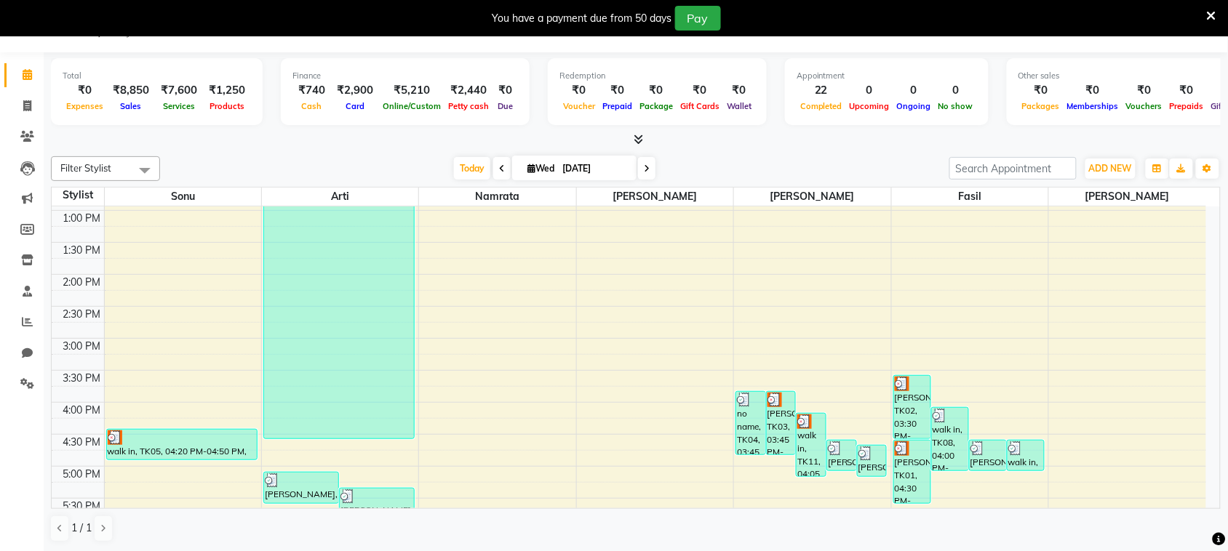
scroll to position [255, 0]
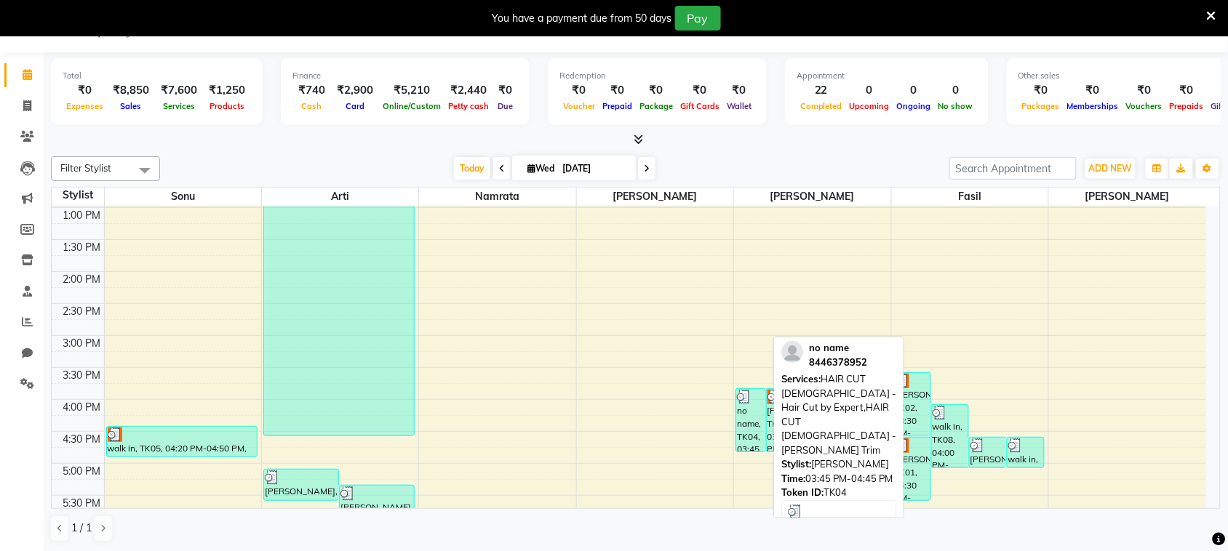
click at [749, 408] on div "no name, TK04, 03:45 PM-04:45 PM, HAIR CUT [DEMOGRAPHIC_DATA] - Hair Cut by Exp…" at bounding box center [750, 420] width 29 height 63
select select "3"
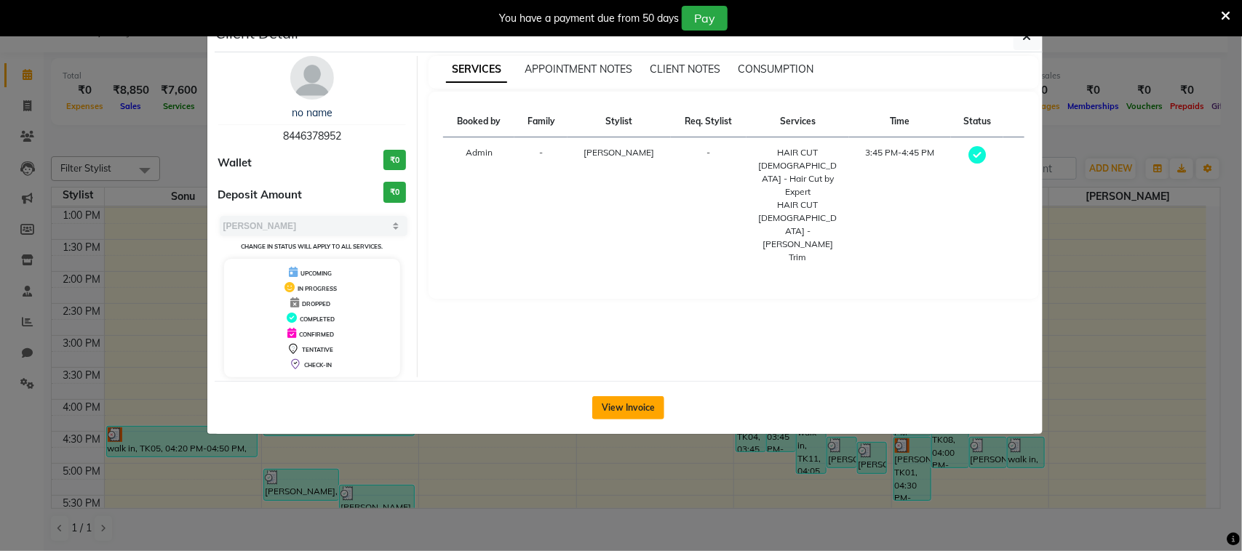
click at [641, 412] on button "View Invoice" at bounding box center [628, 407] width 72 height 23
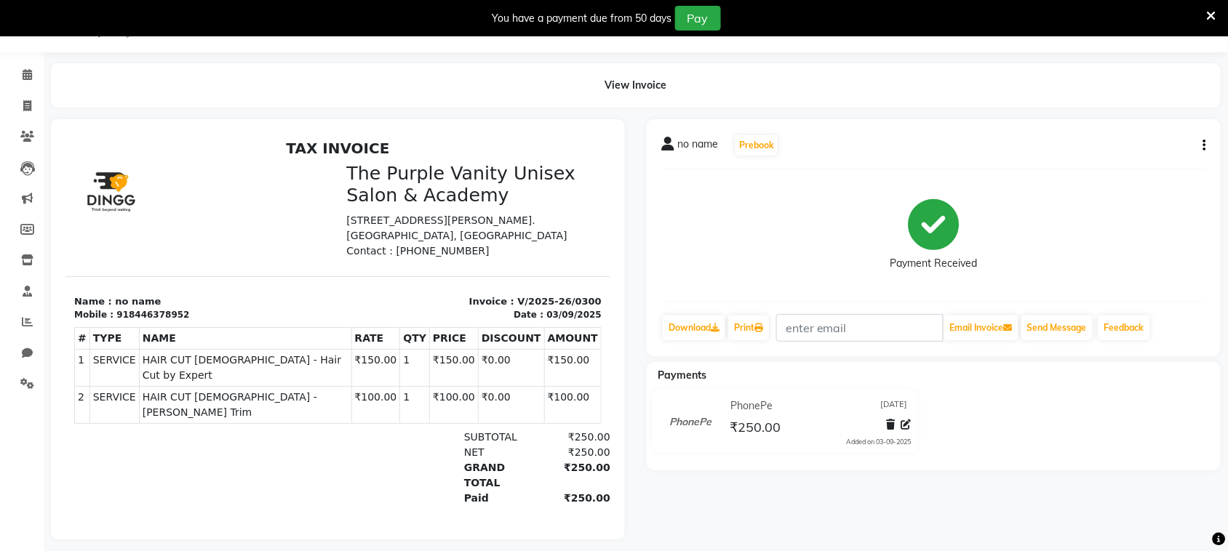
click at [1208, 140] on div "no name Prebook Payment Received Download Print Email Invoice Send Message Feed…" at bounding box center [934, 237] width 574 height 237
click at [1204, 145] on icon "button" at bounding box center [1204, 145] width 3 height 1
click at [1125, 109] on div "Cancel Invoice" at bounding box center [1132, 109] width 100 height 18
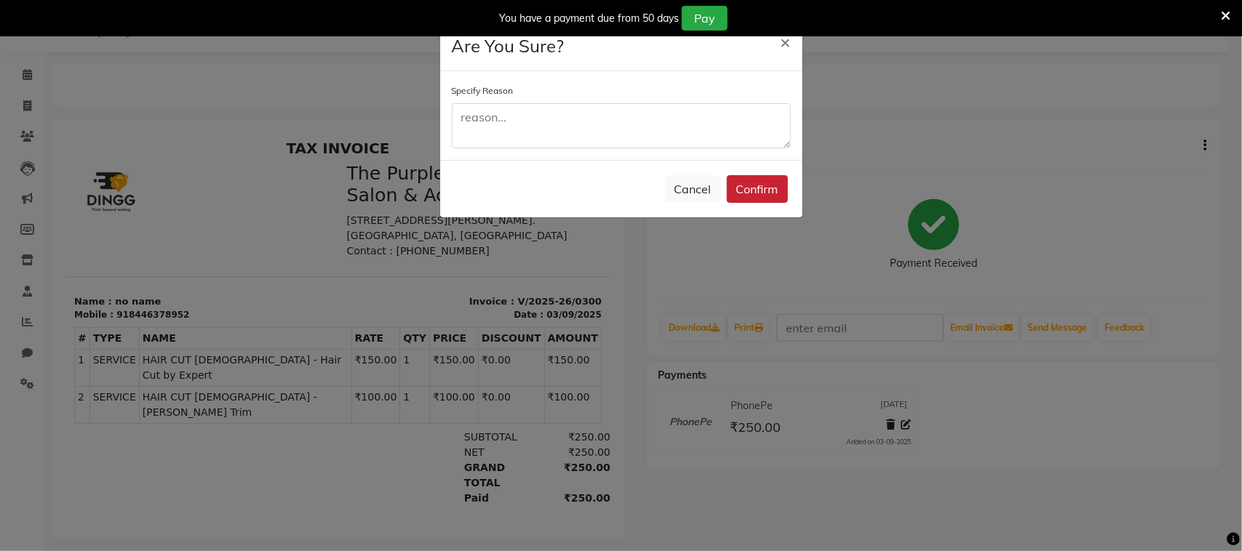
click at [773, 193] on button "Confirm" at bounding box center [757, 189] width 61 height 28
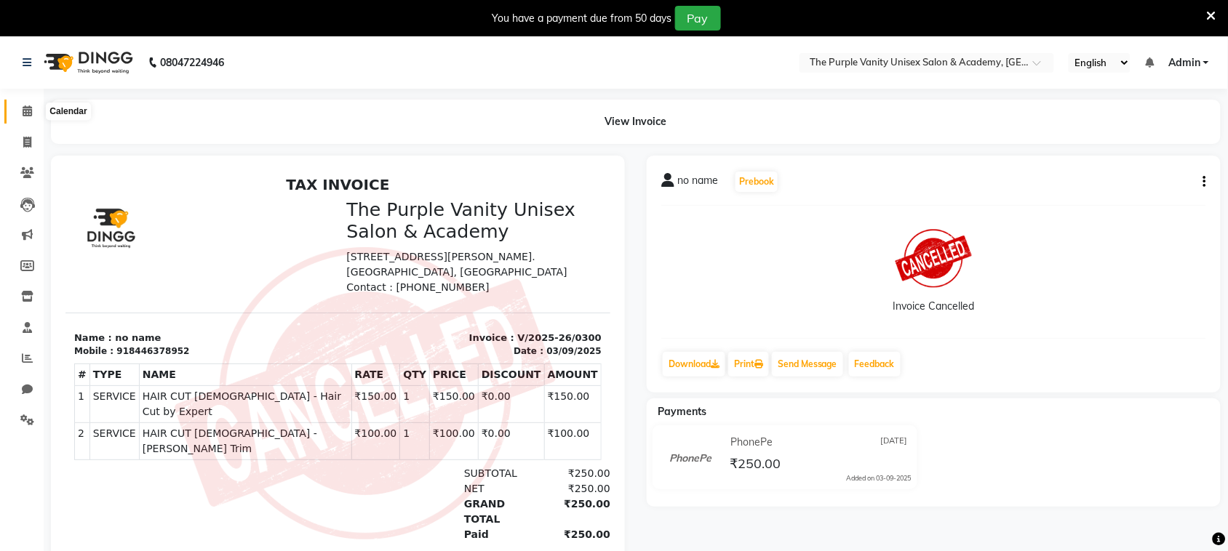
click at [27, 106] on icon at bounding box center [27, 110] width 9 height 11
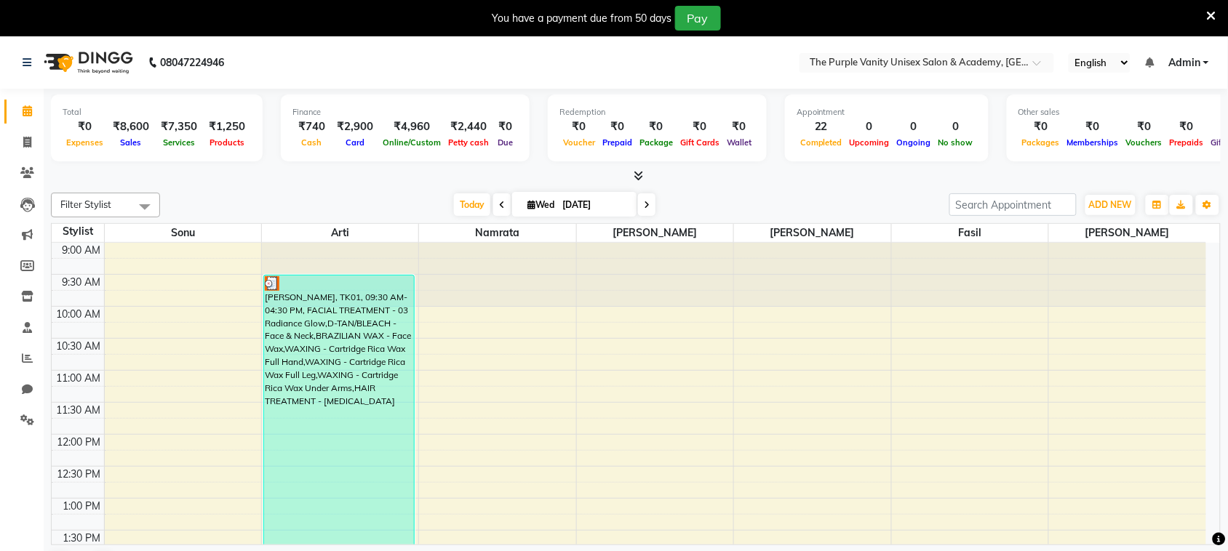
click at [324, 185] on div "Total ₹0 Expenses ₹8,600 Sales ₹7,350 Services ₹1,250 Products Finance ₹740 Cas…" at bounding box center [636, 339] width 1184 height 500
click at [22, 362] on icon at bounding box center [27, 358] width 11 height 11
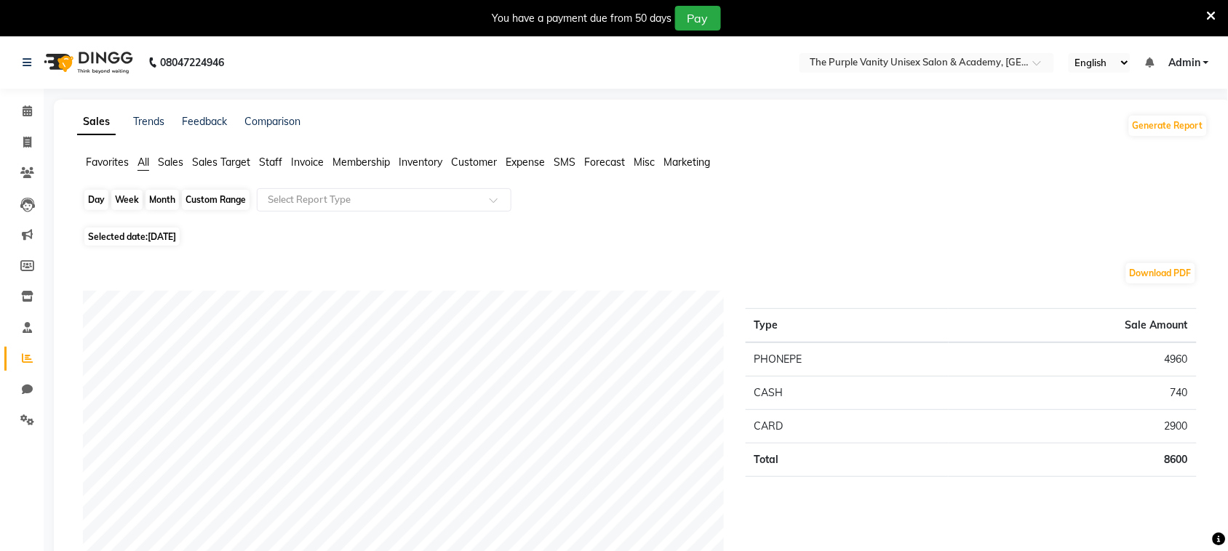
click at [96, 198] on div "Day" at bounding box center [96, 200] width 24 height 20
select select "9"
select select "2025"
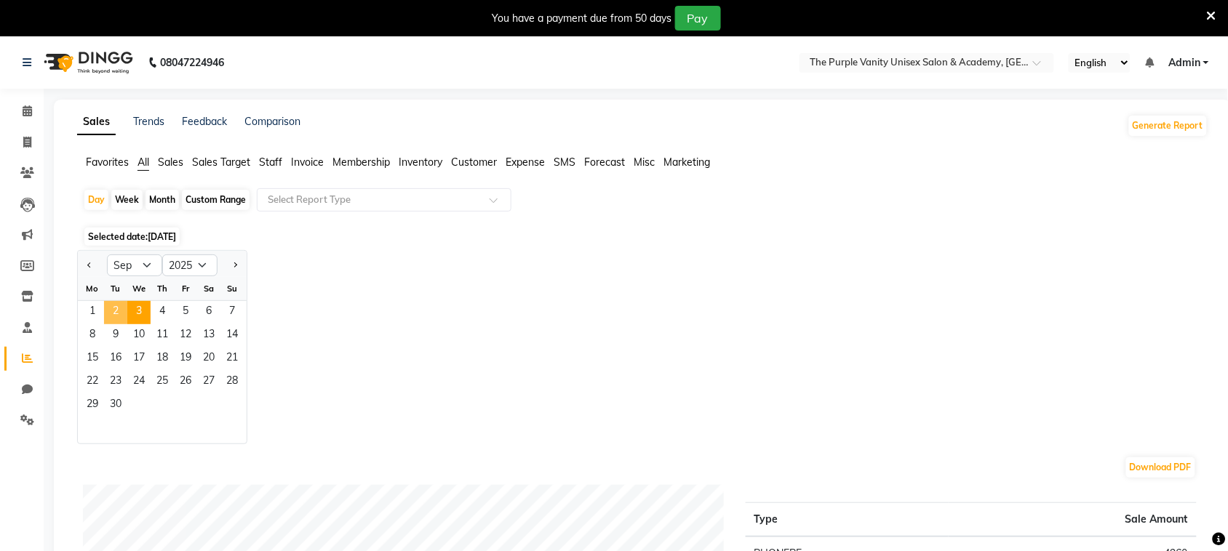
click at [113, 303] on span "2" at bounding box center [115, 312] width 23 height 23
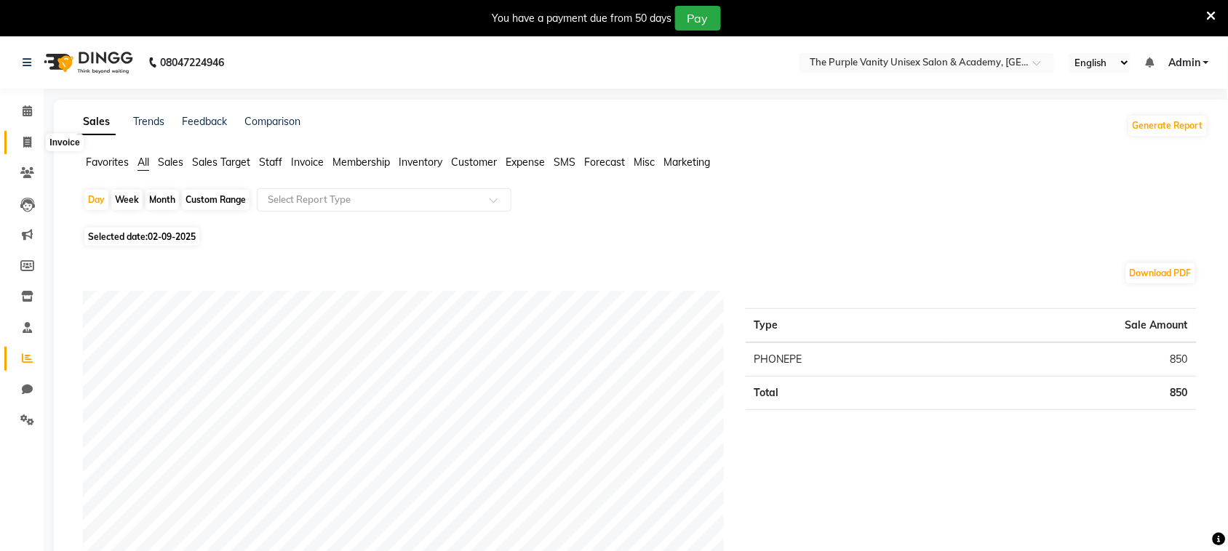
click at [26, 142] on icon at bounding box center [27, 142] width 8 height 11
select select "service"
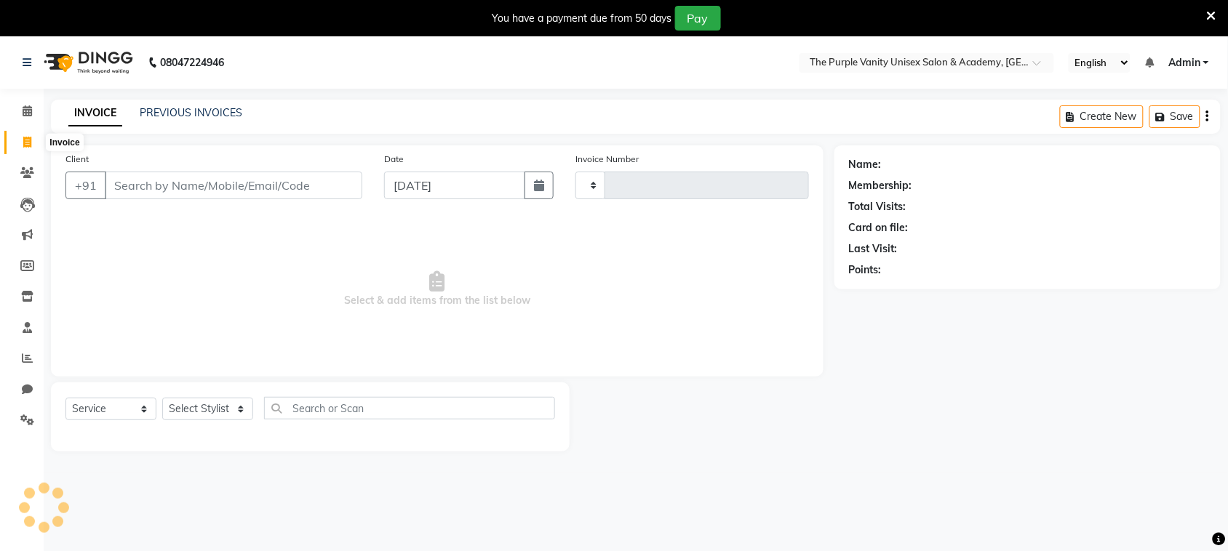
type input "0317"
select select "7947"
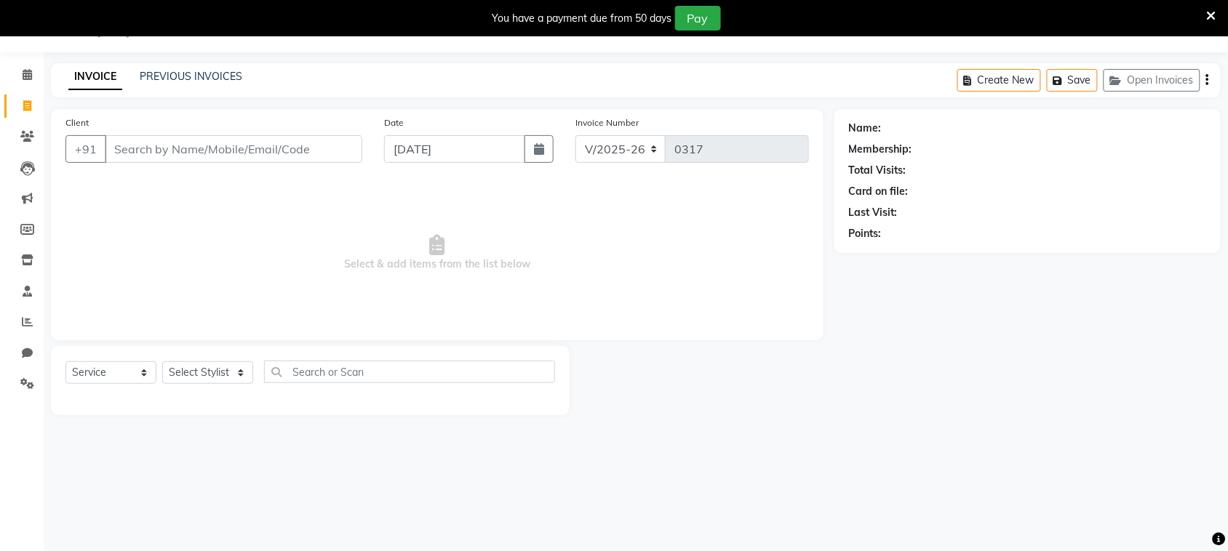
click at [284, 145] on input "Client" at bounding box center [234, 149] width 258 height 28
click at [271, 138] on input "Client" at bounding box center [234, 149] width 258 height 28
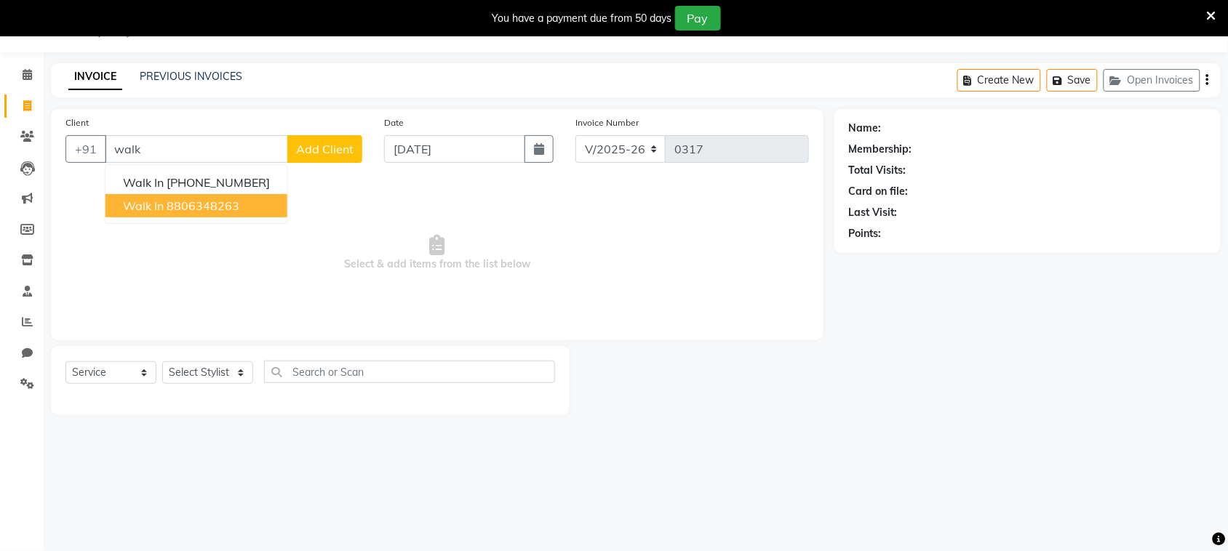
click at [213, 204] on ngb-highlight "8806348263" at bounding box center [203, 206] width 73 height 15
type input "8806348263"
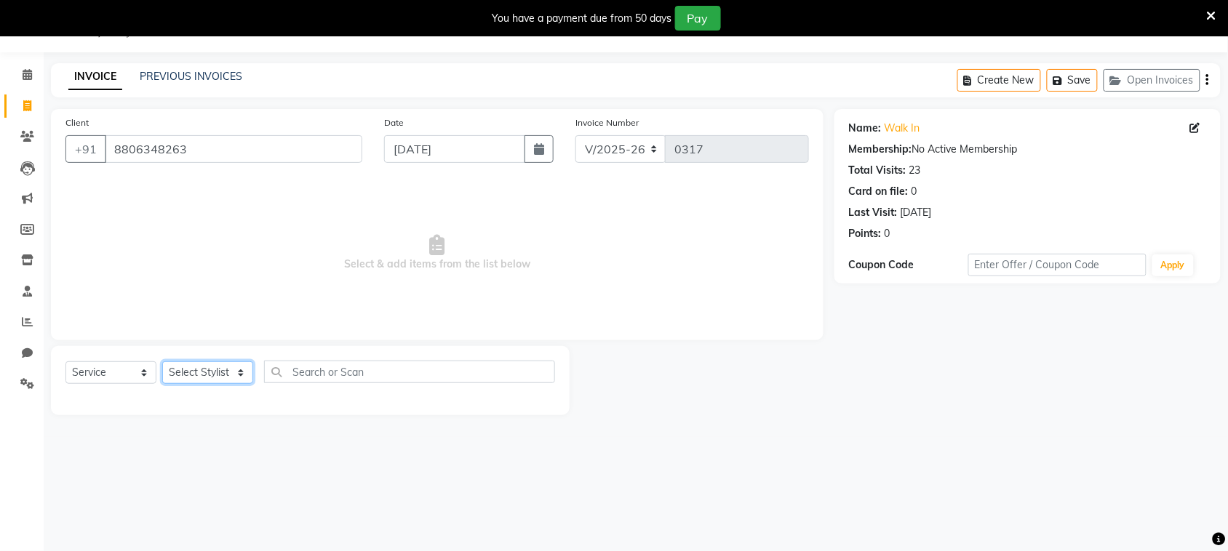
click at [220, 377] on select "Select Stylist [PERSON_NAME] [PERSON_NAME] [PERSON_NAME] [PERSON_NAME] [PERSON_…" at bounding box center [207, 373] width 91 height 23
select select "87147"
click at [162, 362] on select "Select Stylist [PERSON_NAME] [PERSON_NAME] [PERSON_NAME] [PERSON_NAME] [PERSON_…" at bounding box center [207, 373] width 91 height 23
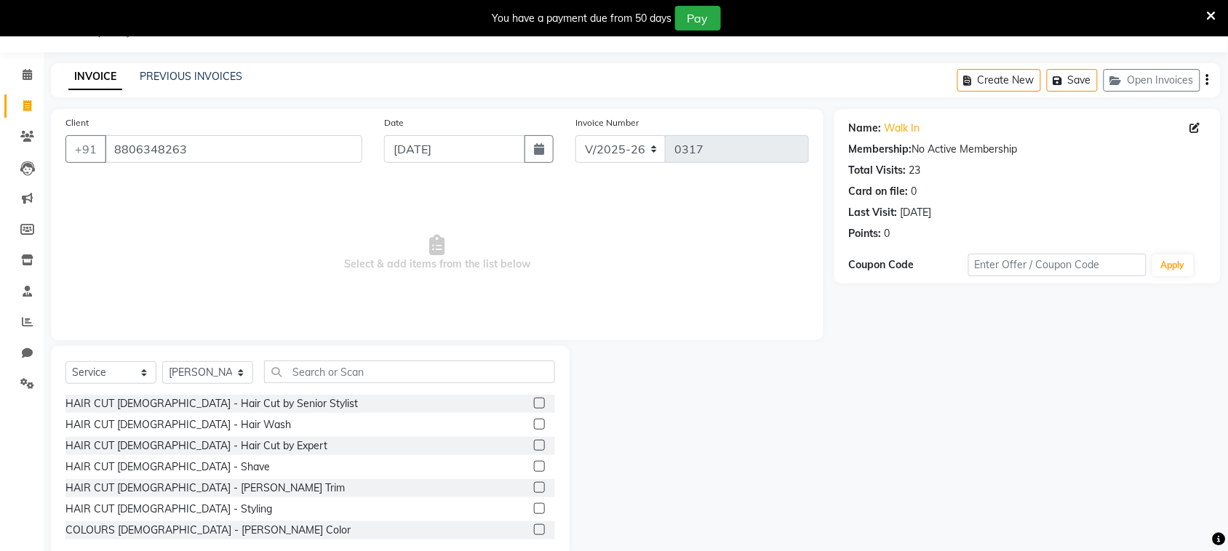
click at [534, 441] on label at bounding box center [539, 445] width 11 height 11
click at [534, 442] on input "checkbox" at bounding box center [538, 446] width 9 height 9
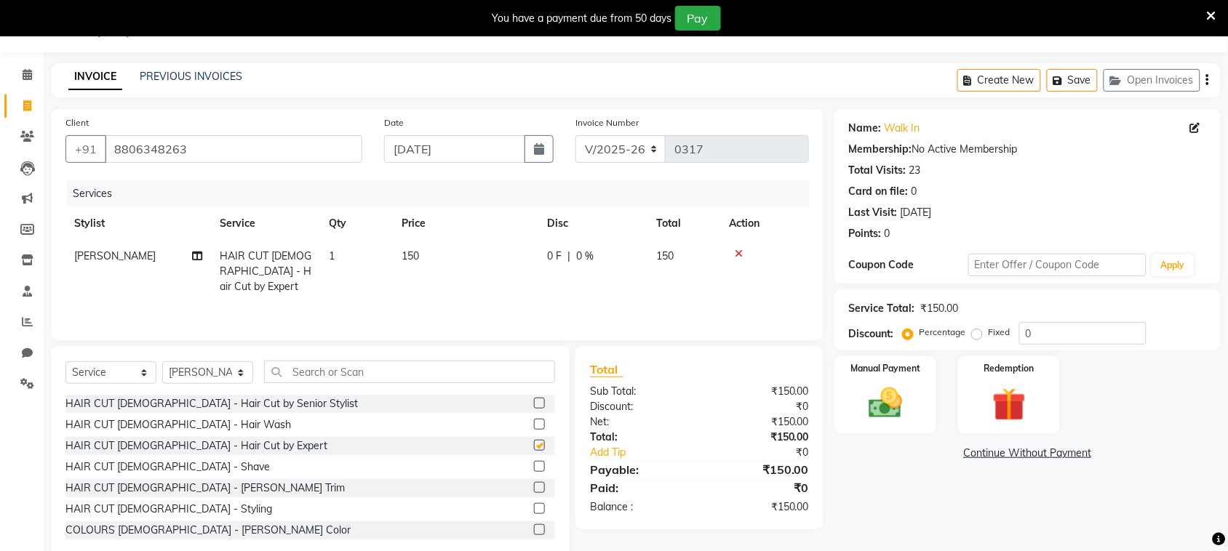
checkbox input "false"
click at [534, 492] on label at bounding box center [539, 487] width 11 height 11
click at [534, 492] on input "checkbox" at bounding box center [538, 488] width 9 height 9
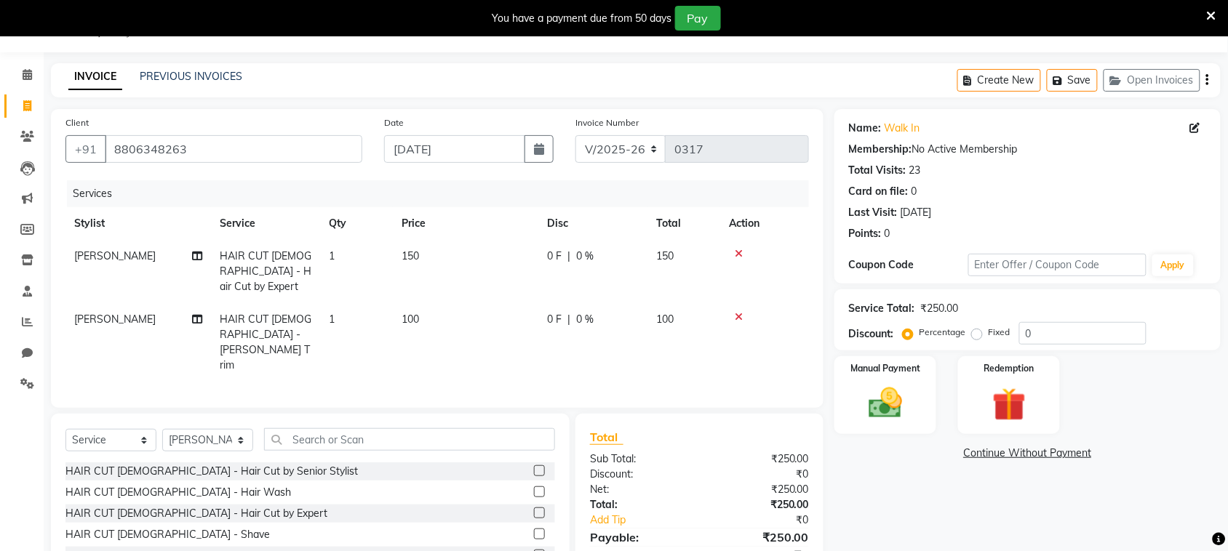
checkbox input "false"
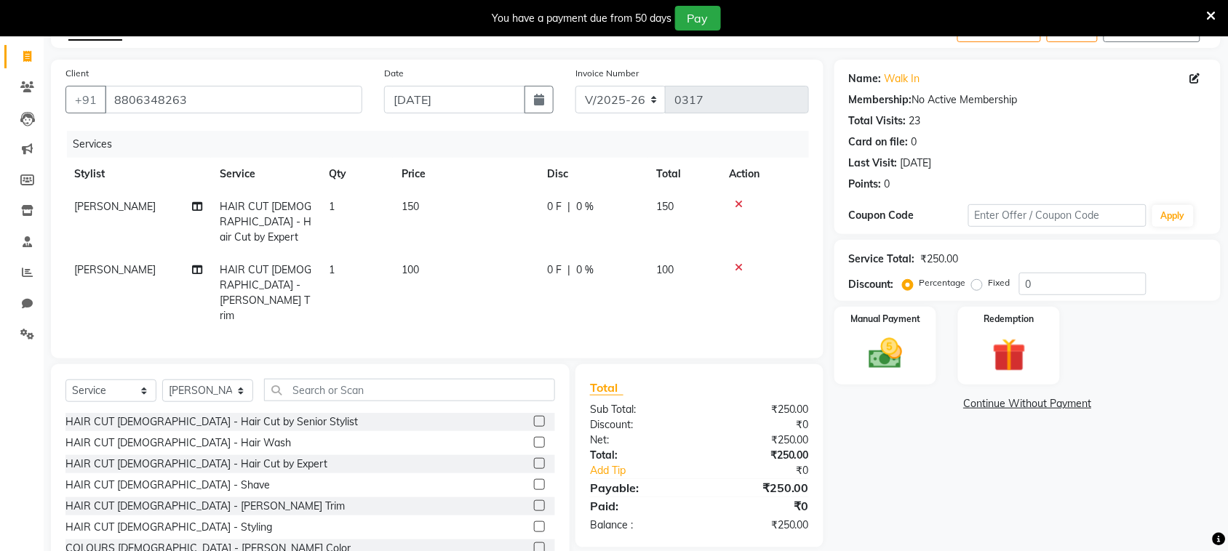
scroll to position [102, 0]
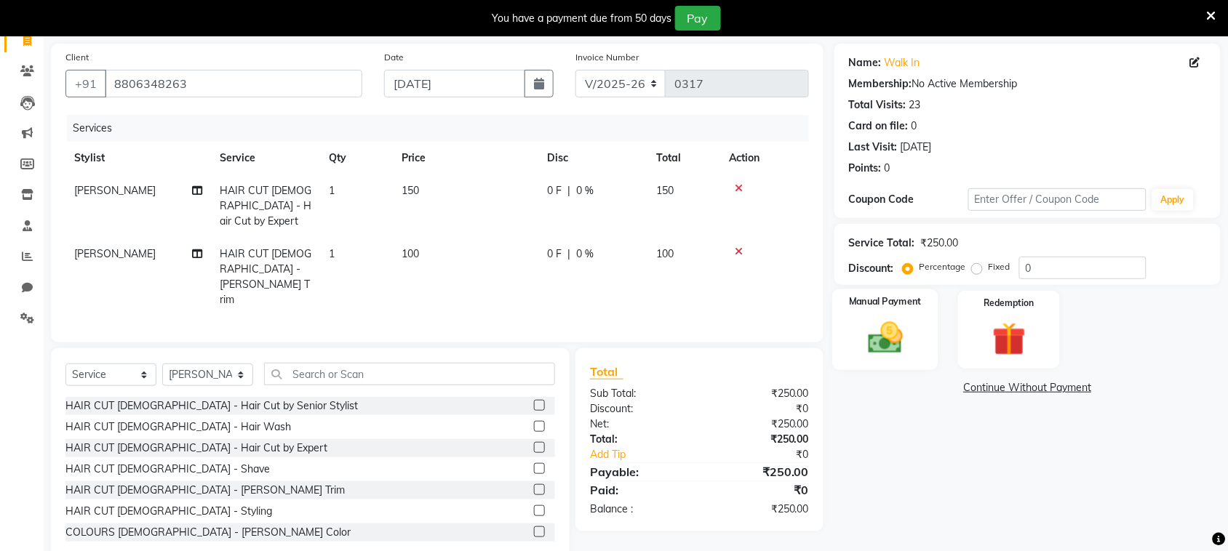
click at [898, 343] on img at bounding box center [885, 338] width 57 height 40
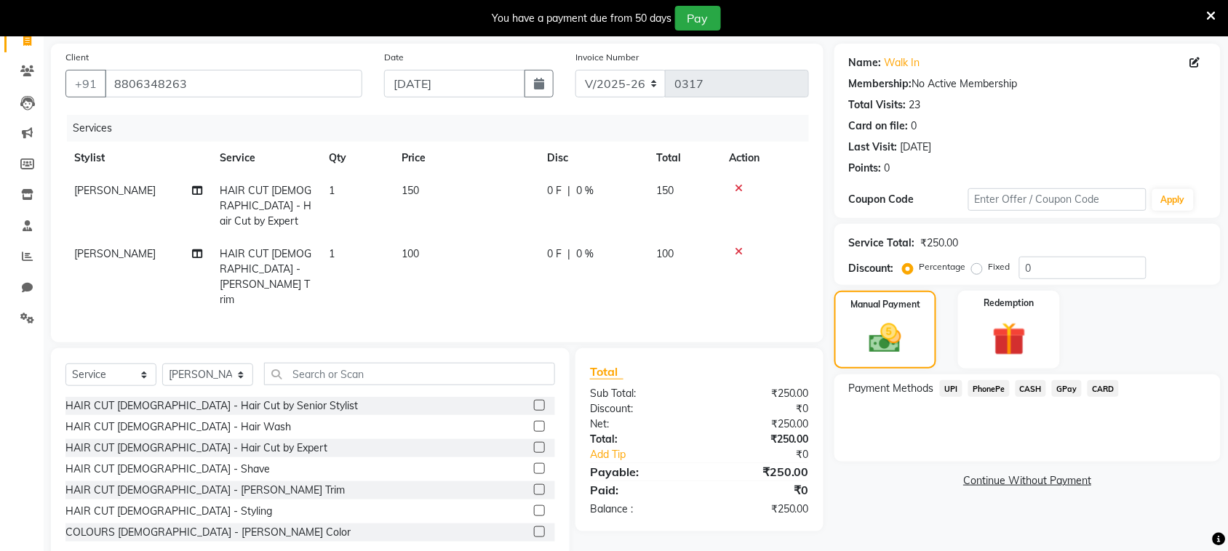
click at [989, 389] on span "PhonePe" at bounding box center [988, 388] width 41 height 17
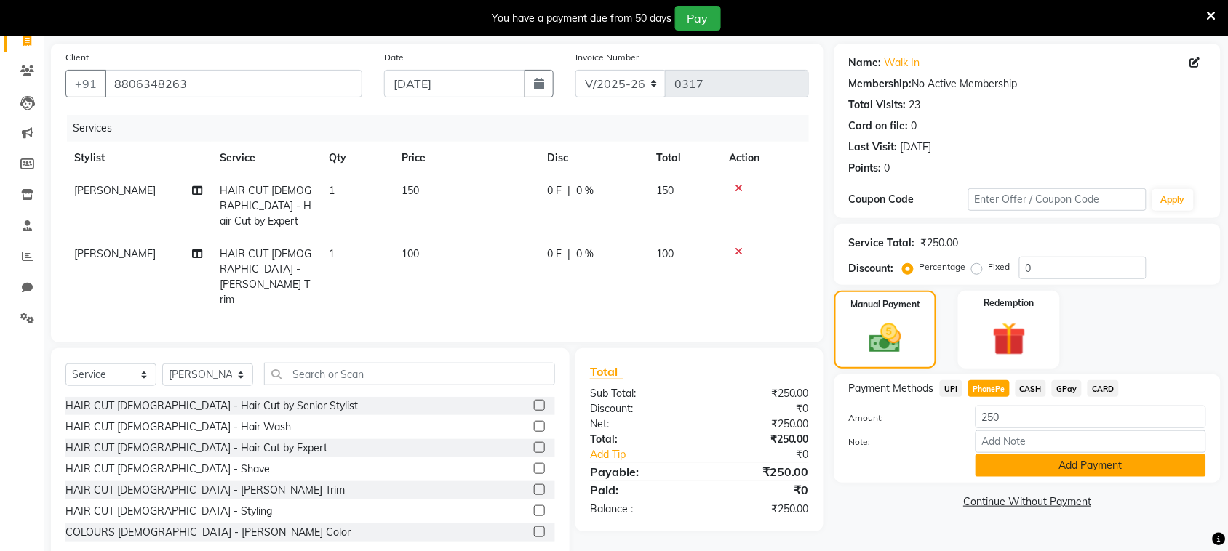
click at [1018, 467] on button "Add Payment" at bounding box center [1090, 466] width 231 height 23
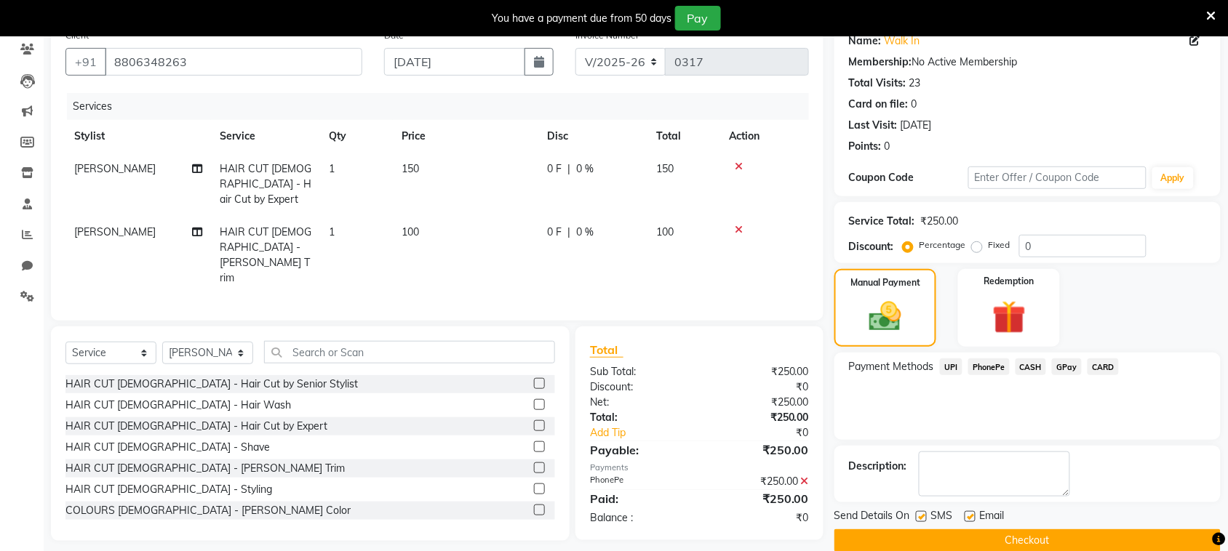
scroll to position [144, 0]
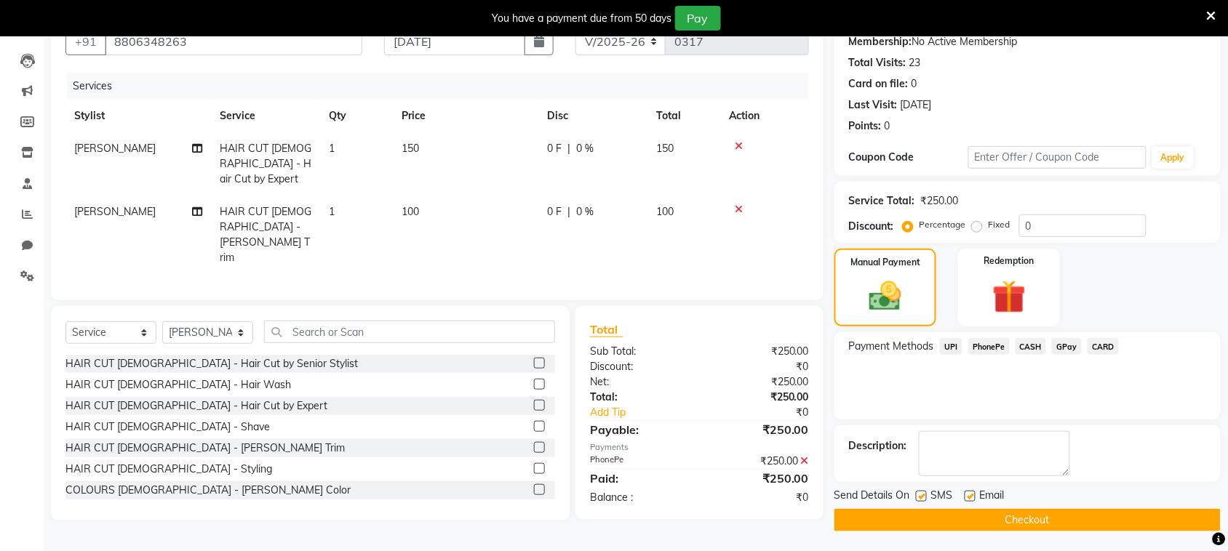
click at [922, 497] on label at bounding box center [921, 496] width 11 height 11
click at [922, 497] on input "checkbox" at bounding box center [920, 496] width 9 height 9
checkbox input "false"
click at [935, 517] on button "Checkout" at bounding box center [1027, 520] width 386 height 23
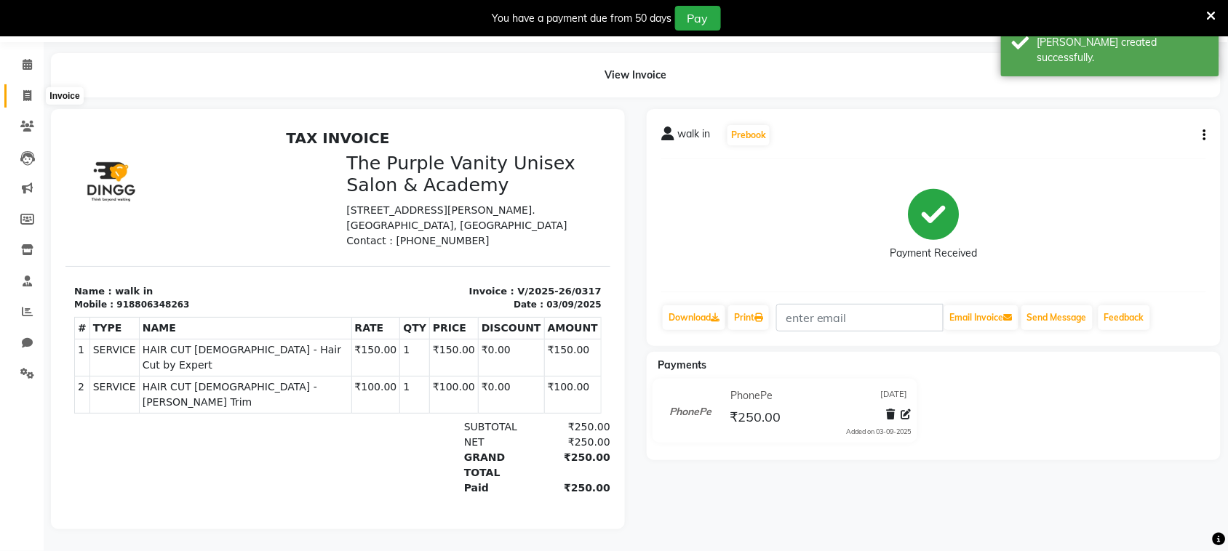
click at [26, 90] on icon at bounding box center [27, 95] width 8 height 11
select select "service"
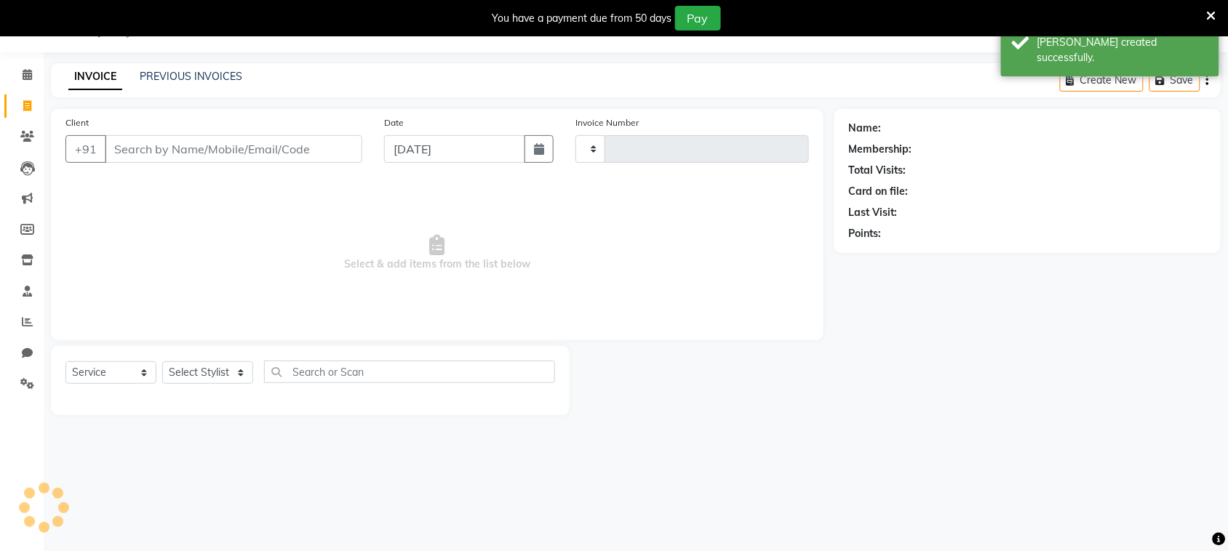
type input "0318"
select select "7947"
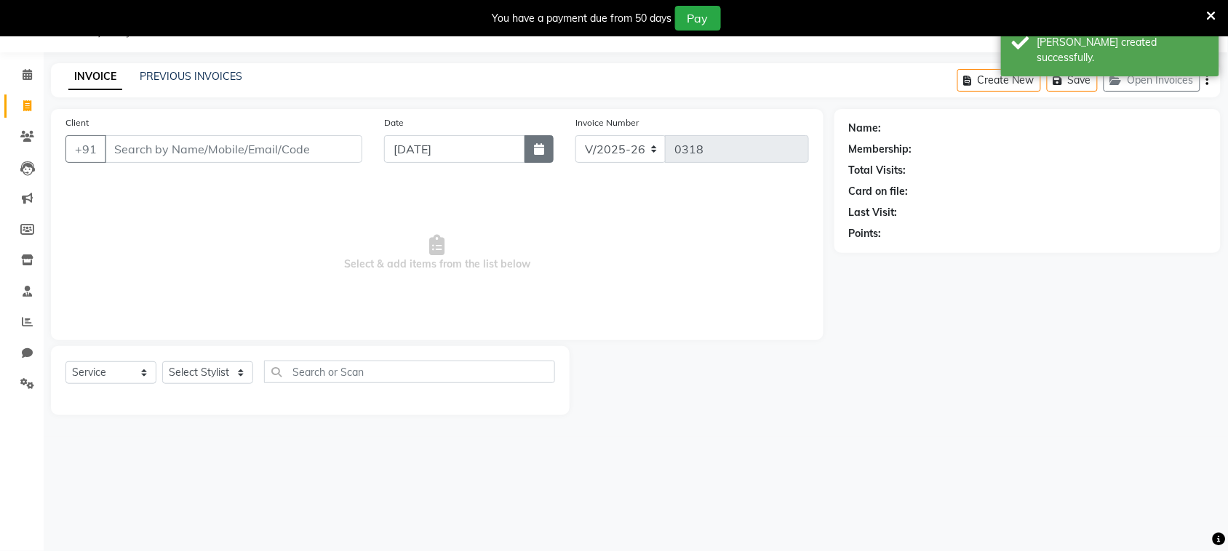
click at [539, 153] on icon "button" at bounding box center [539, 149] width 10 height 12
select select "9"
select select "2025"
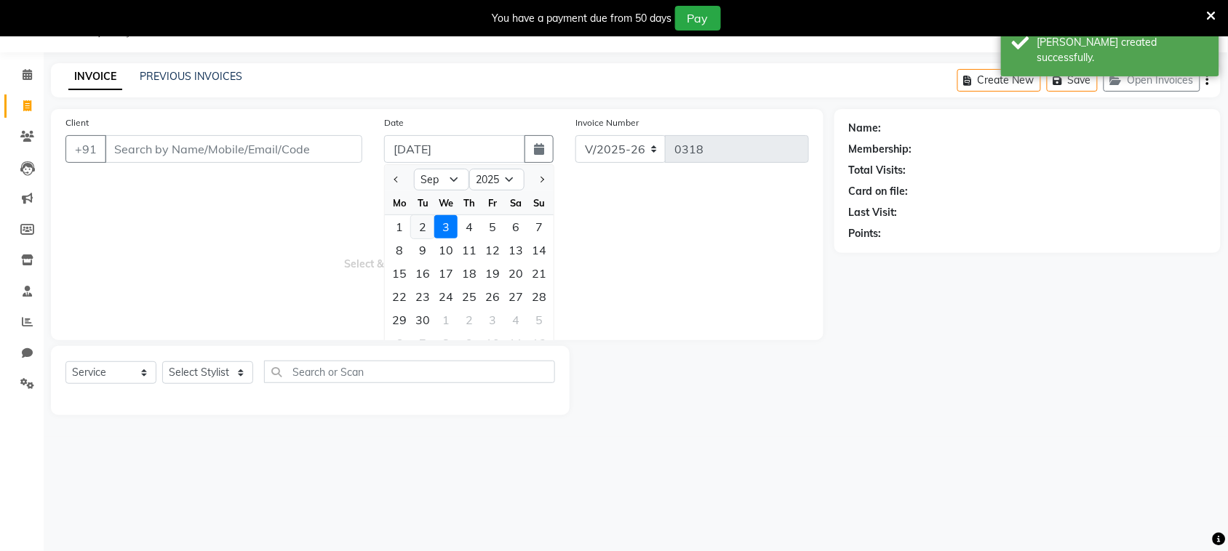
click at [420, 230] on div "2" at bounding box center [422, 226] width 23 height 23
type input "02-09-2025"
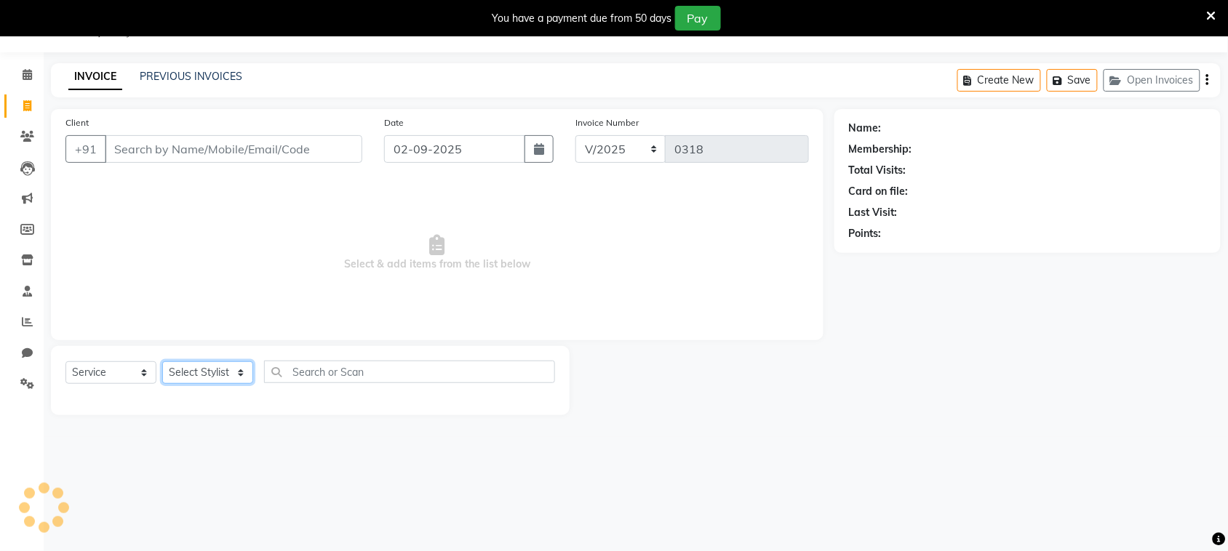
click at [224, 372] on select "Select Stylist [PERSON_NAME] [PERSON_NAME] [PERSON_NAME] [PERSON_NAME] [PERSON_…" at bounding box center [207, 373] width 91 height 23
select select "87147"
click at [162, 362] on select "Select Stylist [PERSON_NAME] [PERSON_NAME] [PERSON_NAME] [PERSON_NAME] [PERSON_…" at bounding box center [207, 373] width 91 height 23
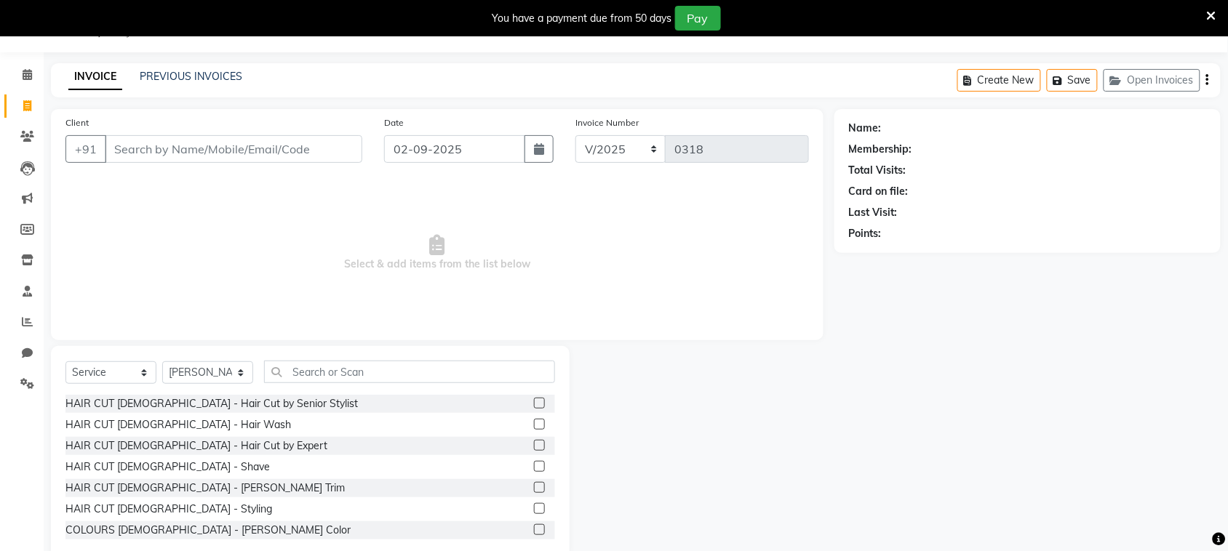
click at [534, 486] on label at bounding box center [539, 487] width 11 height 11
click at [534, 486] on input "checkbox" at bounding box center [538, 488] width 9 height 9
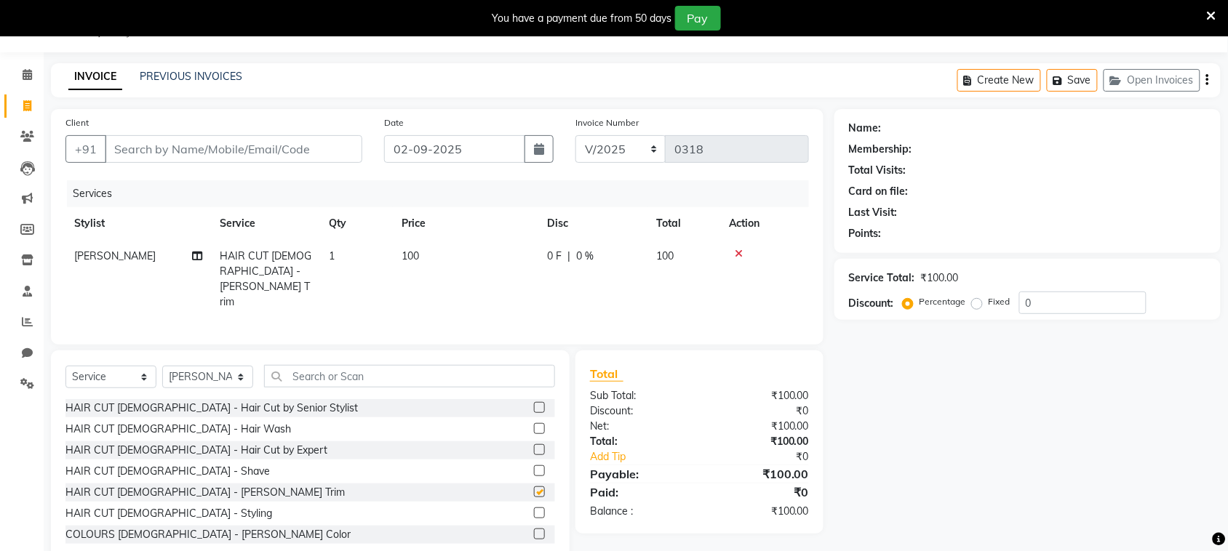
checkbox input "false"
click at [534, 444] on label at bounding box center [539, 449] width 11 height 11
click at [534, 446] on input "checkbox" at bounding box center [538, 450] width 9 height 9
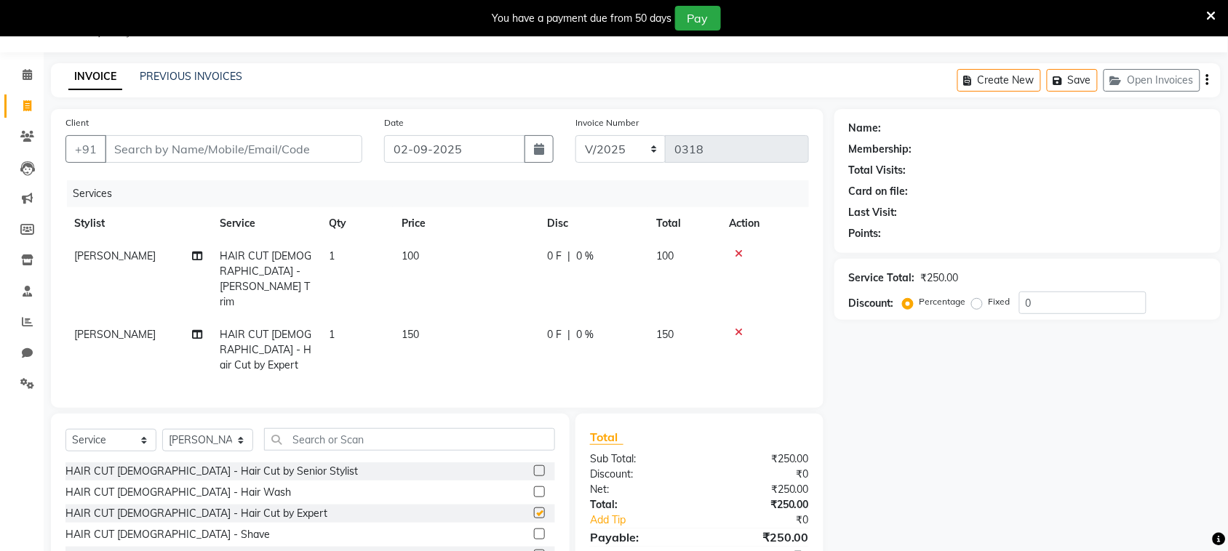
checkbox input "false"
click at [793, 319] on td at bounding box center [764, 350] width 89 height 63
click at [266, 148] on input "Client" at bounding box center [234, 149] width 258 height 28
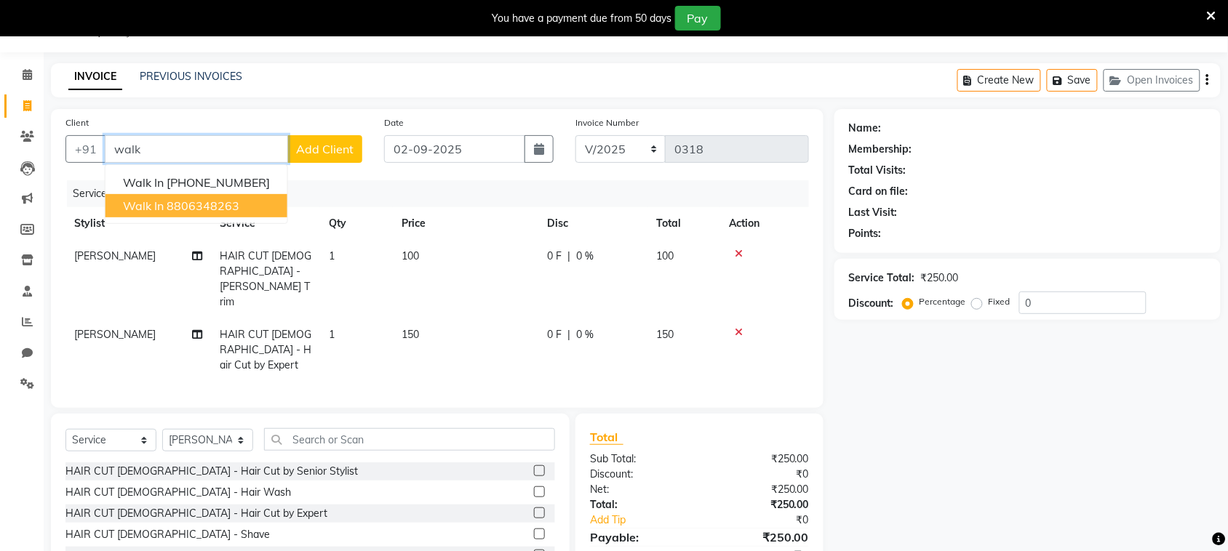
click at [260, 207] on button "walk in 8806348263" at bounding box center [196, 205] width 182 height 23
type input "8806348263"
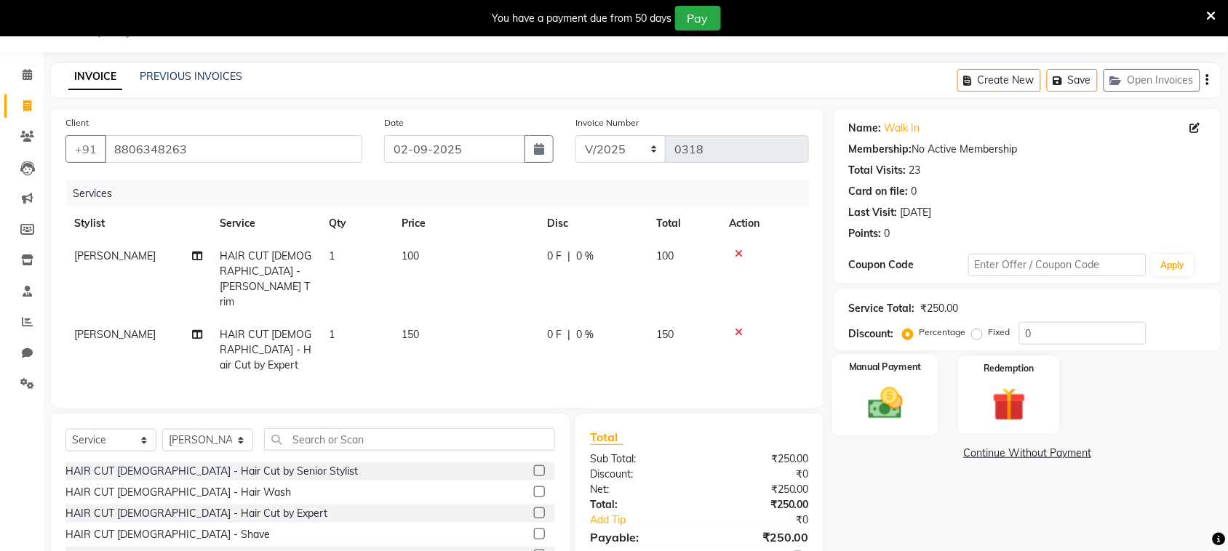
click at [892, 396] on img at bounding box center [885, 403] width 57 height 40
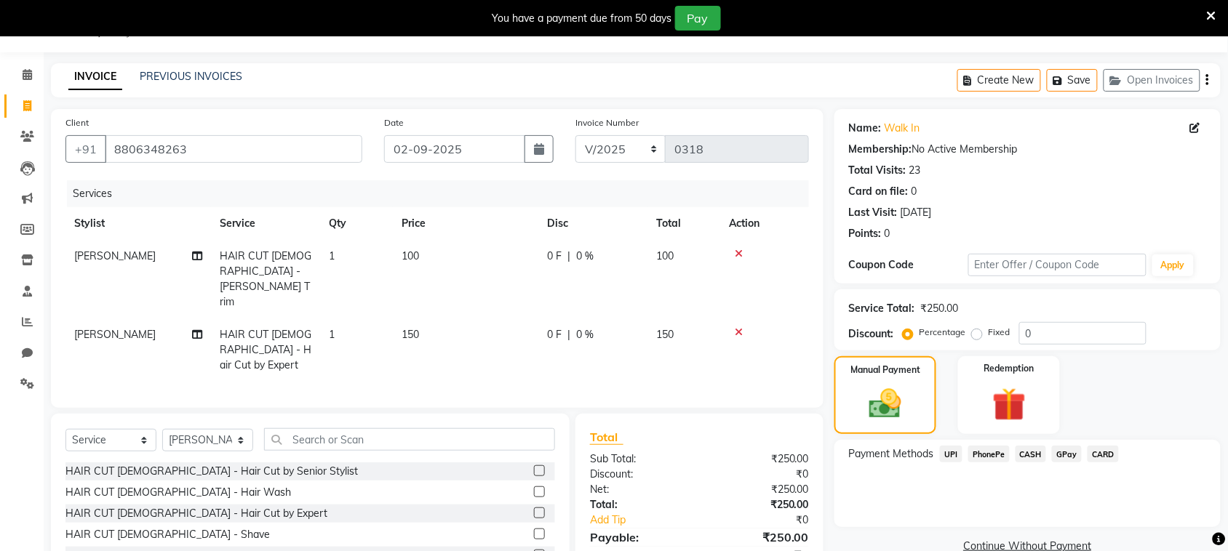
click at [991, 455] on span "PhonePe" at bounding box center [988, 454] width 41 height 17
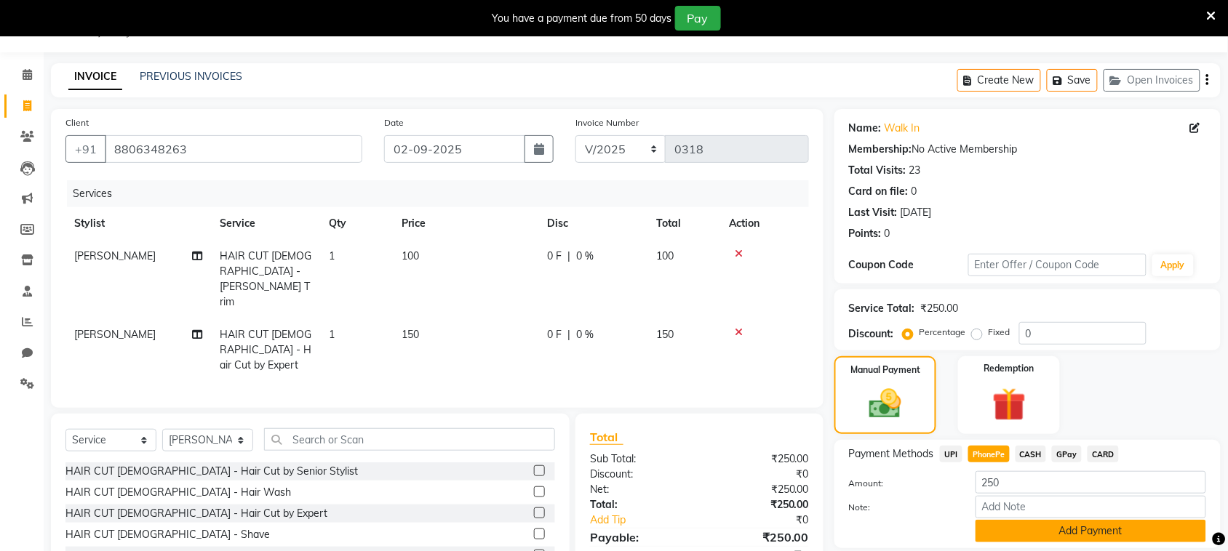
click at [1008, 531] on button "Add Payment" at bounding box center [1090, 531] width 231 height 23
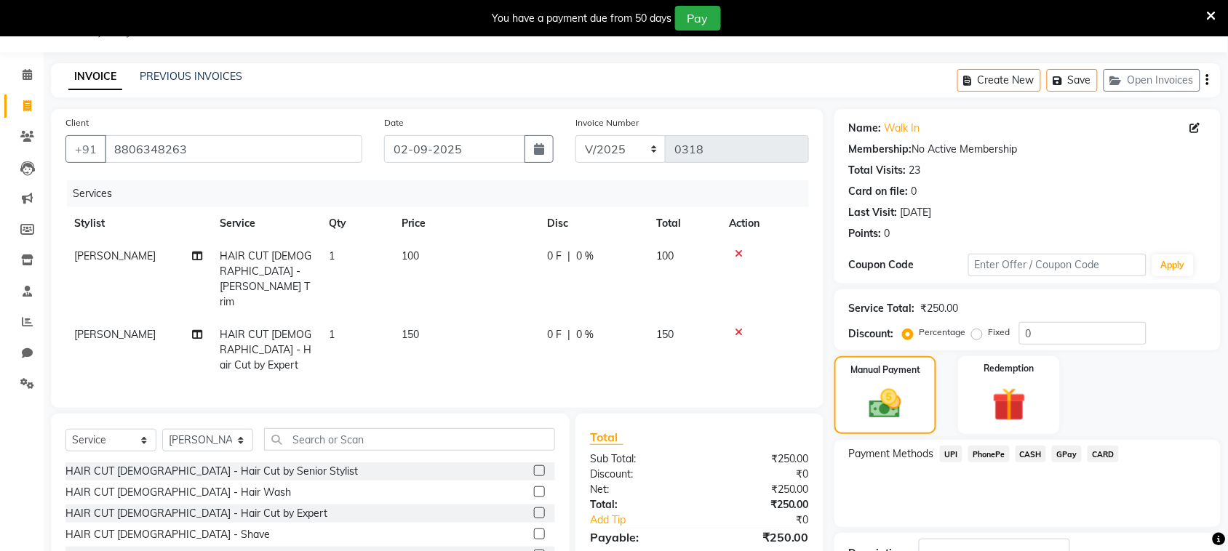
scroll to position [146, 0]
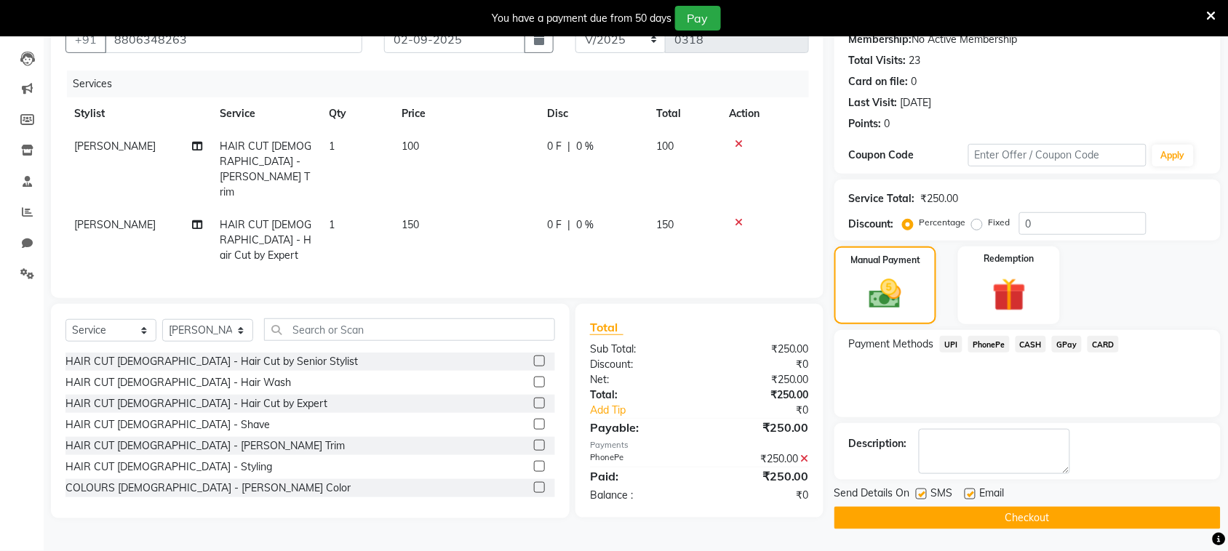
click at [925, 492] on label at bounding box center [921, 494] width 11 height 11
click at [925, 492] on input "checkbox" at bounding box center [920, 494] width 9 height 9
checkbox input "false"
click at [925, 514] on button "Checkout" at bounding box center [1027, 518] width 386 height 23
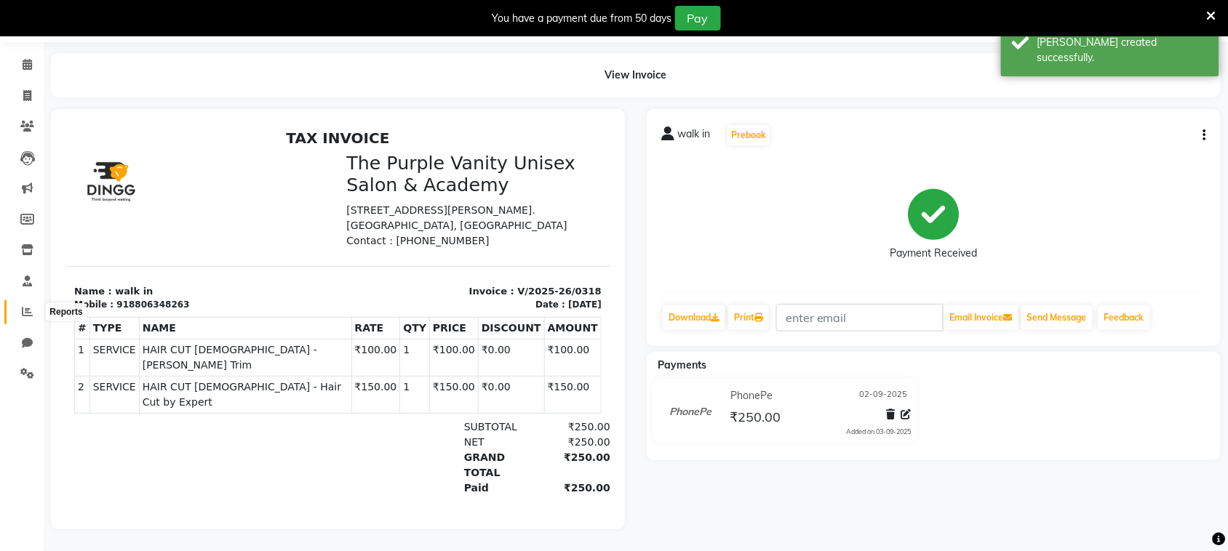
click at [31, 306] on icon at bounding box center [27, 311] width 11 height 11
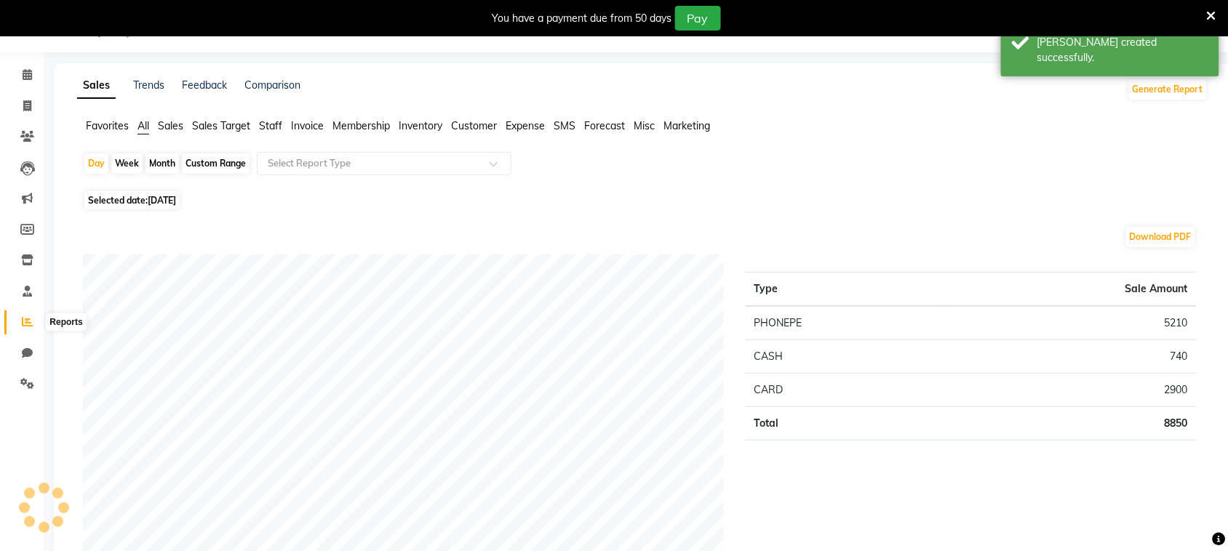
scroll to position [60, 0]
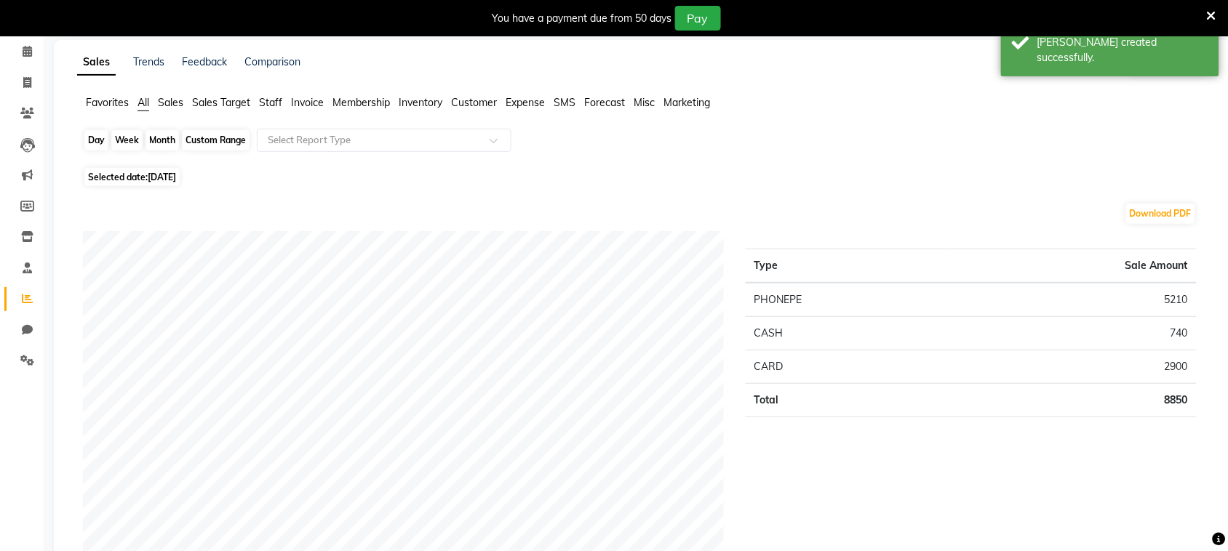
click at [99, 145] on div "Day" at bounding box center [96, 140] width 24 height 20
select select "9"
select select "2025"
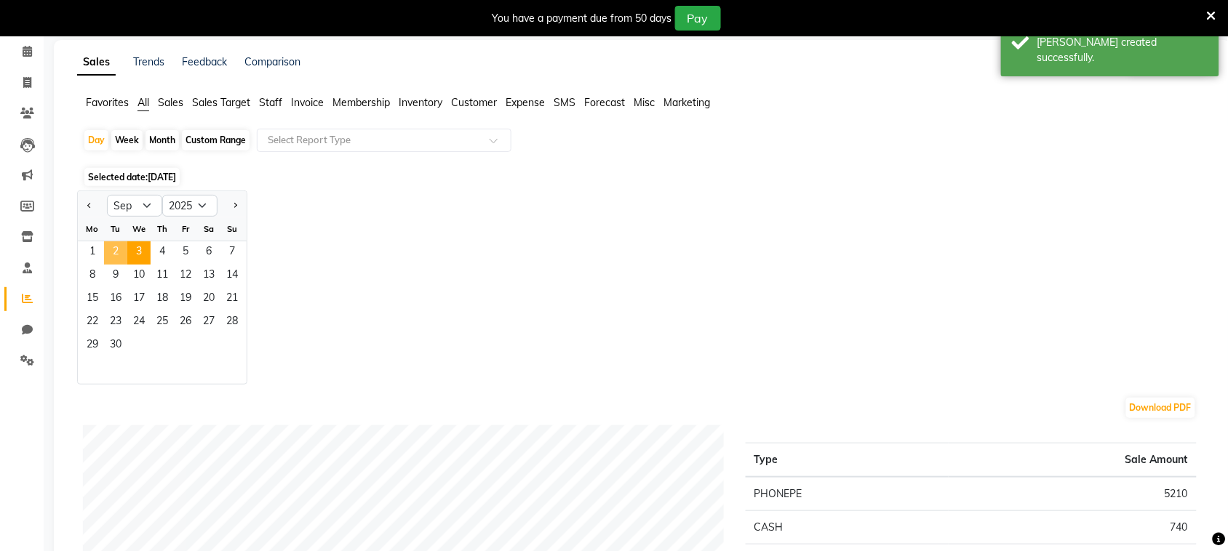
click at [121, 247] on span "2" at bounding box center [115, 253] width 23 height 23
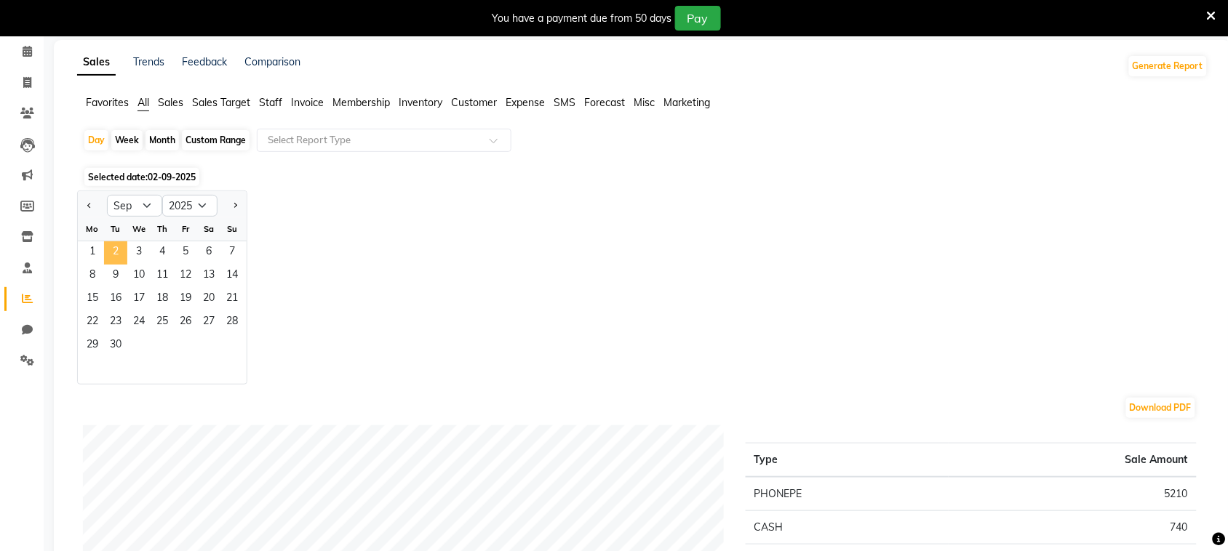
click at [119, 250] on span "2" at bounding box center [115, 253] width 23 height 23
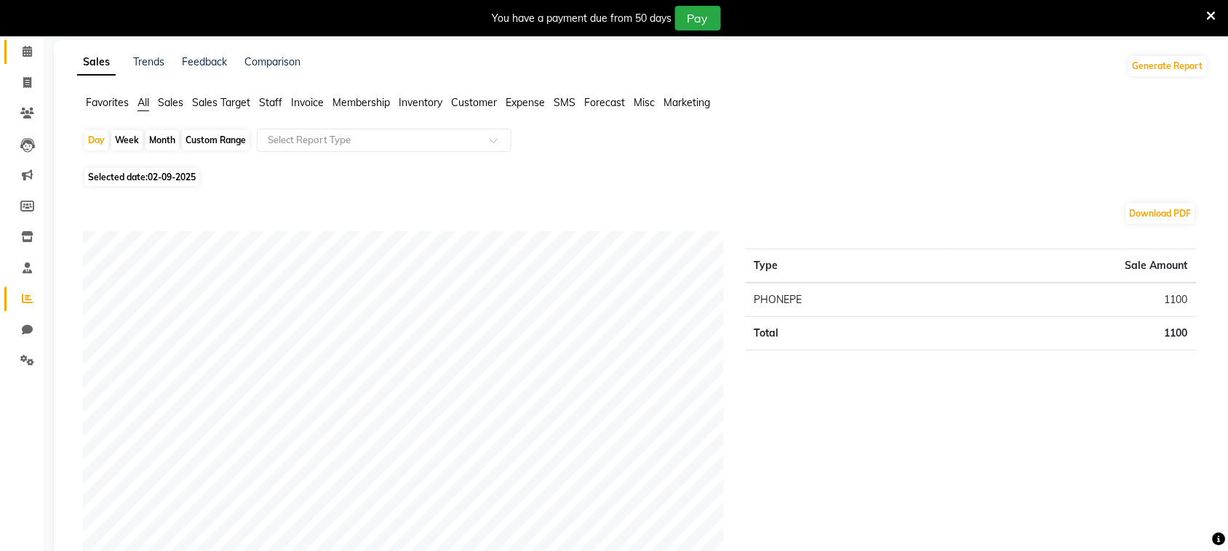
click at [26, 60] on link "Calendar" at bounding box center [21, 52] width 35 height 24
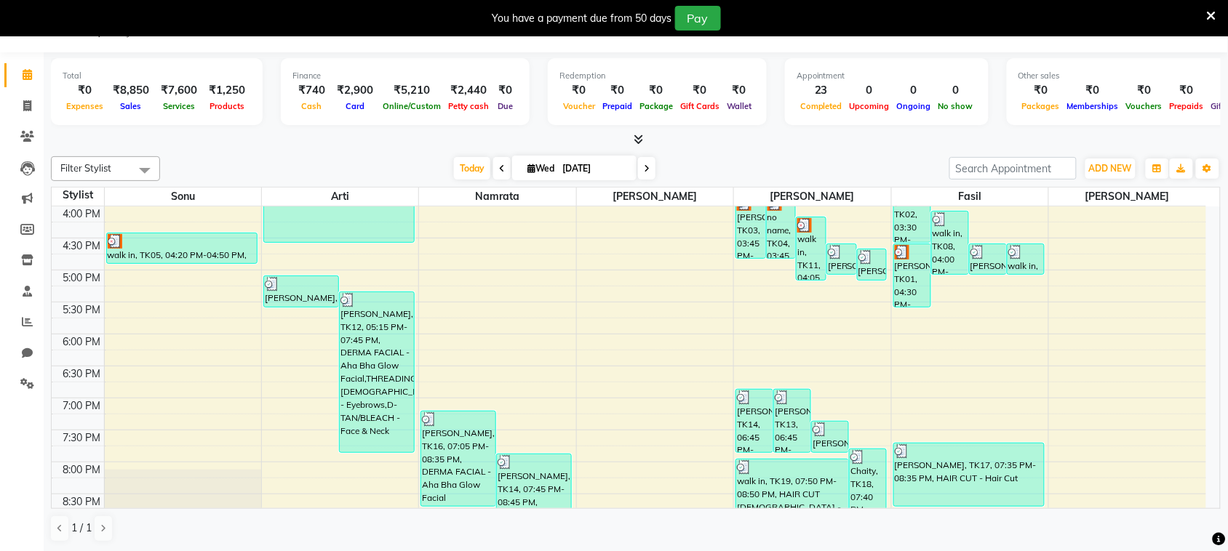
scroll to position [540, 0]
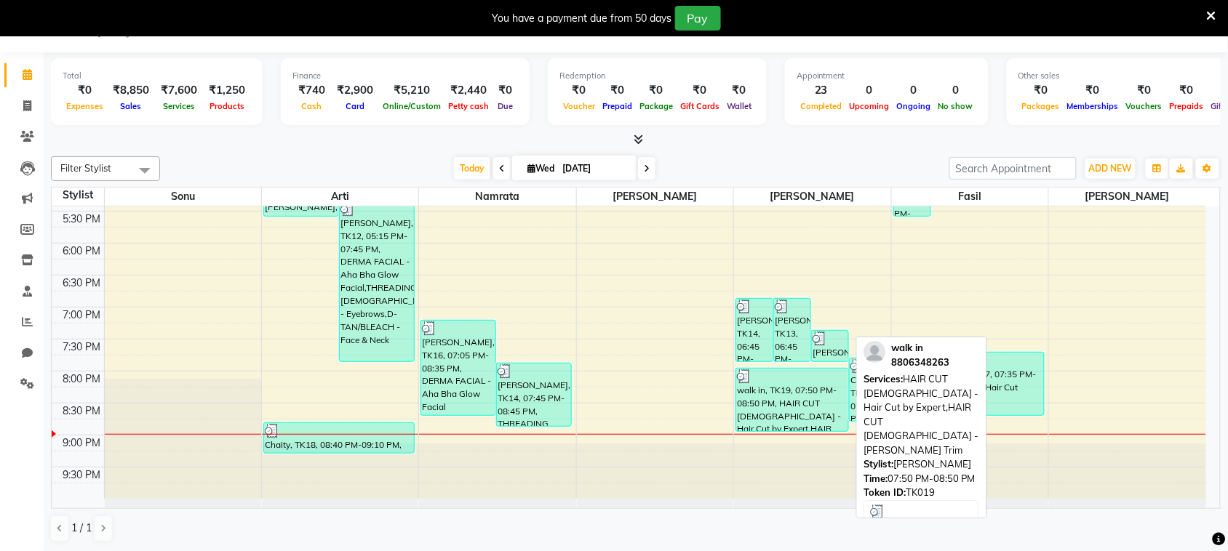
click at [768, 411] on div "walk in, TK19, 07:50 PM-08:50 PM, HAIR CUT MALE - Hair Cut by Expert,HAIR CUT M…" at bounding box center [792, 400] width 112 height 63
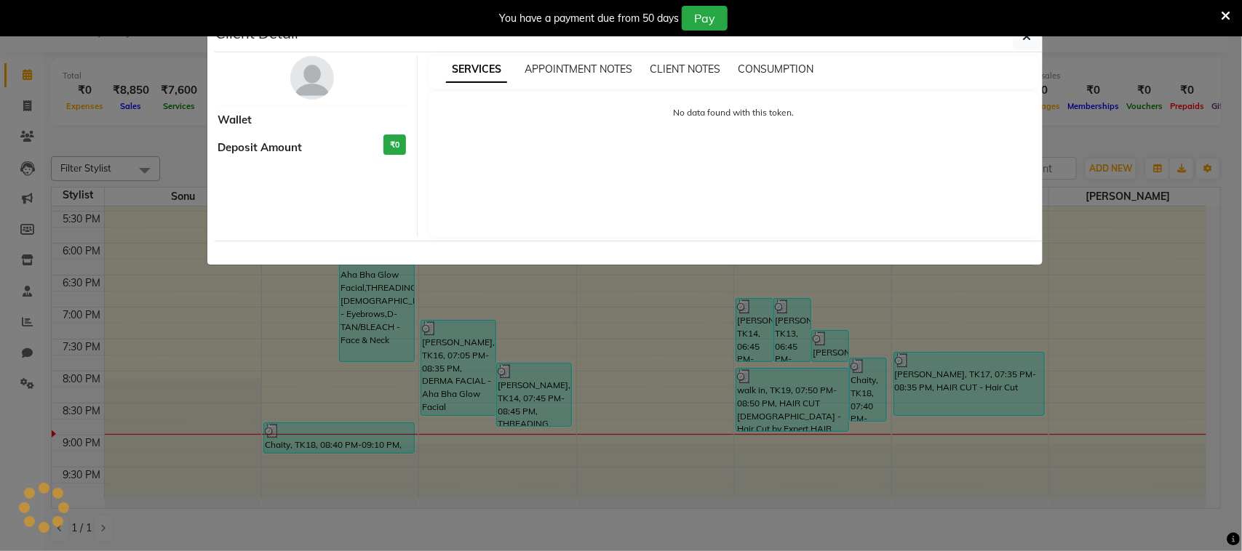
select select "3"
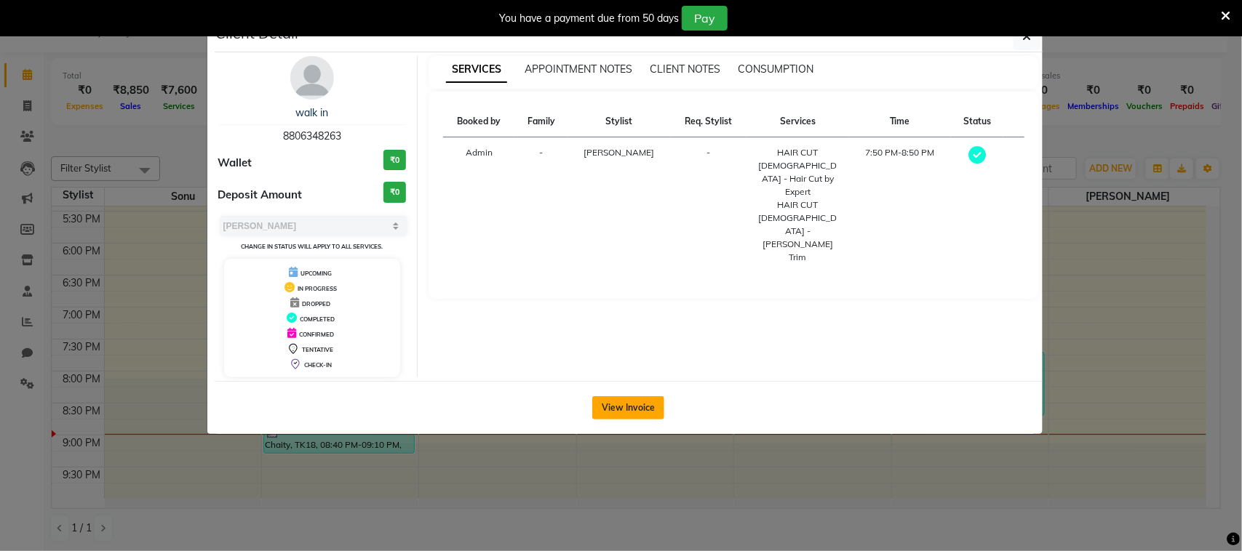
click at [637, 410] on button "View Invoice" at bounding box center [628, 407] width 72 height 23
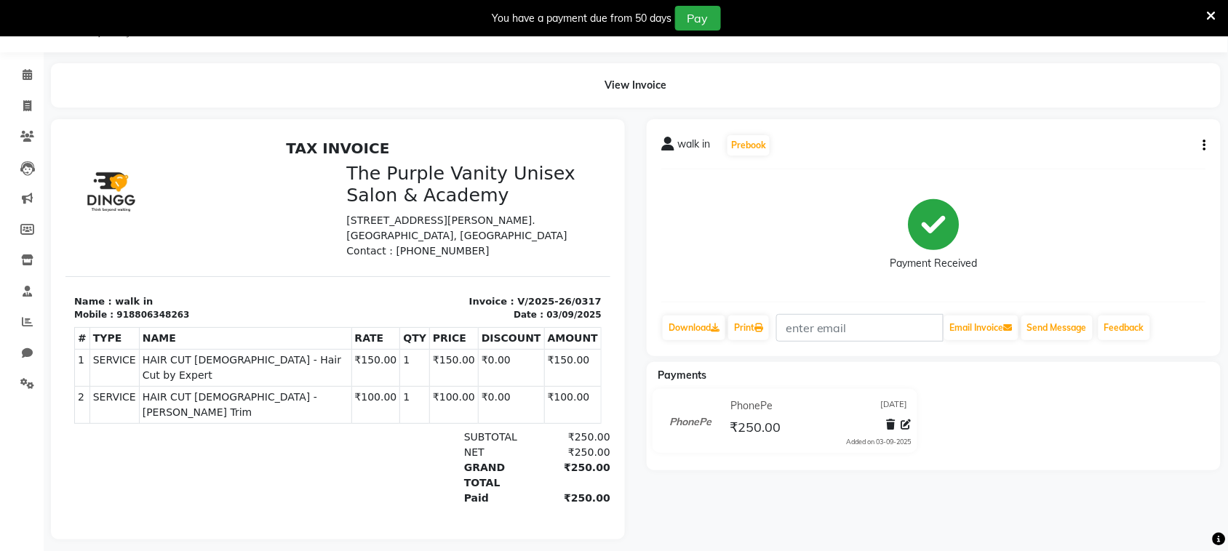
click at [1208, 145] on div "walk in Prebook Payment Received Download Print Email Invoice Send Message Feed…" at bounding box center [934, 237] width 574 height 237
click at [1205, 145] on icon "button" at bounding box center [1204, 145] width 3 height 1
click at [1137, 111] on div "Cancel Invoice" at bounding box center [1132, 109] width 100 height 18
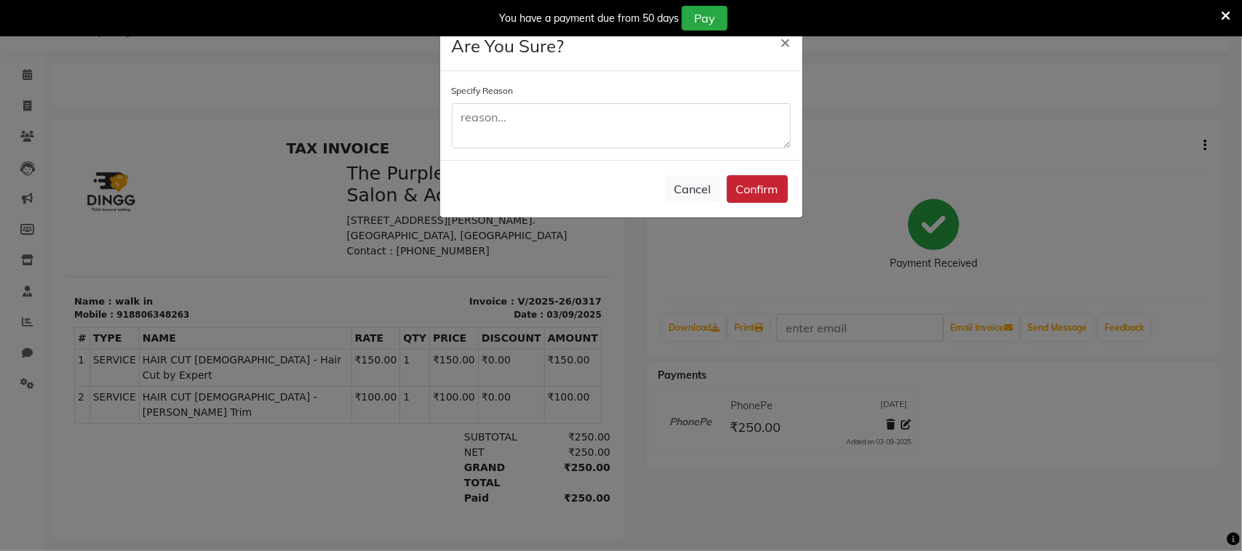
click at [771, 194] on button "Confirm" at bounding box center [757, 189] width 61 height 28
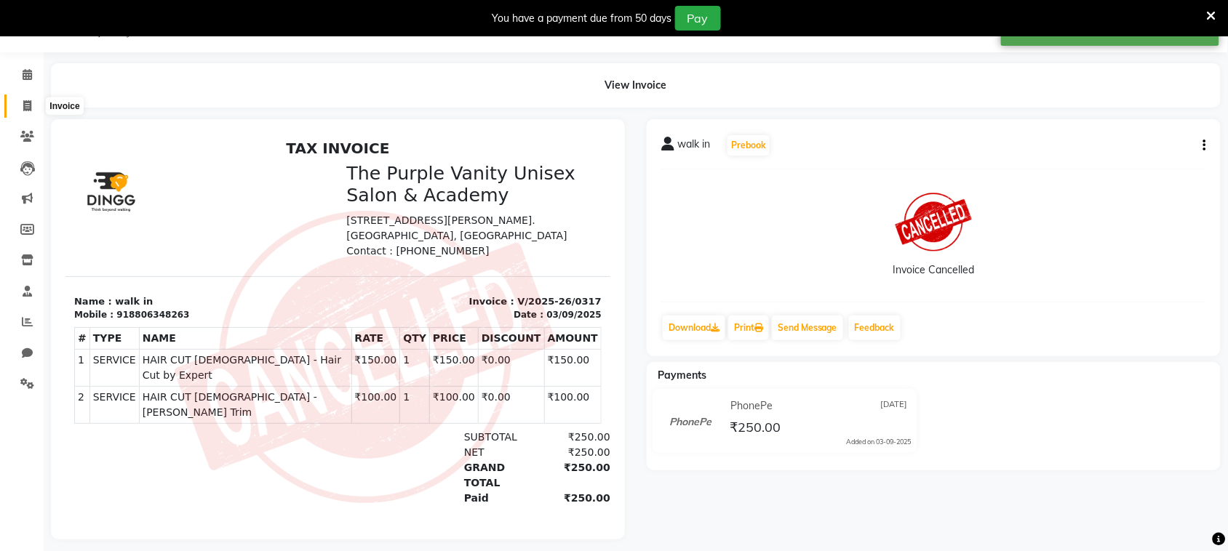
click at [24, 103] on icon at bounding box center [27, 105] width 8 height 11
select select "service"
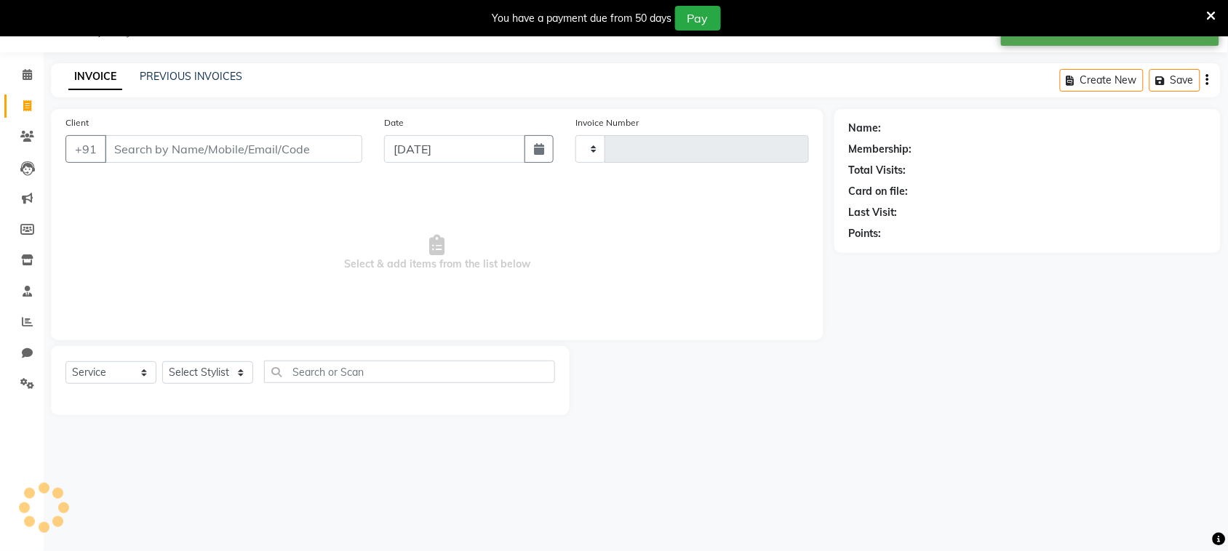
type input "0319"
select select "7947"
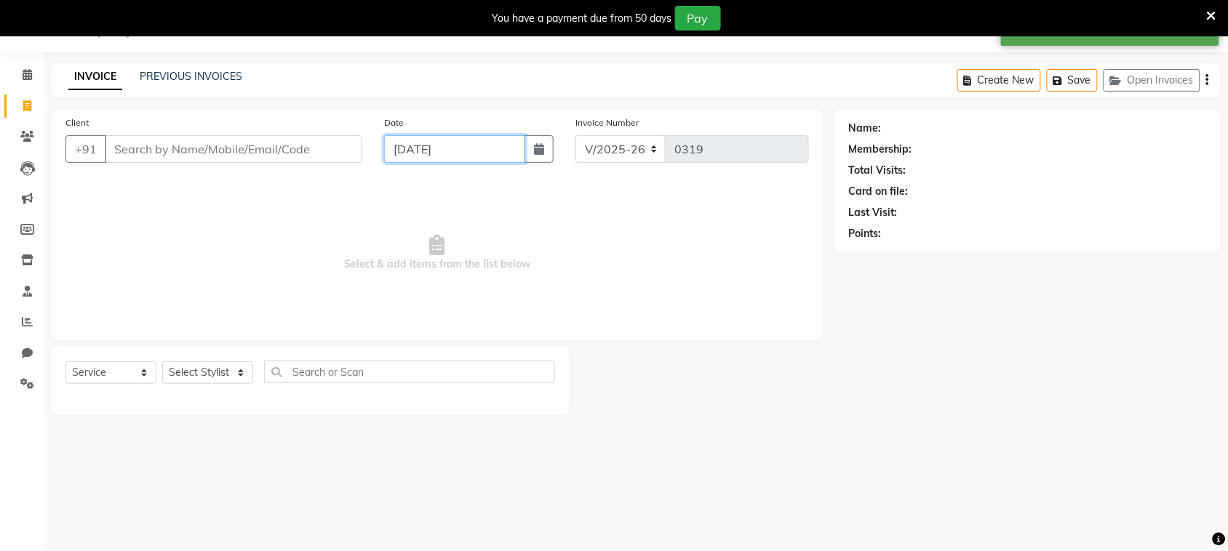
click at [495, 149] on input "[DATE]" at bounding box center [454, 149] width 141 height 28
select select "9"
select select "2025"
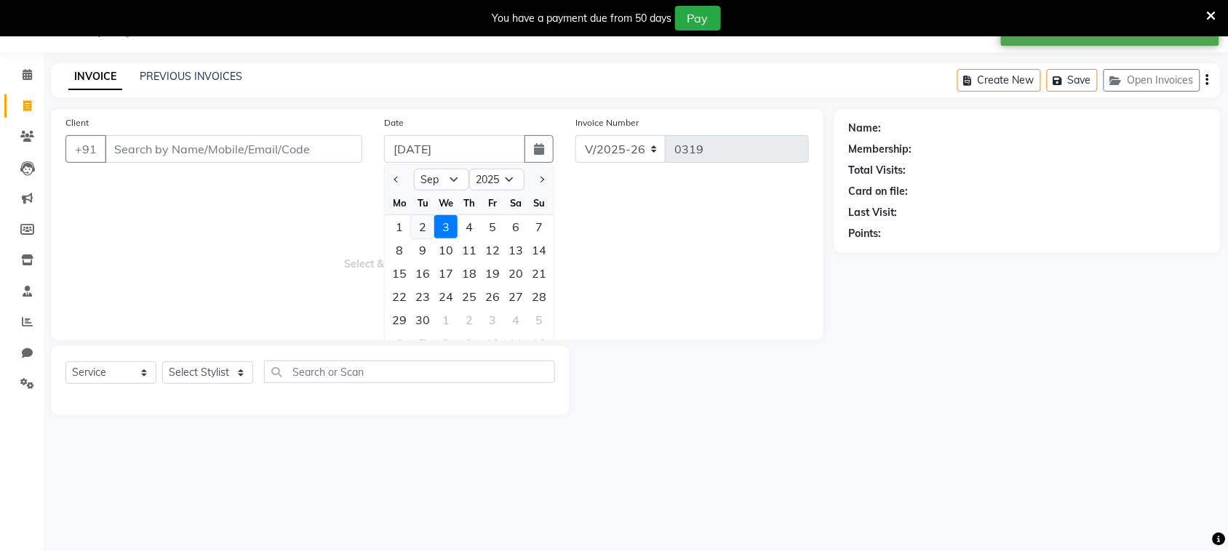
click at [427, 226] on div "2" at bounding box center [422, 226] width 23 height 23
type input "02-09-2025"
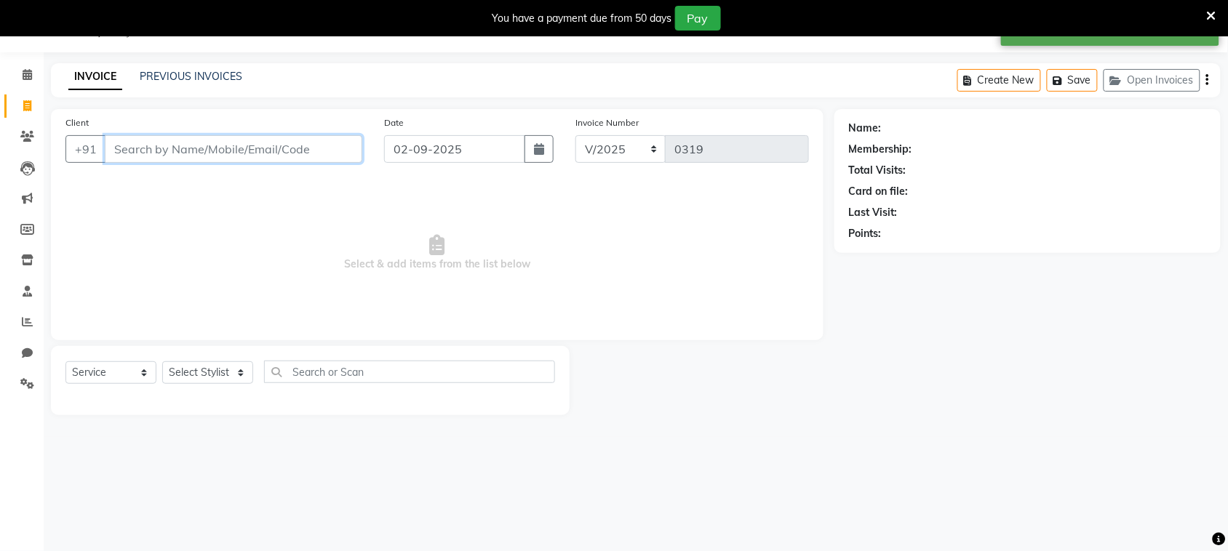
click at [328, 149] on input "Client" at bounding box center [234, 149] width 258 height 28
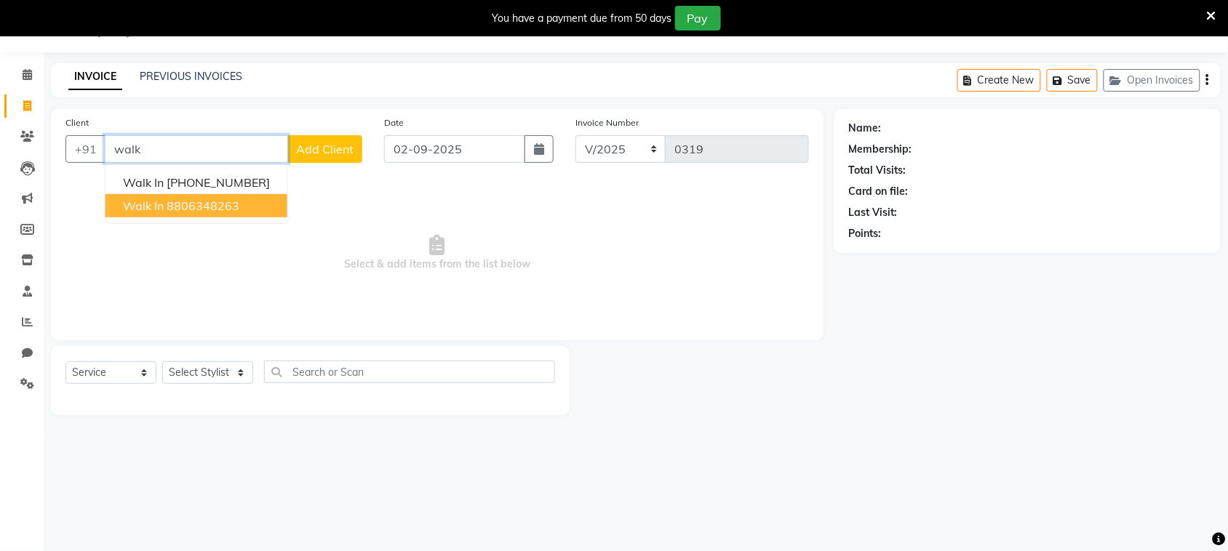
click at [246, 204] on button "walk in 8806348263" at bounding box center [196, 205] width 182 height 23
type input "8806348263"
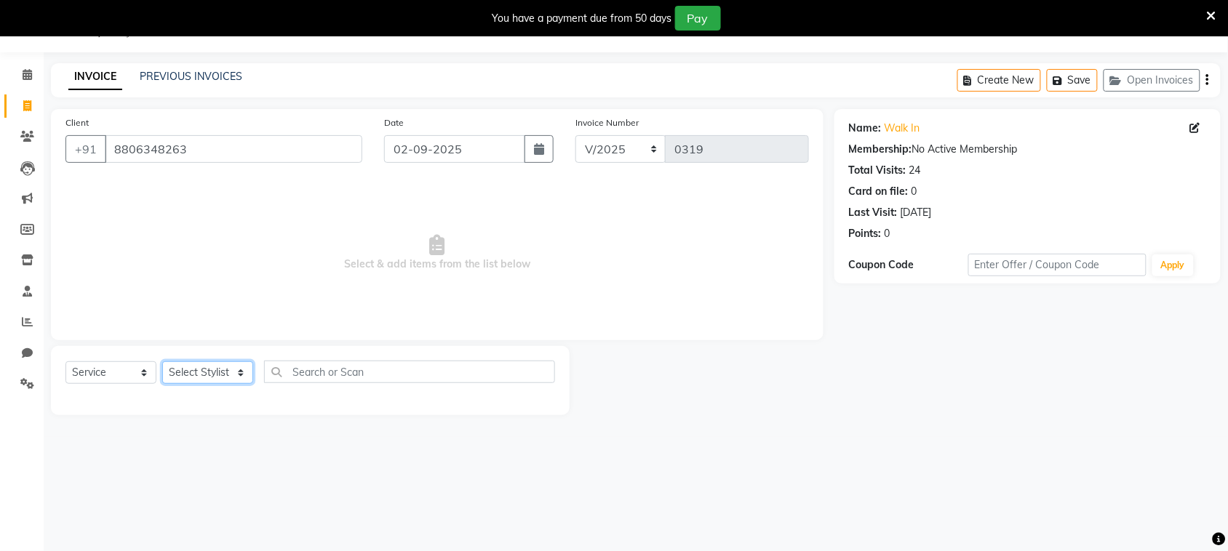
click at [206, 369] on select "Select Stylist [PERSON_NAME] [PERSON_NAME] [PERSON_NAME] [PERSON_NAME] [PERSON_…" at bounding box center [207, 373] width 91 height 23
select select "87147"
click at [162, 362] on select "Select Stylist [PERSON_NAME] [PERSON_NAME] [PERSON_NAME] [PERSON_NAME] [PERSON_…" at bounding box center [207, 373] width 91 height 23
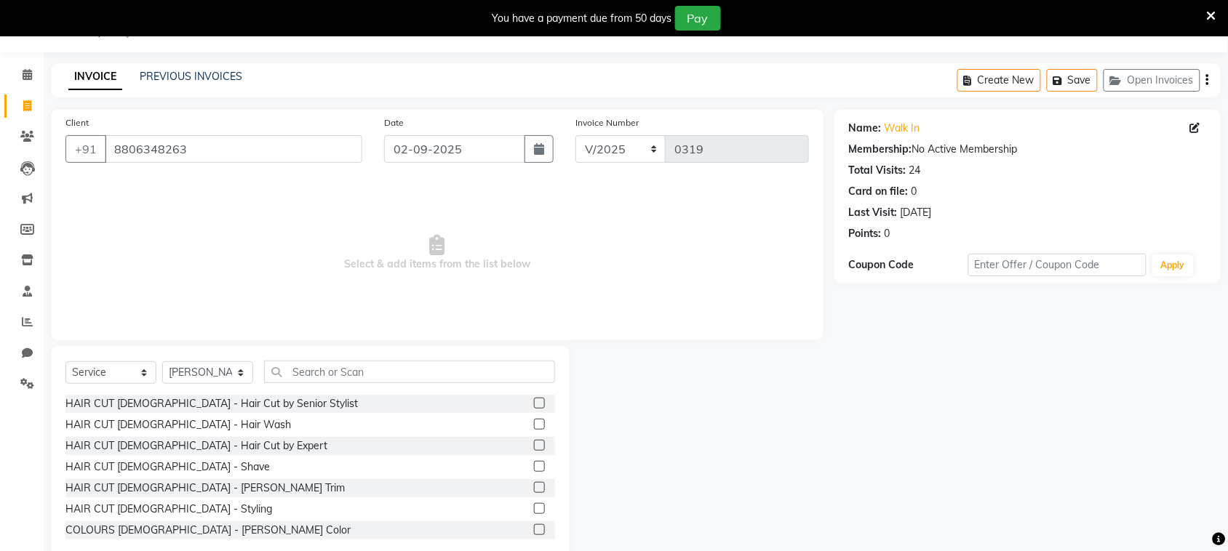
click at [534, 445] on label at bounding box center [539, 445] width 11 height 11
click at [534, 445] on input "checkbox" at bounding box center [538, 446] width 9 height 9
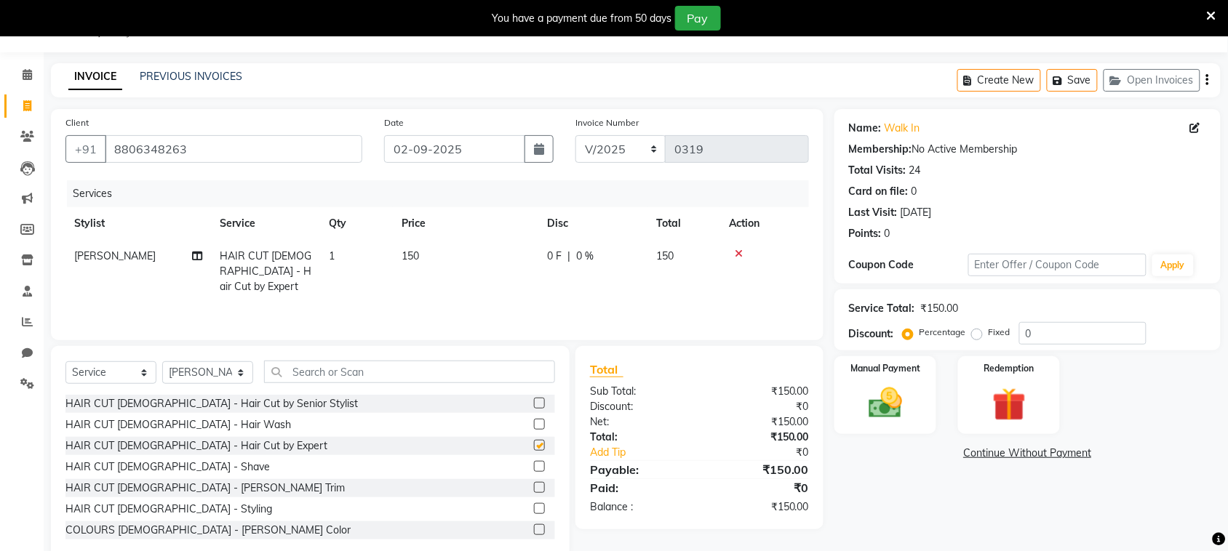
checkbox input "false"
click at [534, 484] on label at bounding box center [539, 487] width 11 height 11
click at [534, 484] on input "checkbox" at bounding box center [538, 488] width 9 height 9
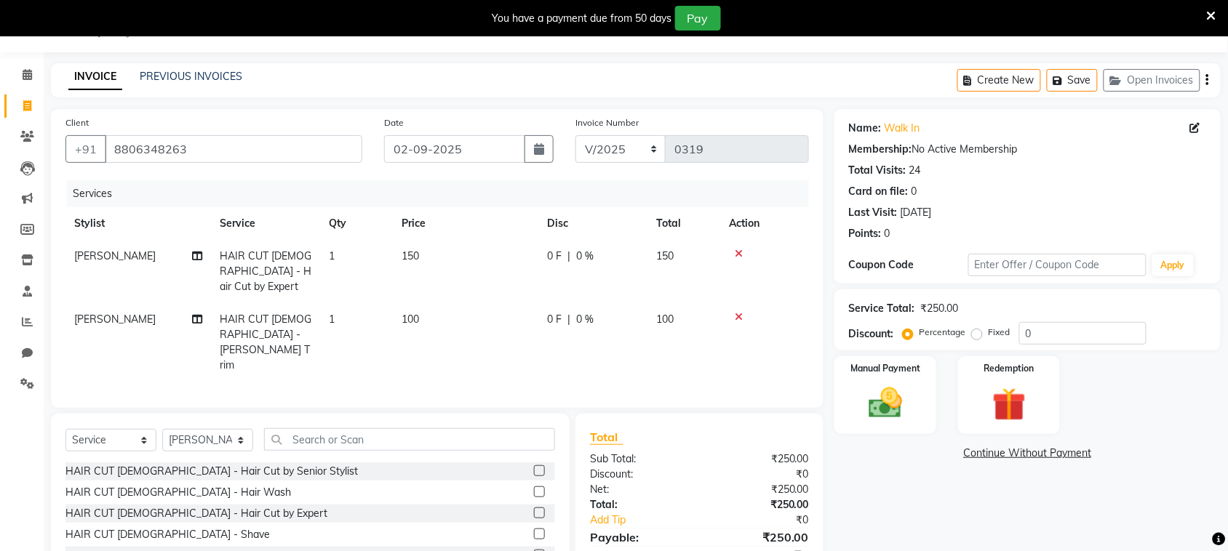
checkbox input "false"
click at [882, 409] on img at bounding box center [885, 403] width 57 height 40
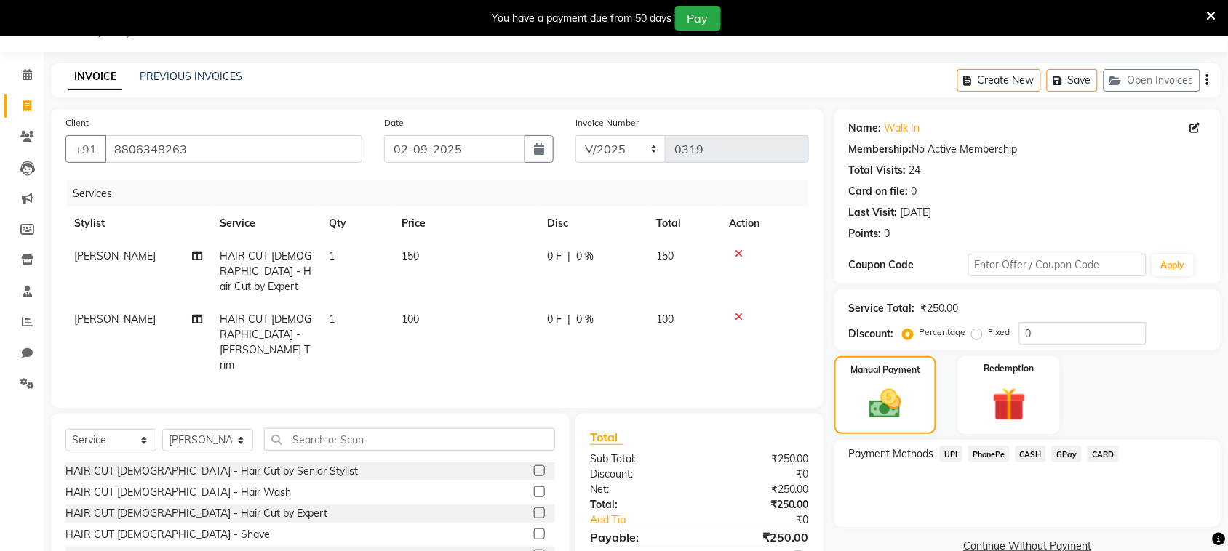
click at [997, 458] on span "PhonePe" at bounding box center [988, 454] width 41 height 17
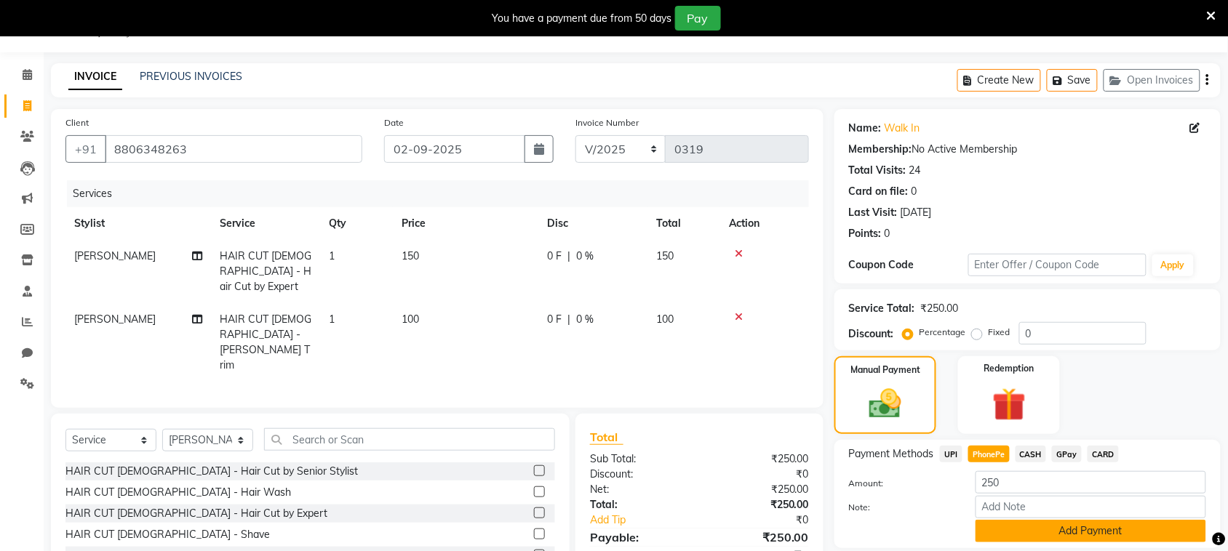
click at [1080, 527] on button "Add Payment" at bounding box center [1090, 531] width 231 height 23
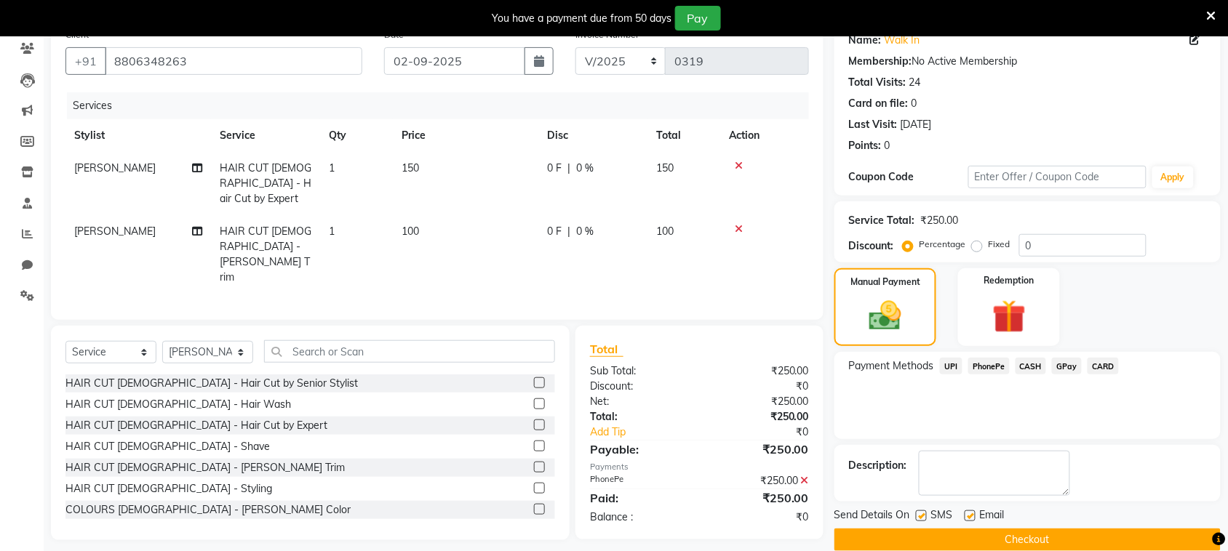
scroll to position [146, 0]
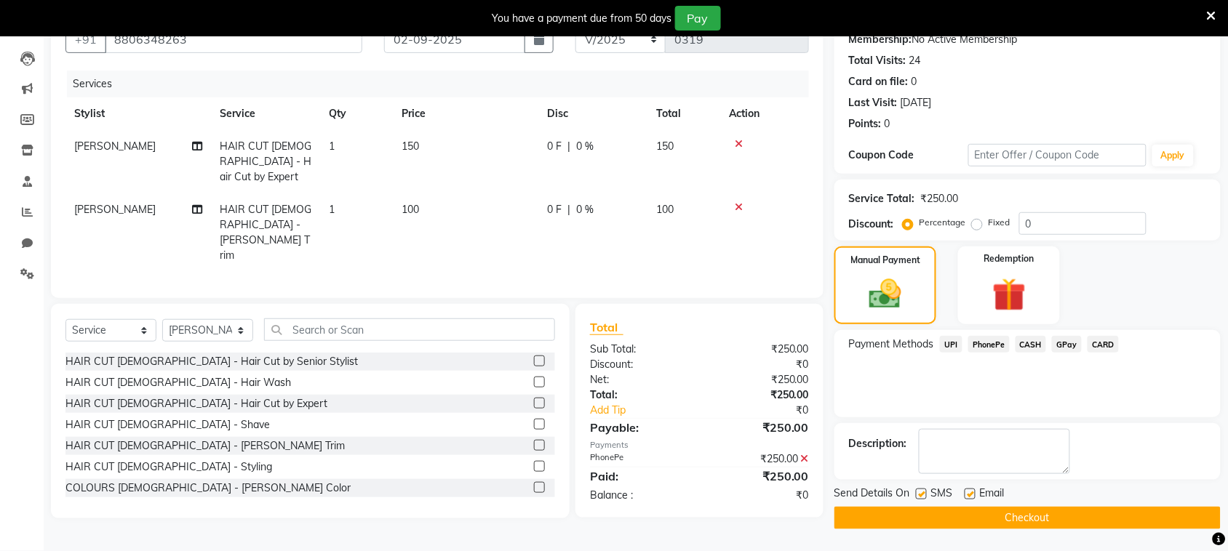
click at [921, 495] on label at bounding box center [921, 494] width 11 height 11
click at [921, 495] on input "checkbox" at bounding box center [920, 494] width 9 height 9
checkbox input "false"
click at [936, 514] on button "Checkout" at bounding box center [1027, 518] width 386 height 23
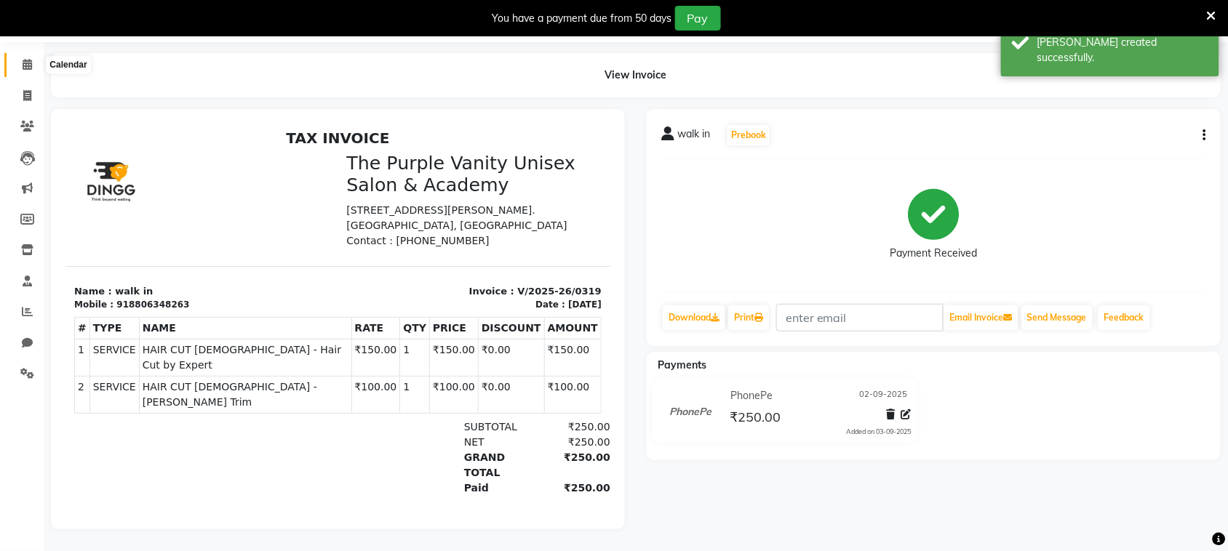
click at [26, 59] on icon at bounding box center [27, 64] width 9 height 11
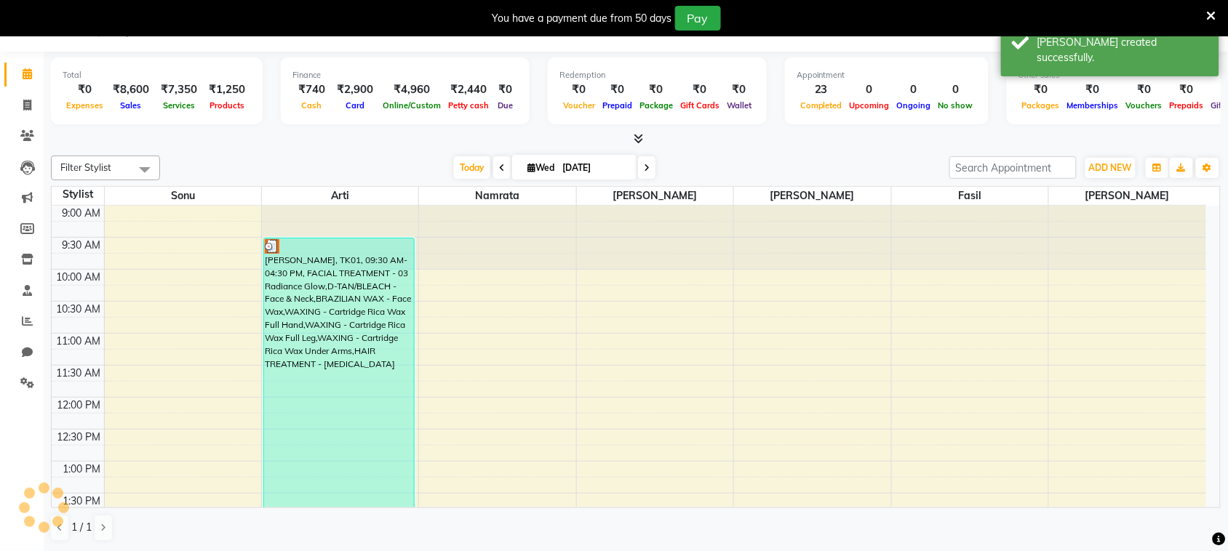
scroll to position [36, 0]
